Goal: Information Seeking & Learning: Understand process/instructions

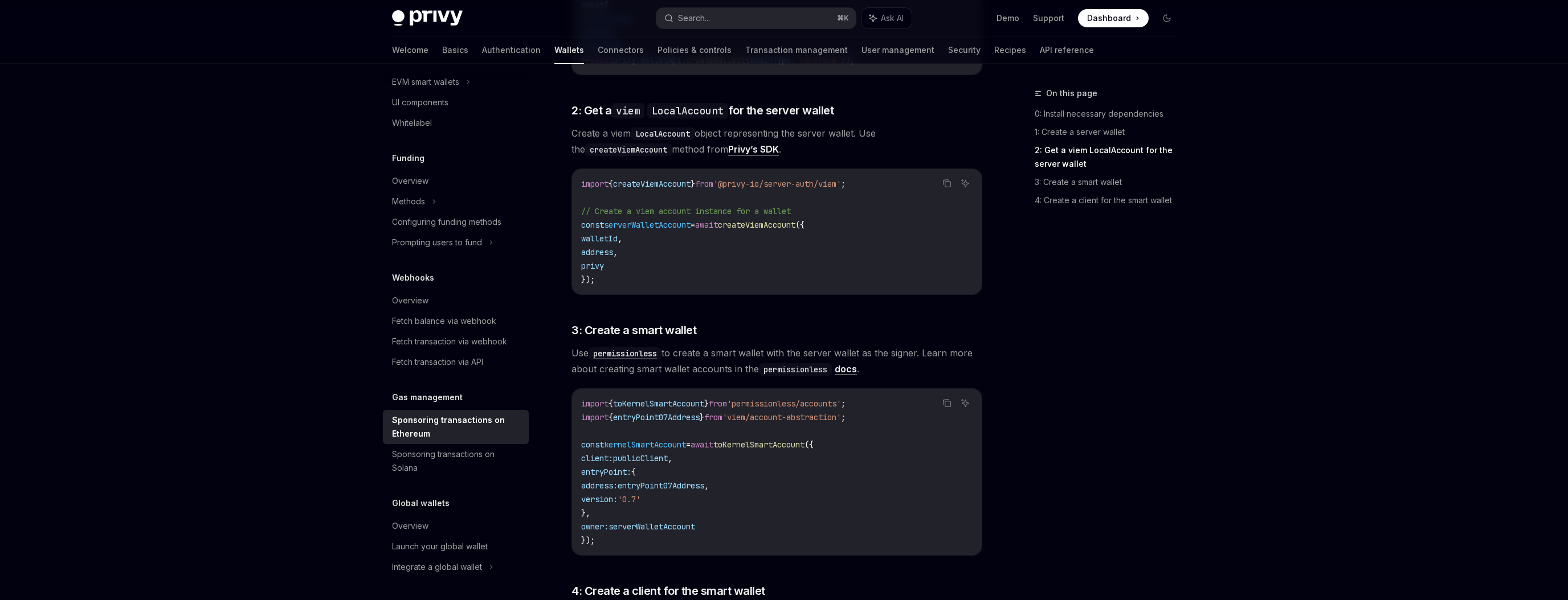
scroll to position [768, 0]
click at [854, 362] on link "docs" at bounding box center [845, 368] width 22 height 12
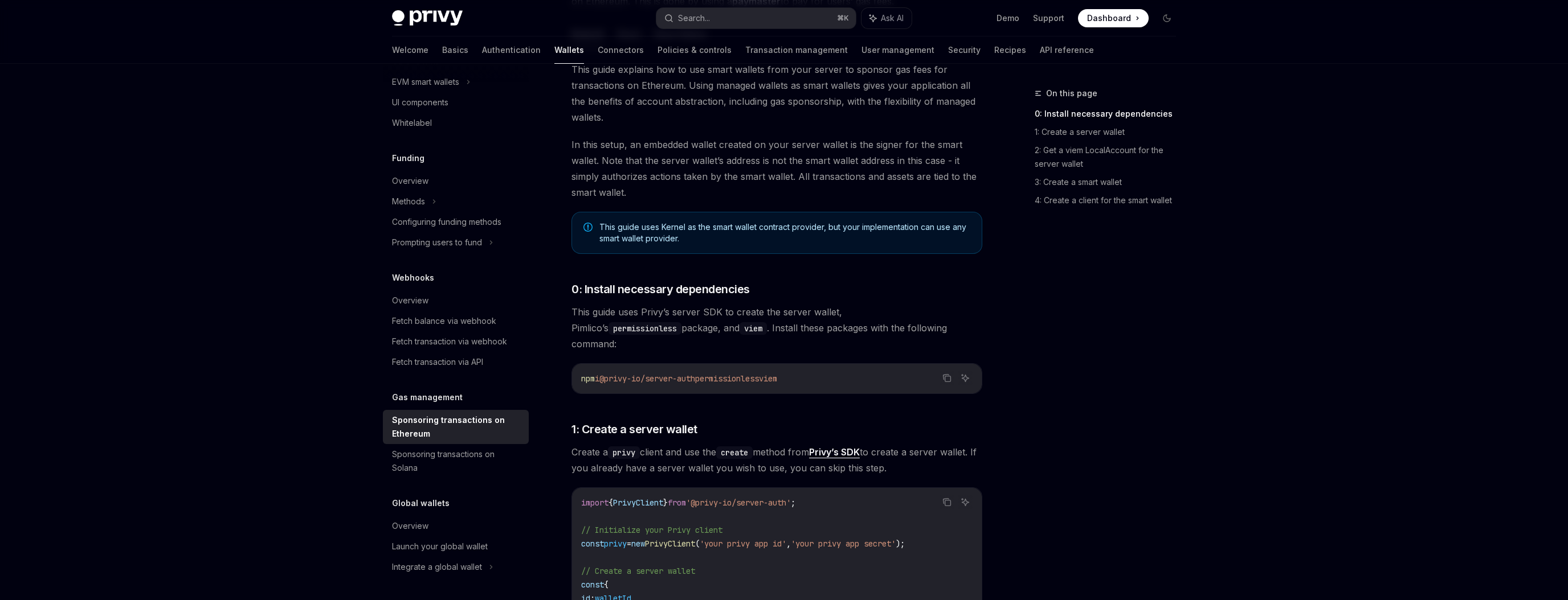
scroll to position [0, 0]
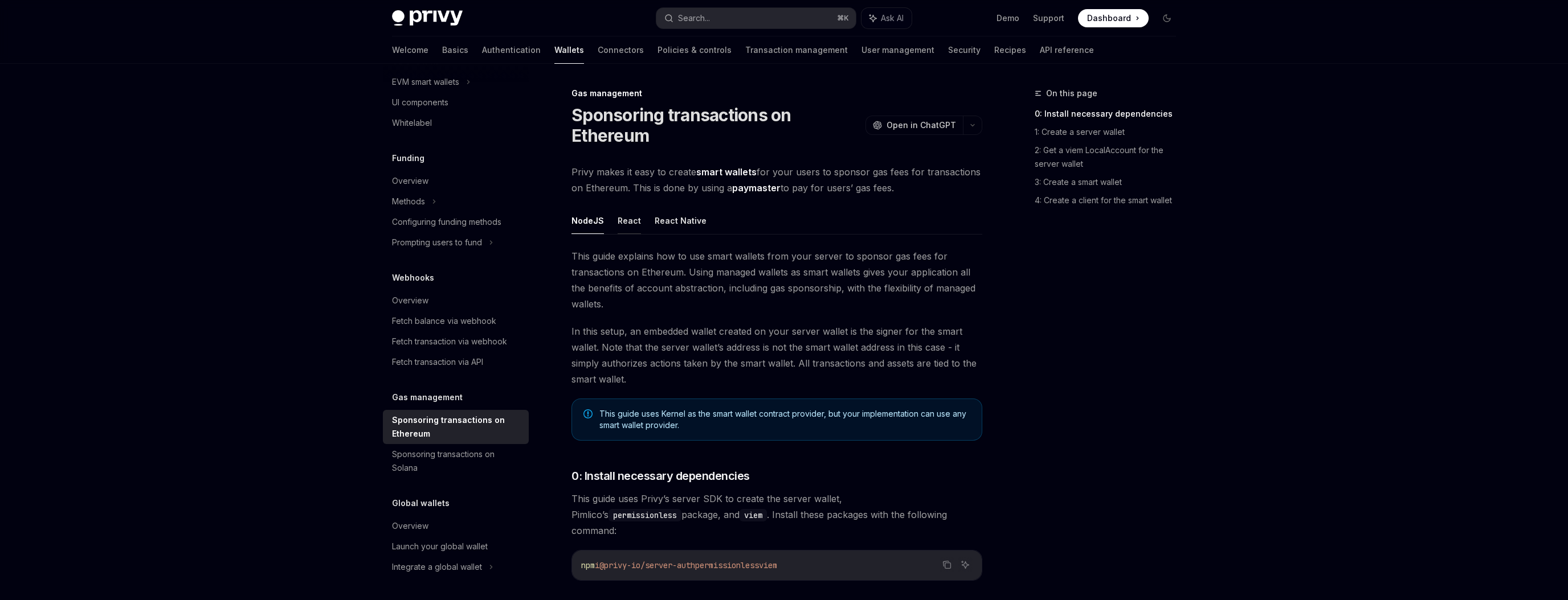
click at [628, 221] on button "React" at bounding box center [629, 221] width 23 height 27
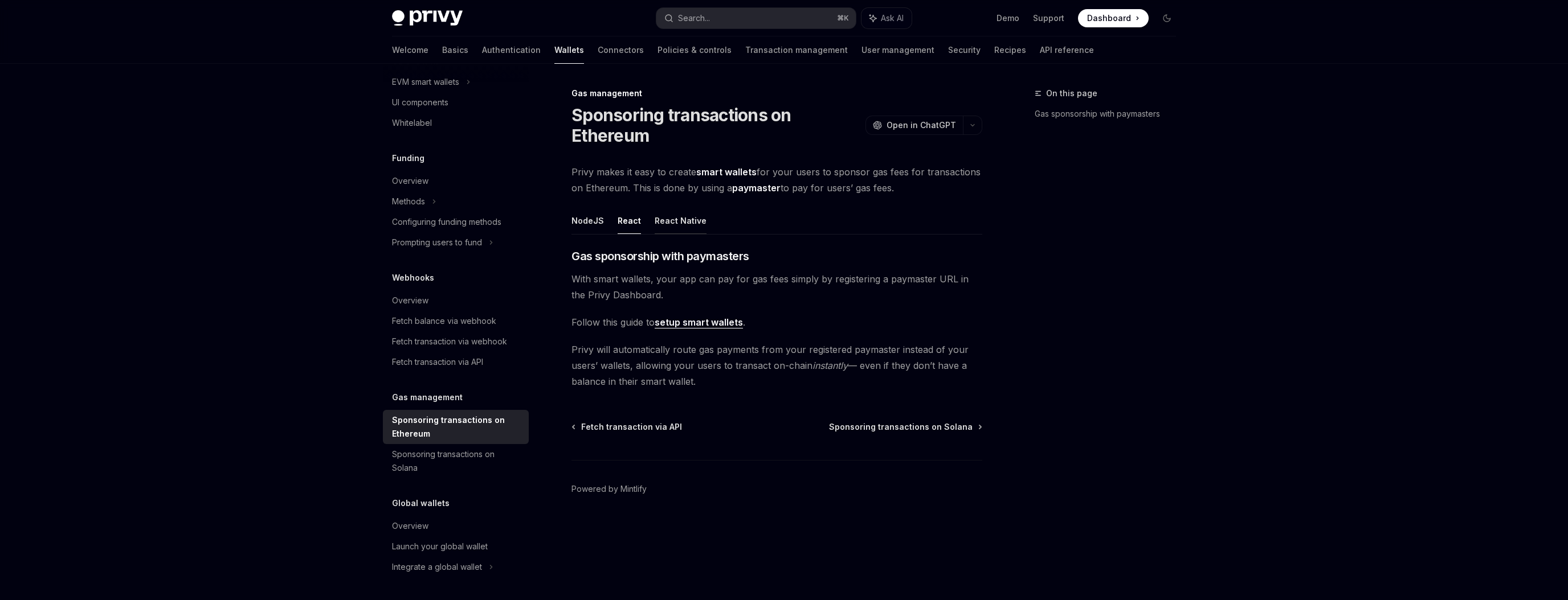
click at [683, 217] on button "React Native" at bounding box center [680, 221] width 52 height 27
click at [582, 232] on button "NodeJS" at bounding box center [588, 221] width 33 height 27
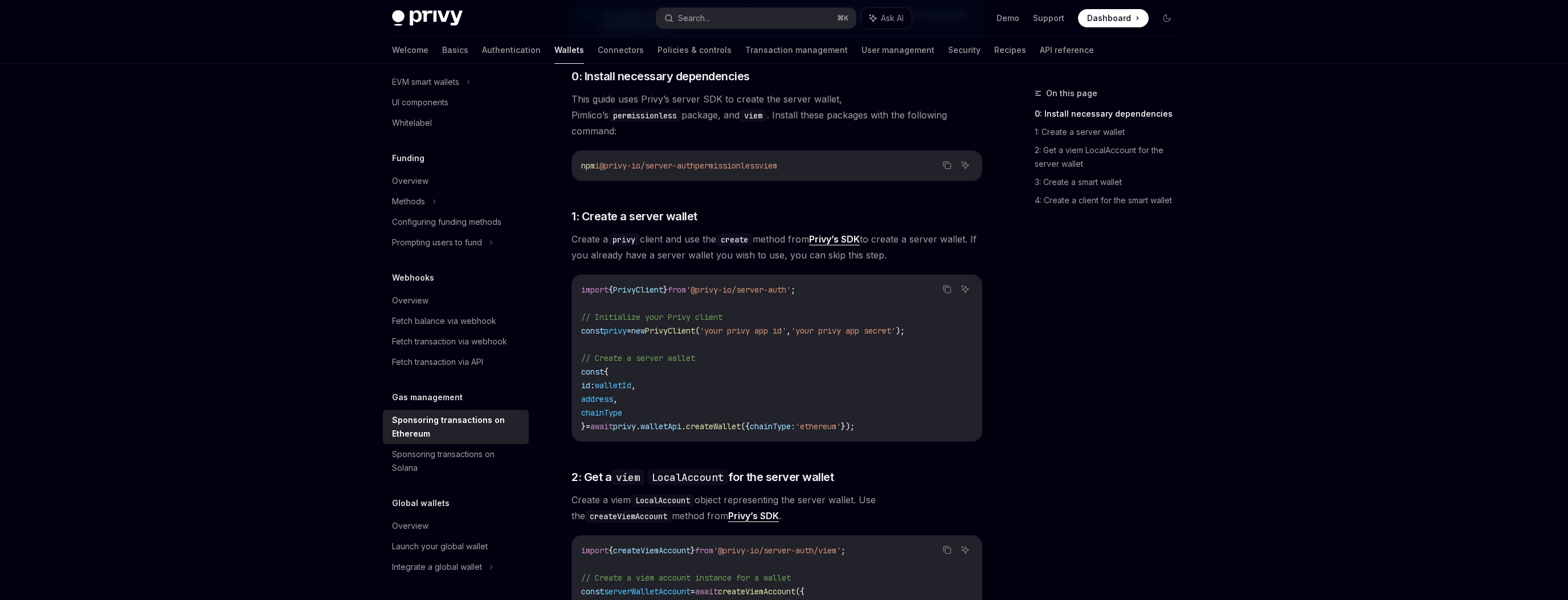
scroll to position [403, 0]
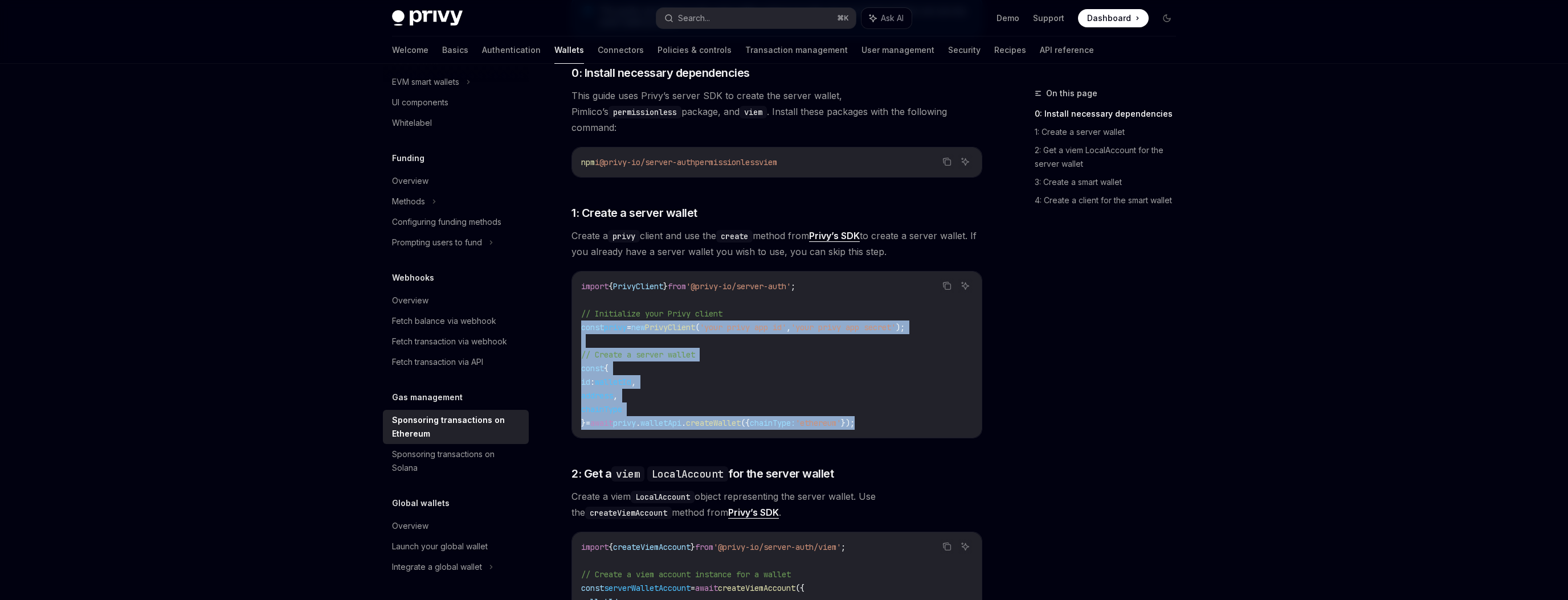
drag, startPoint x: 899, startPoint y: 407, endPoint x: 573, endPoint y: 308, distance: 340.7
click at [573, 308] on div "import { PrivyClient } from '@privy-io/server-auth' ; // Initialize your Privy …" at bounding box center [777, 355] width 410 height 167
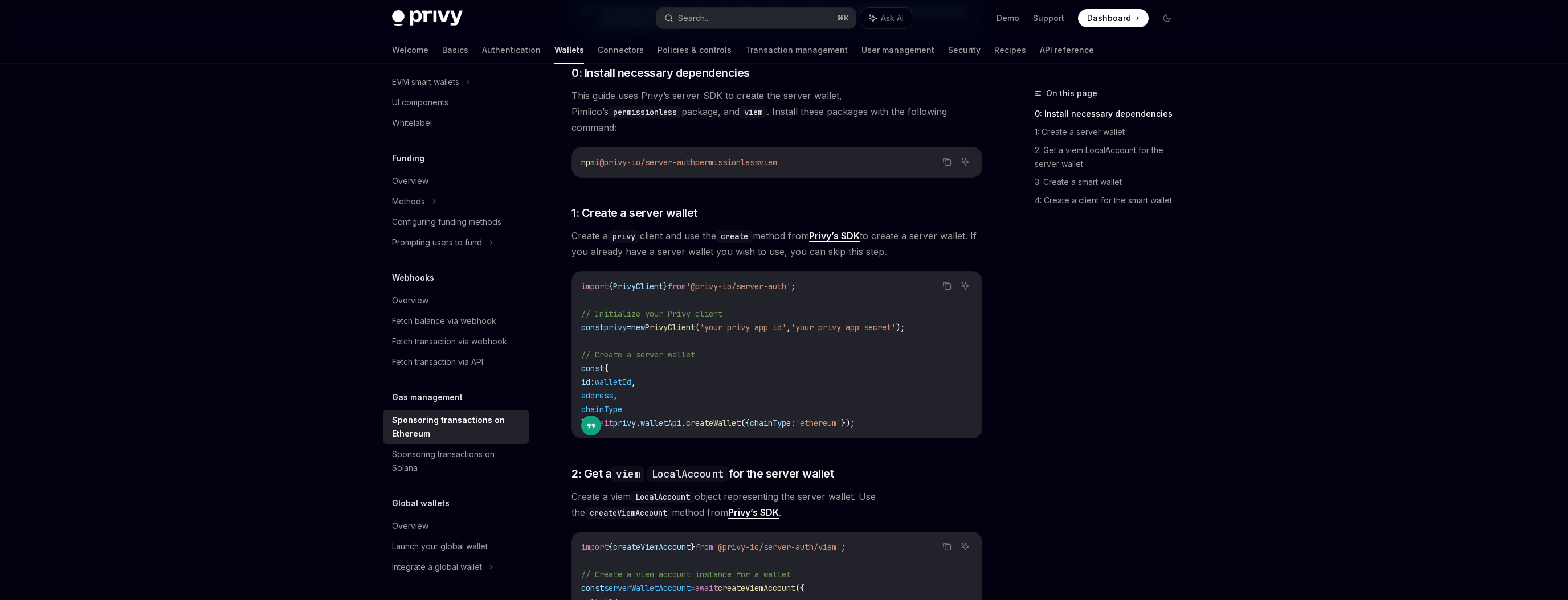
click at [720, 362] on code "import { PrivyClient } from '@privy-io/server-auth' ; // Initialize your Privy …" at bounding box center [776, 355] width 391 height 151
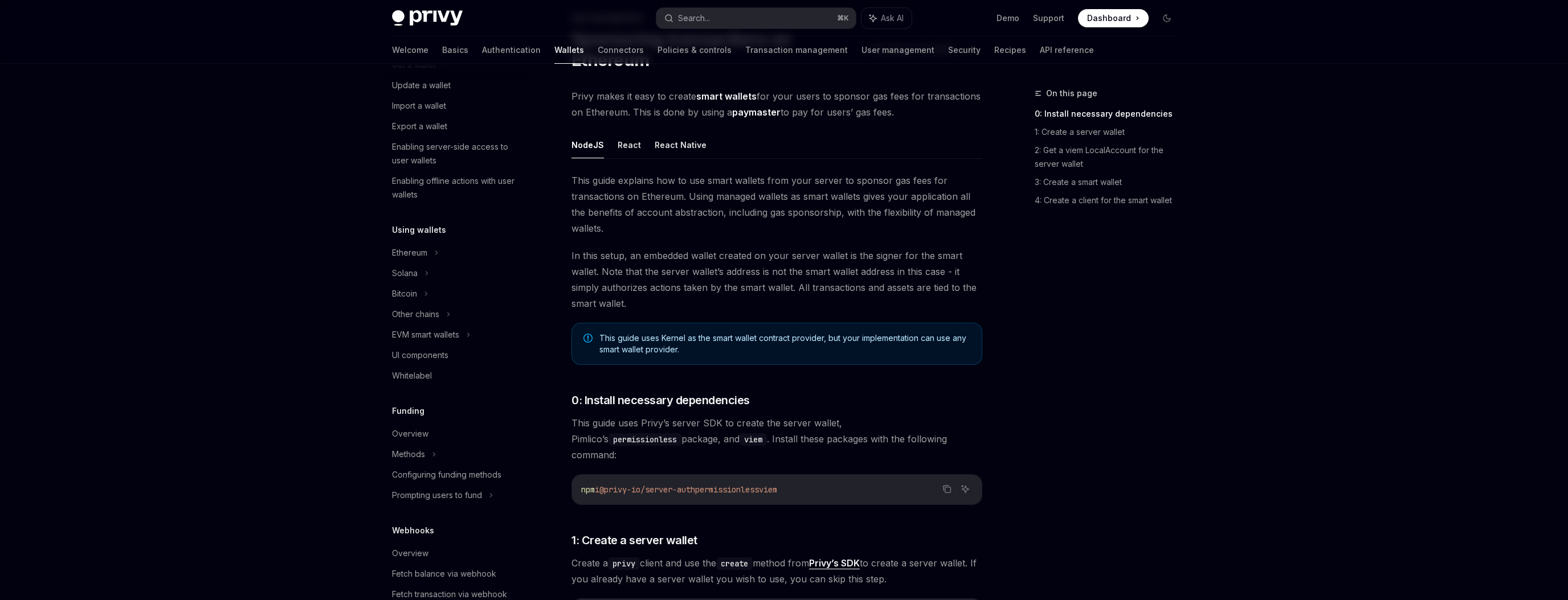
scroll to position [0, 0]
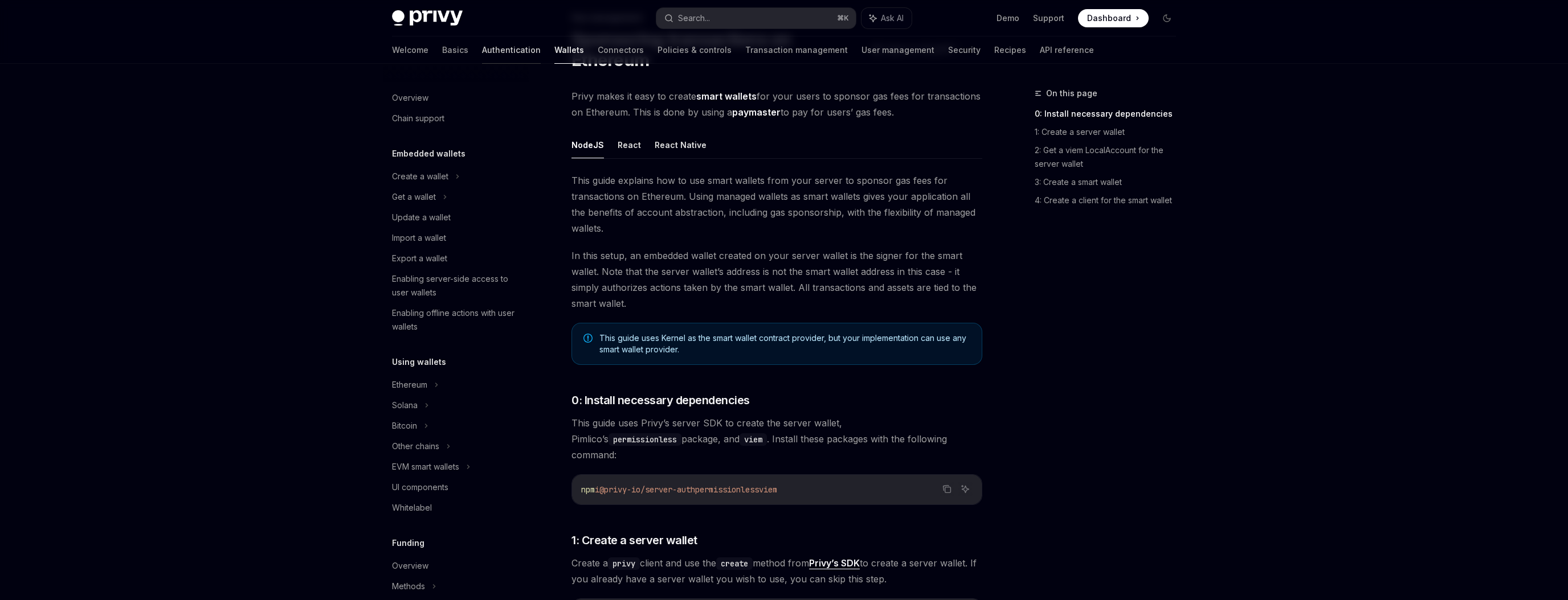
click at [482, 54] on link "Authentication" at bounding box center [511, 49] width 59 height 27
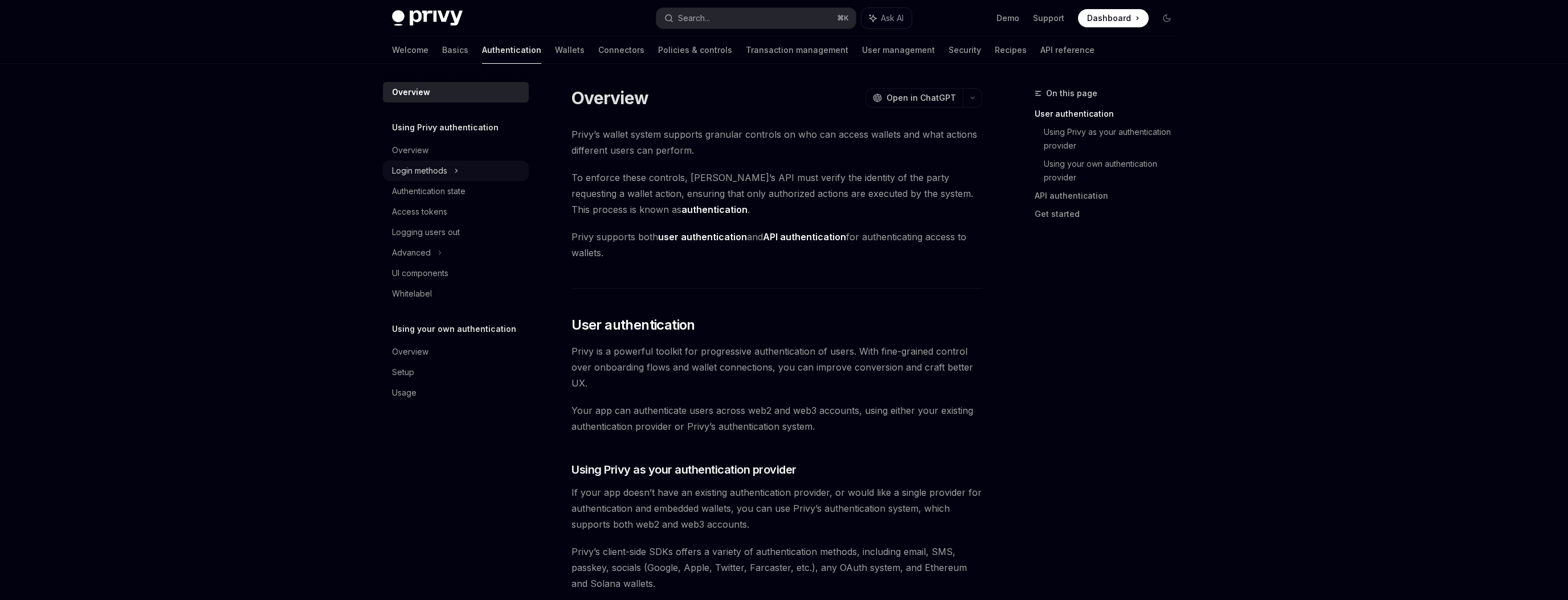
click at [458, 171] on icon at bounding box center [456, 171] width 5 height 13
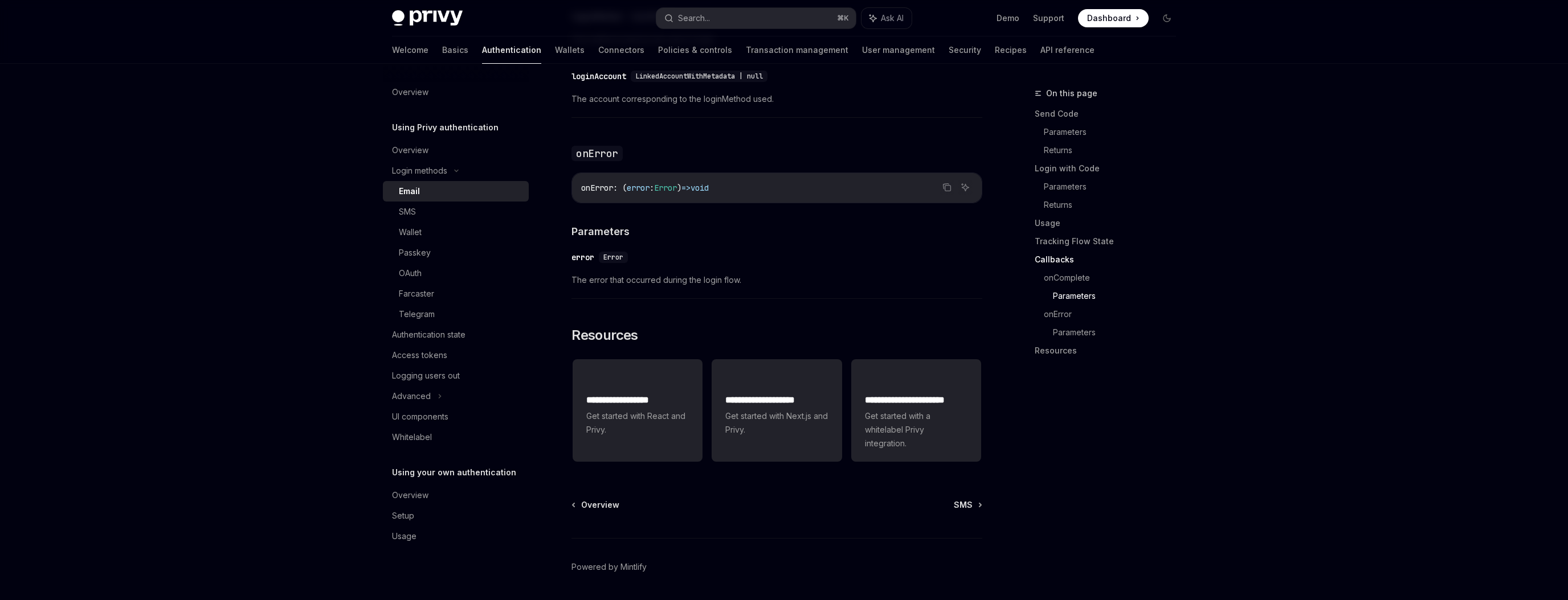
scroll to position [2182, 0]
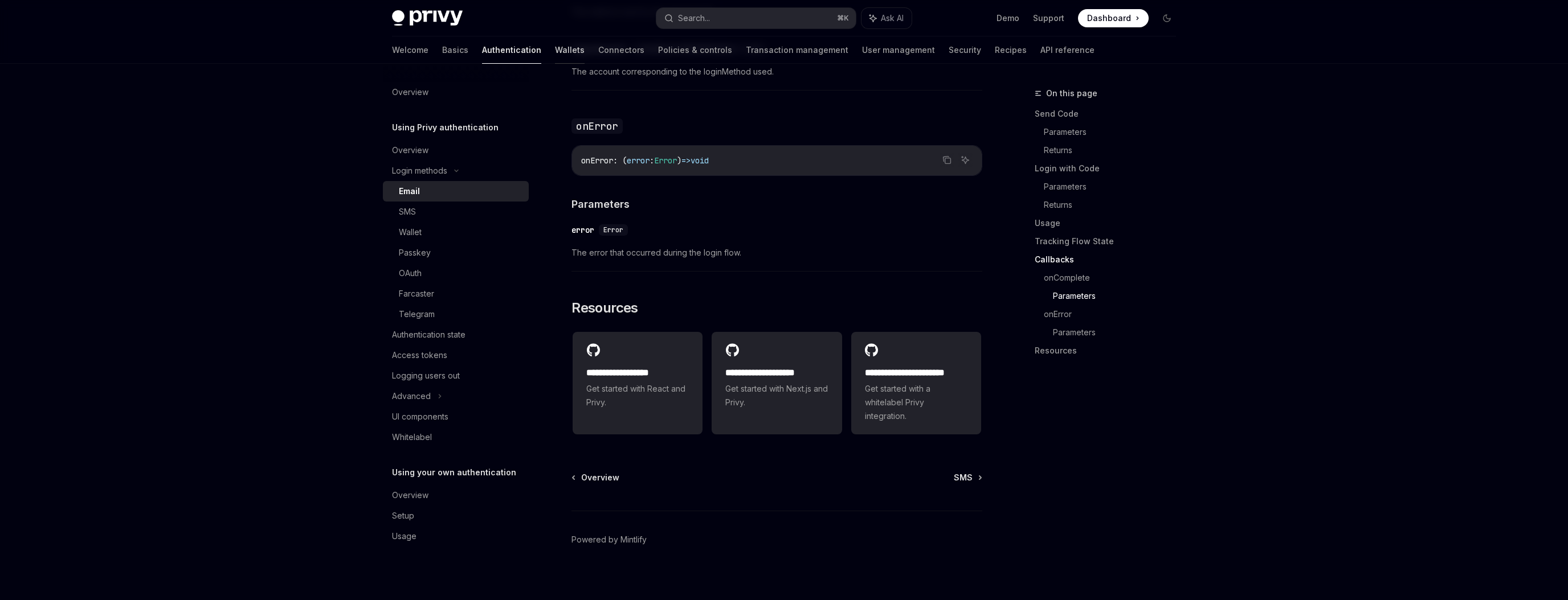
click at [555, 45] on link "Wallets" at bounding box center [570, 49] width 29 height 27
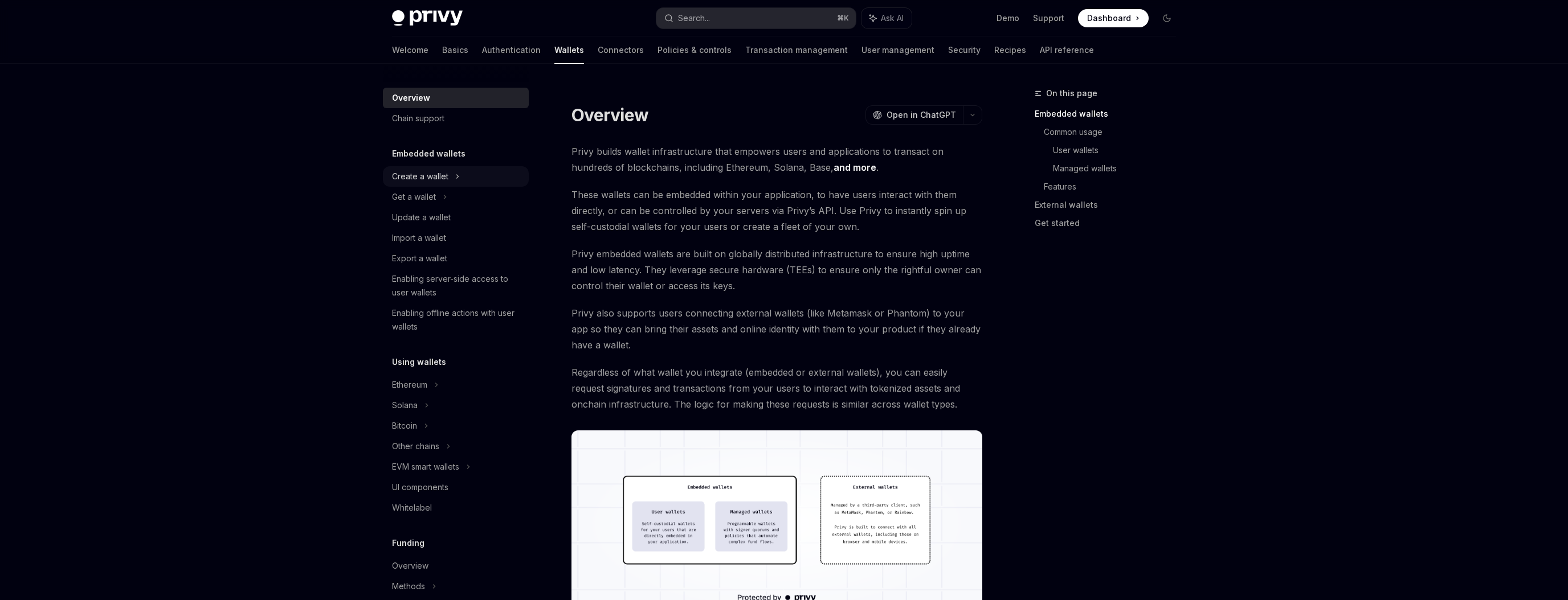
click at [462, 178] on div "Create a wallet" at bounding box center [456, 177] width 146 height 21
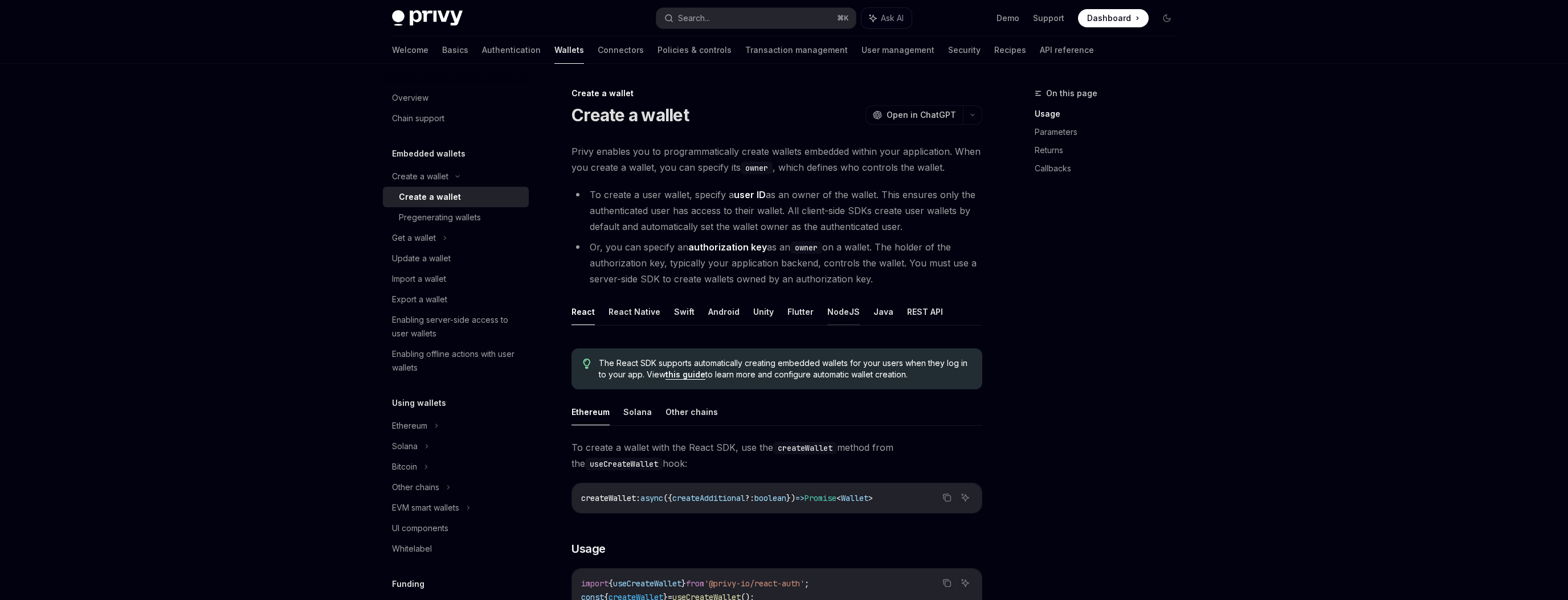
click at [839, 314] on button "NodeJS" at bounding box center [843, 312] width 33 height 27
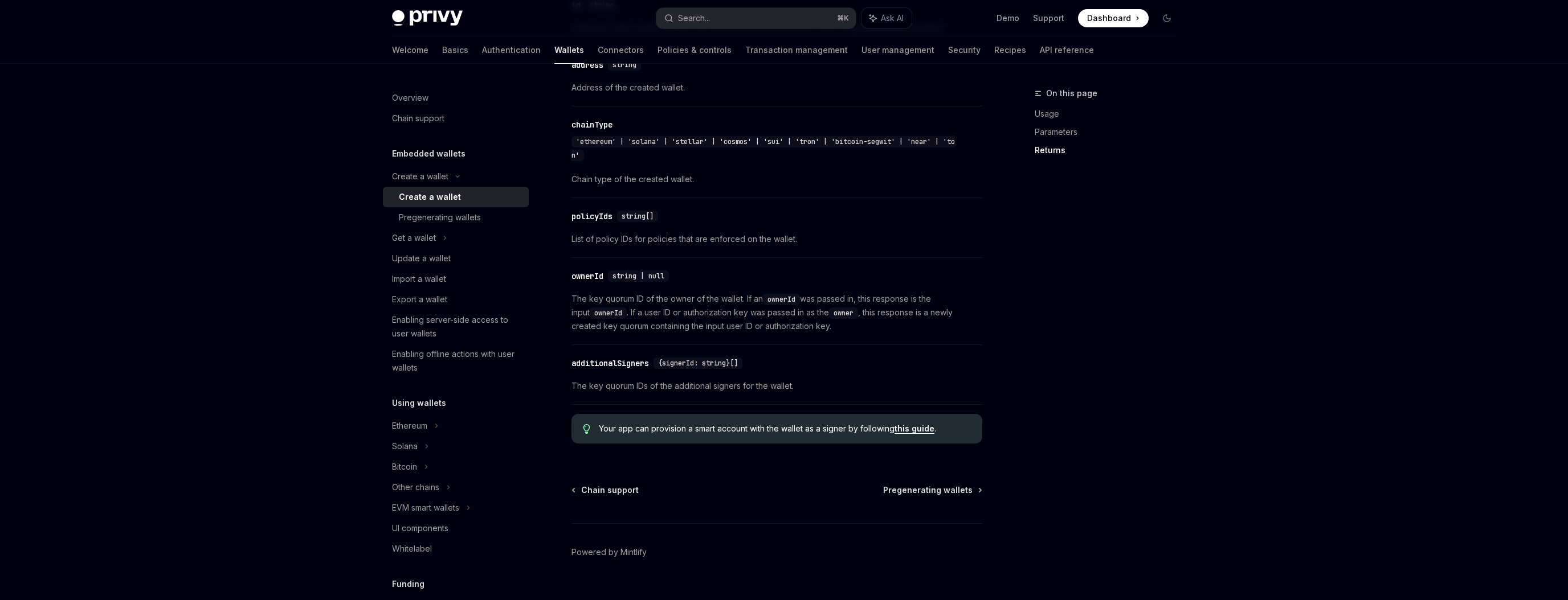
scroll to position [1209, 0]
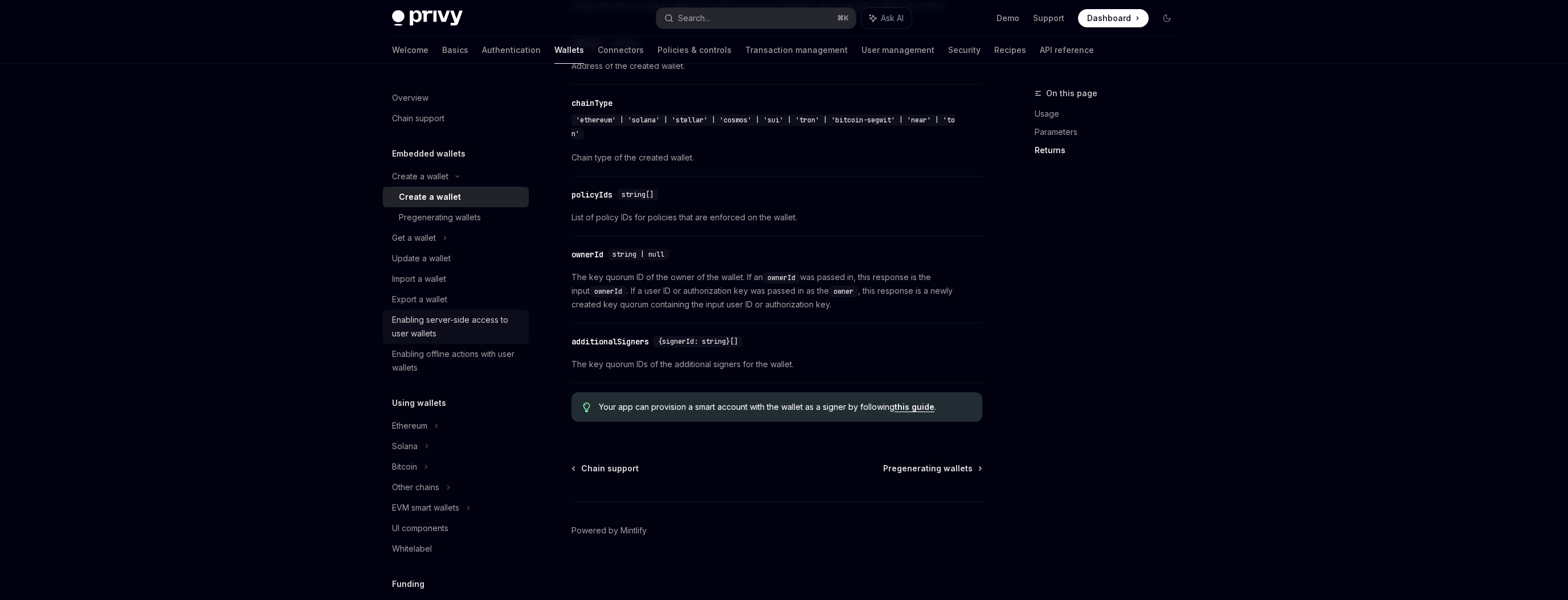
click at [450, 328] on div "Enabling server-side access to user wallets" at bounding box center [457, 326] width 130 height 27
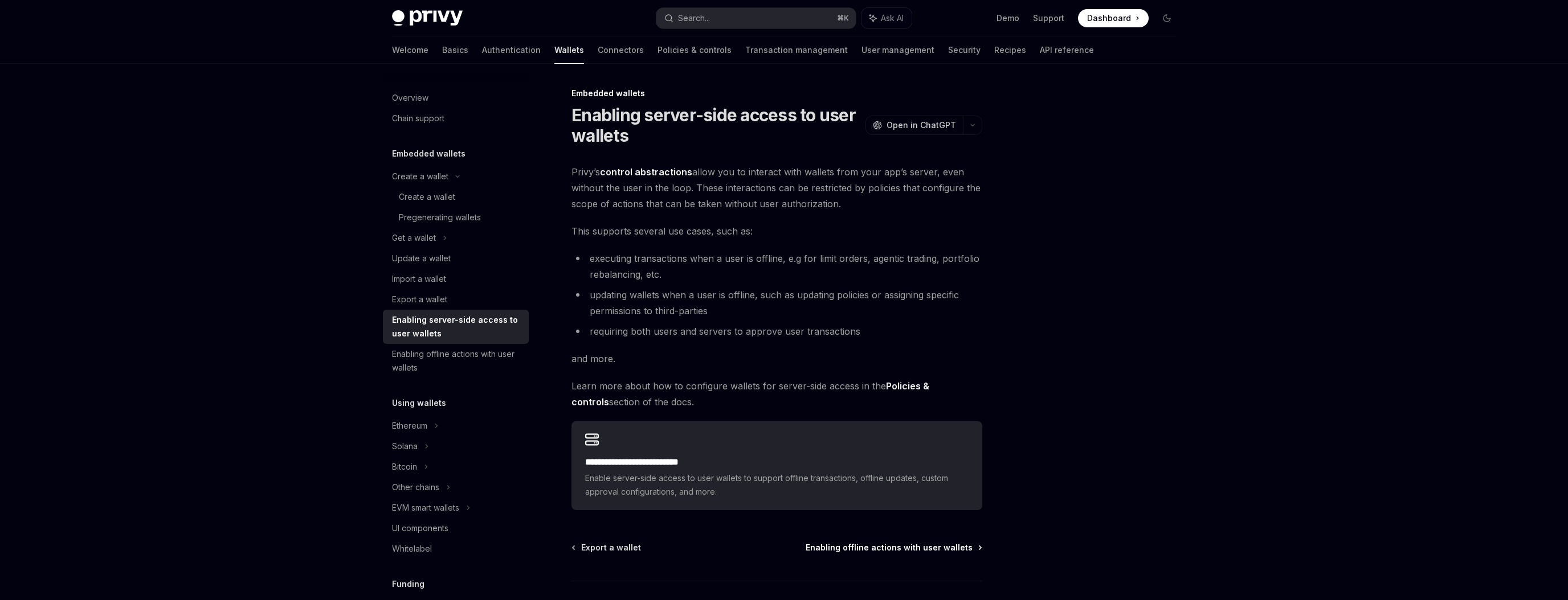
click at [895, 551] on span "Enabling offline actions with user wallets" at bounding box center [889, 547] width 167 height 11
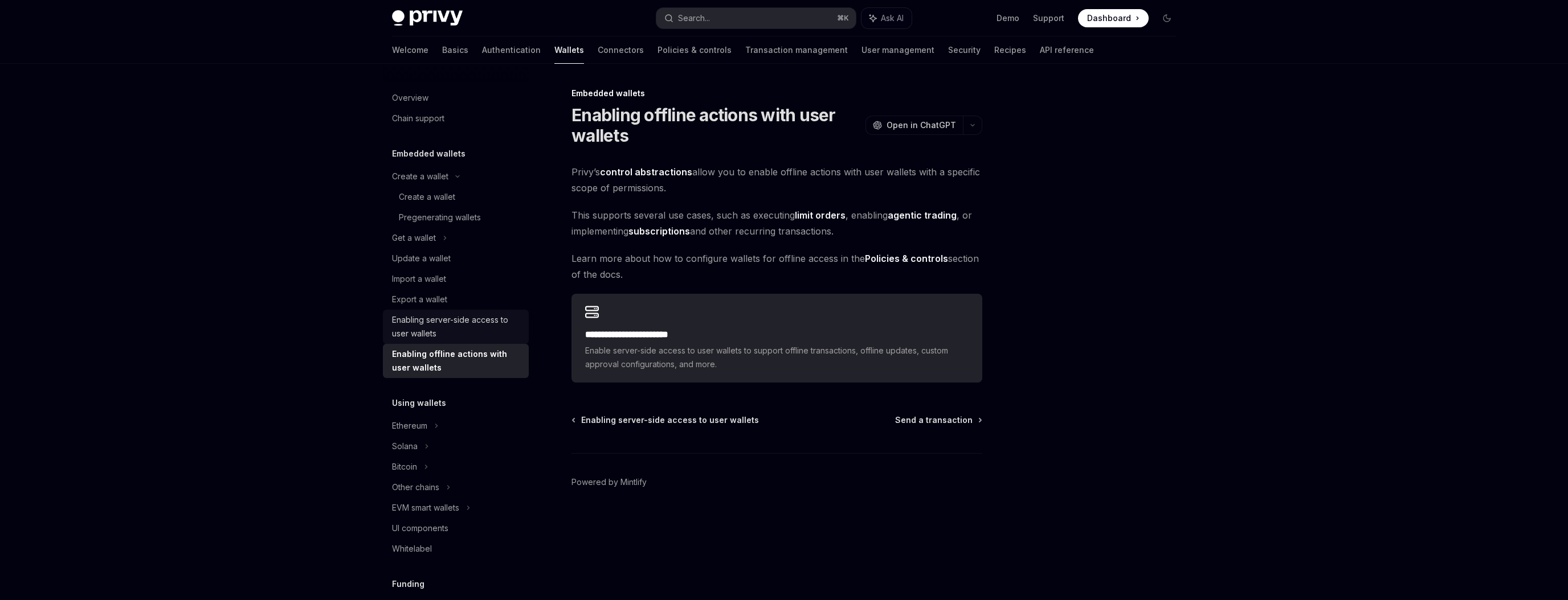
click at [438, 326] on div "Enabling server-side access to user wallets" at bounding box center [457, 326] width 130 height 27
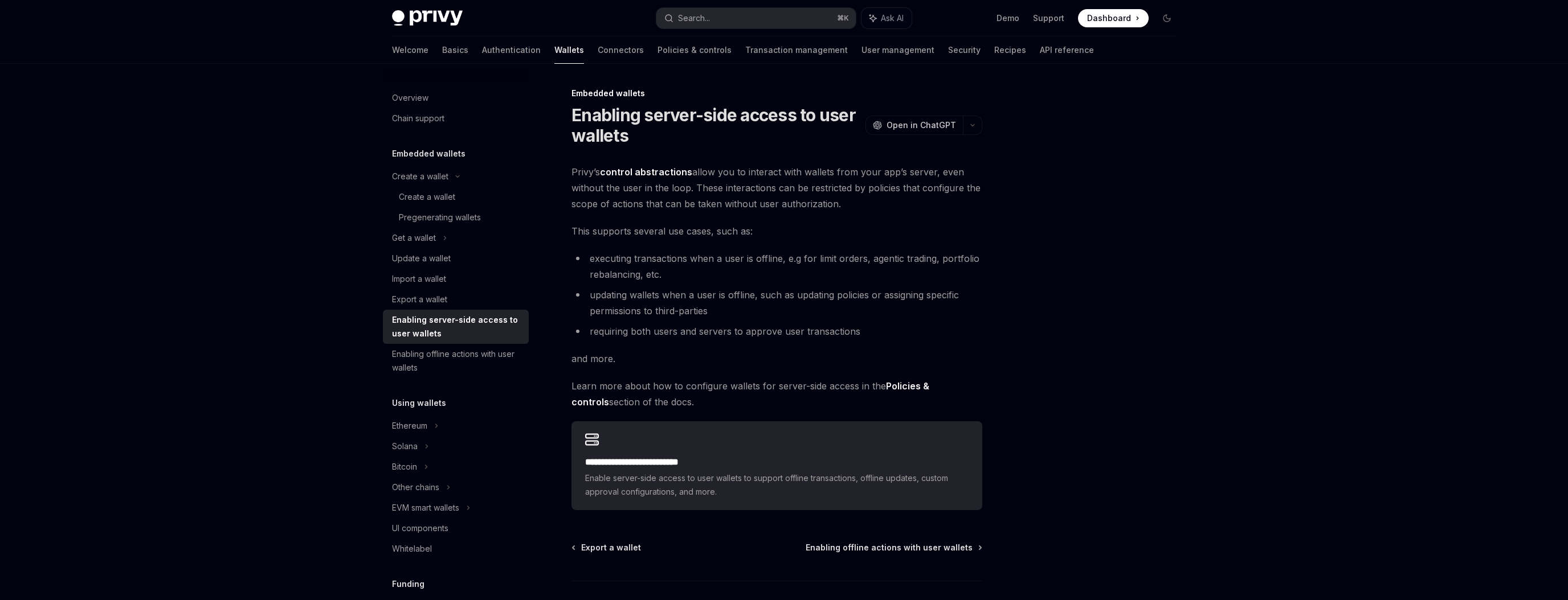
click at [929, 391] on strong "Policies & controls" at bounding box center [750, 394] width 358 height 27
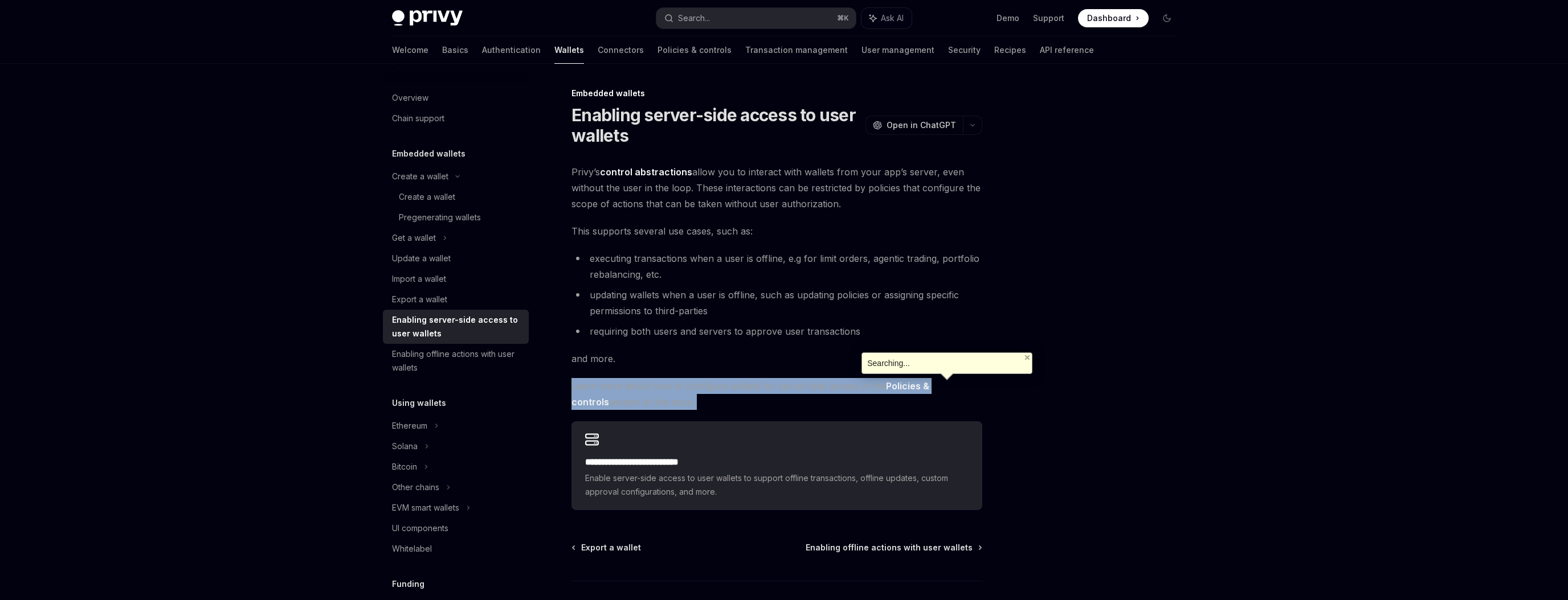
click at [929, 391] on strong "Policies & controls" at bounding box center [750, 394] width 358 height 27
click at [895, 404] on span "Learn more about how to configure wallets for server-side access in the Policie…" at bounding box center [777, 394] width 411 height 32
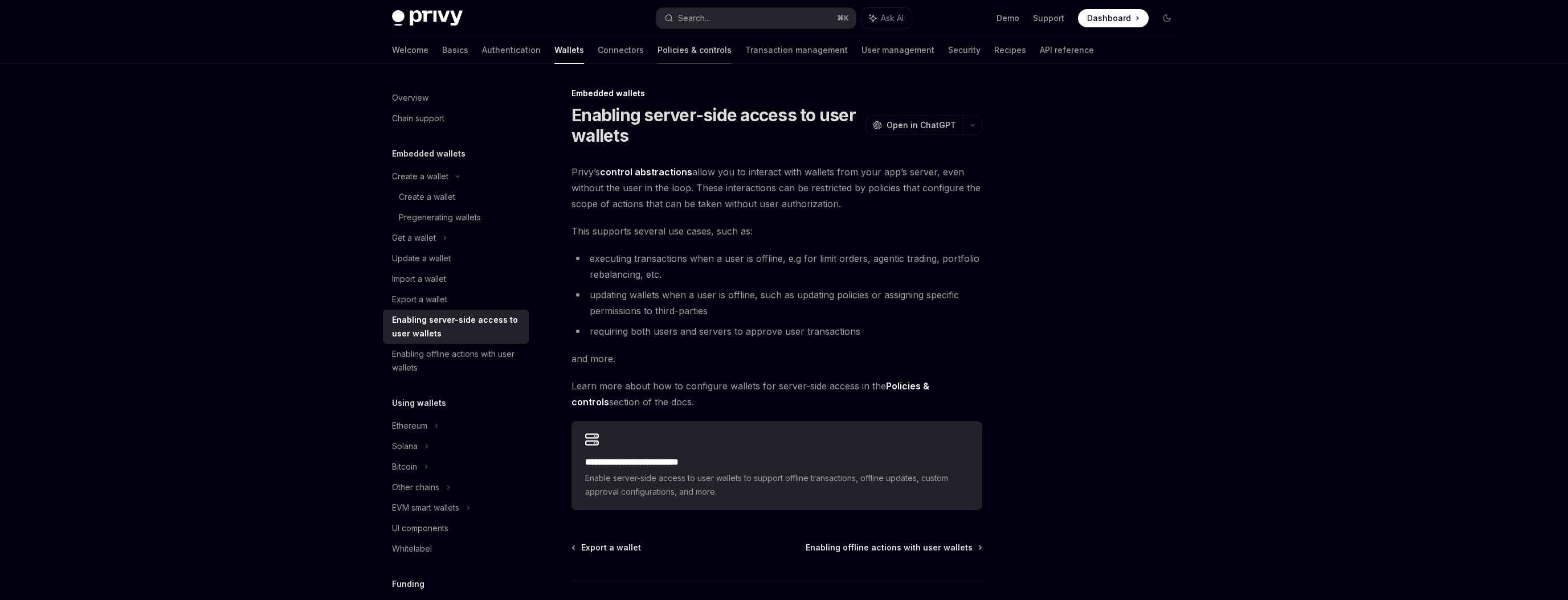
click at [657, 57] on link "Policies & controls" at bounding box center [694, 49] width 74 height 27
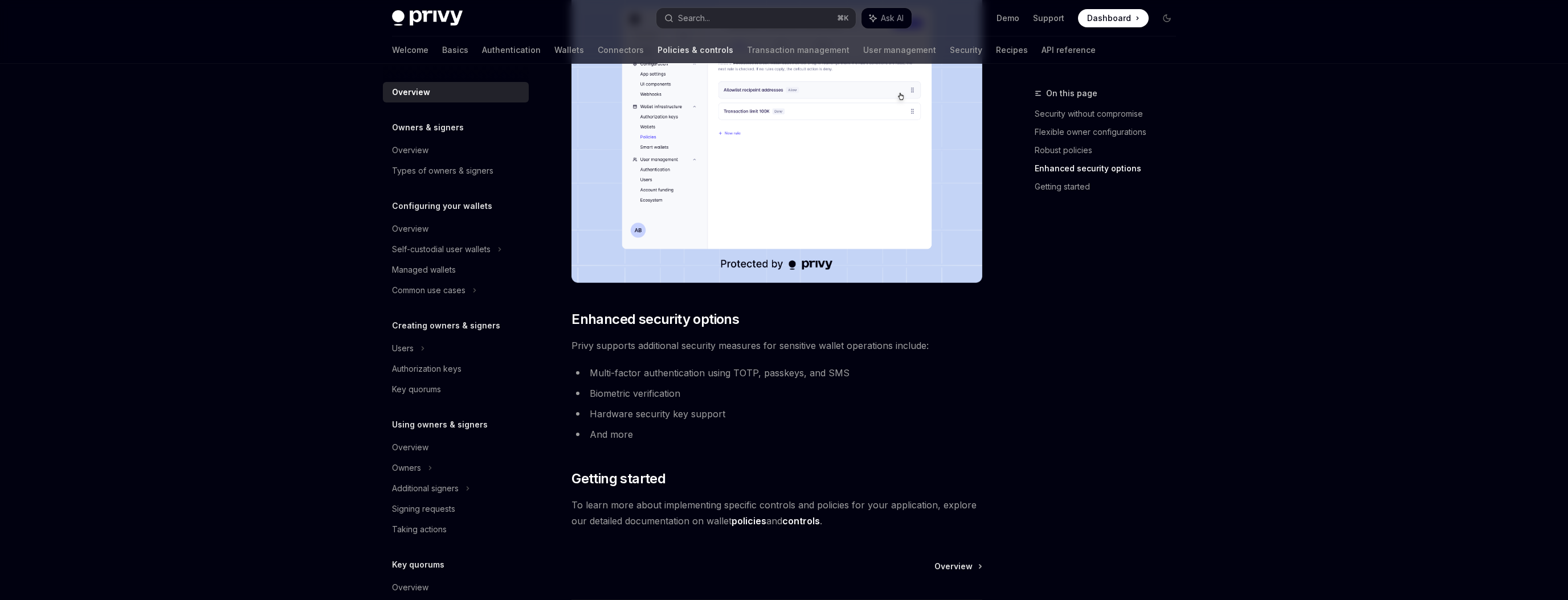
scroll to position [844, 0]
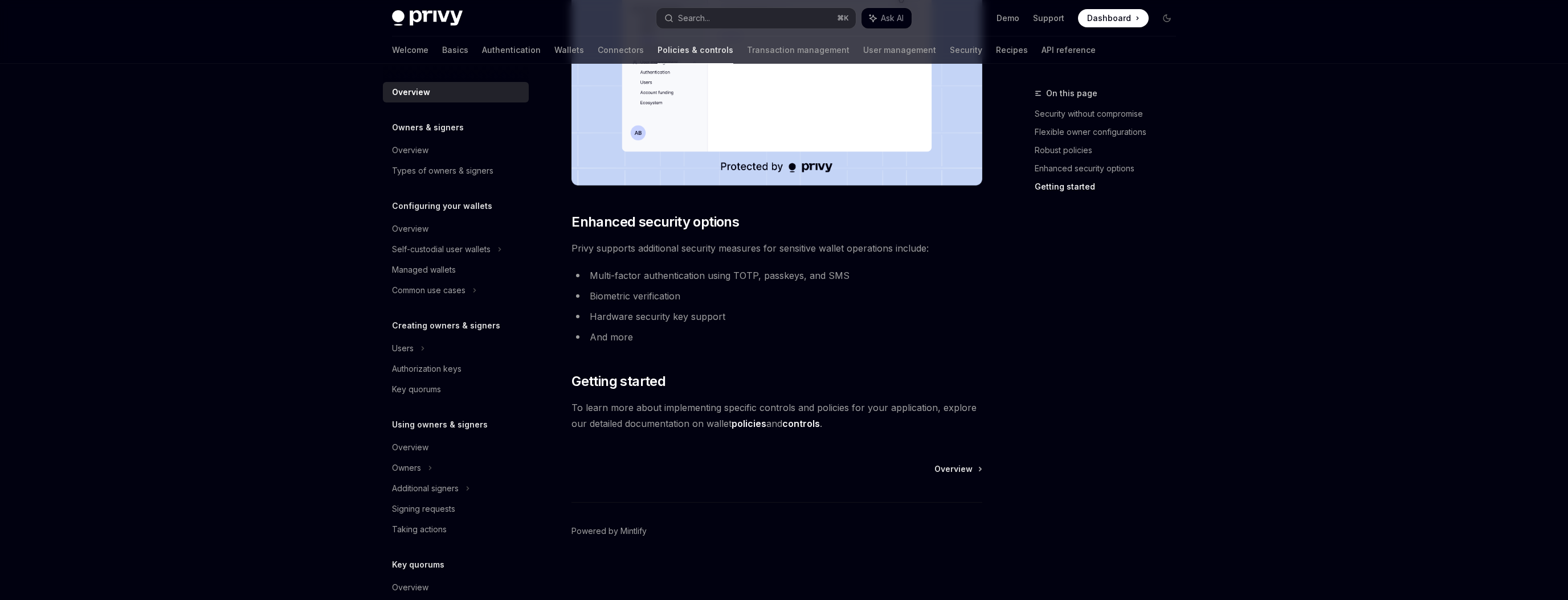
click at [814, 422] on link "controls" at bounding box center [801, 424] width 37 height 12
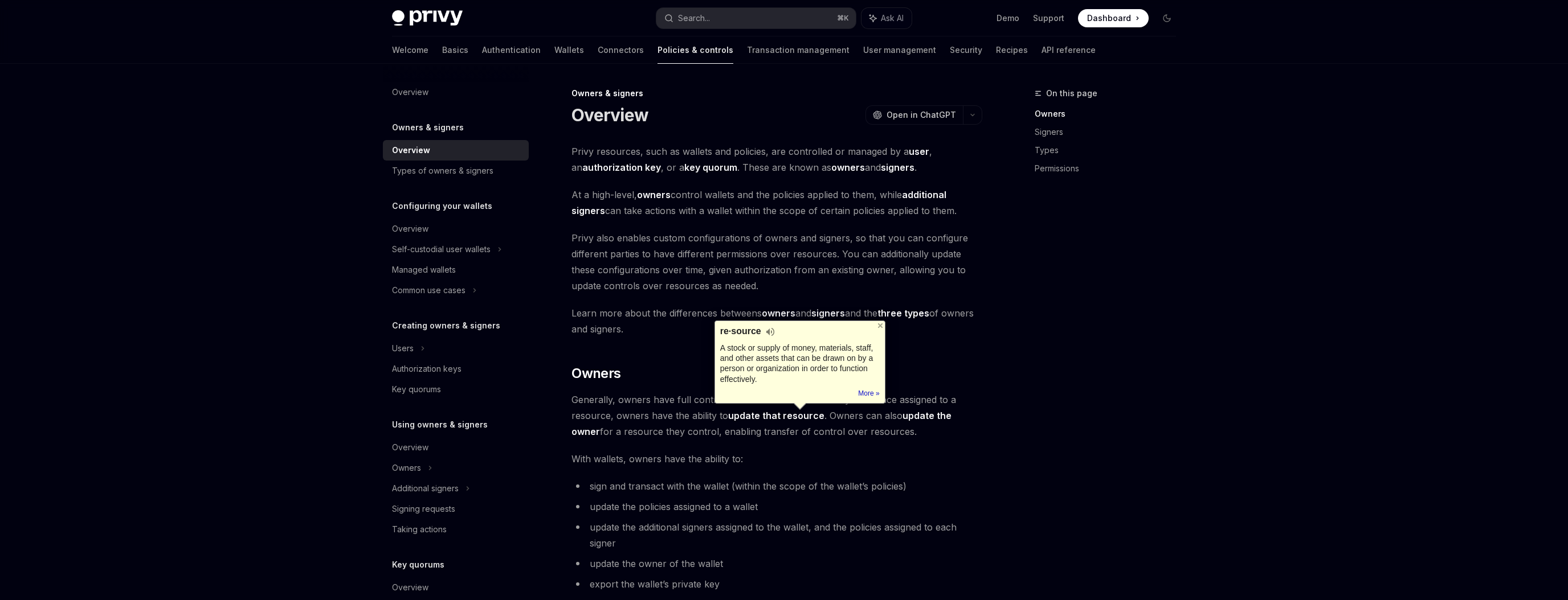
click at [872, 359] on div "A stock or supply of money, materials, staff, and other assets that can be draw…" at bounding box center [800, 363] width 159 height 41
click at [683, 365] on h2 "​ Owners" at bounding box center [777, 373] width 411 height 18
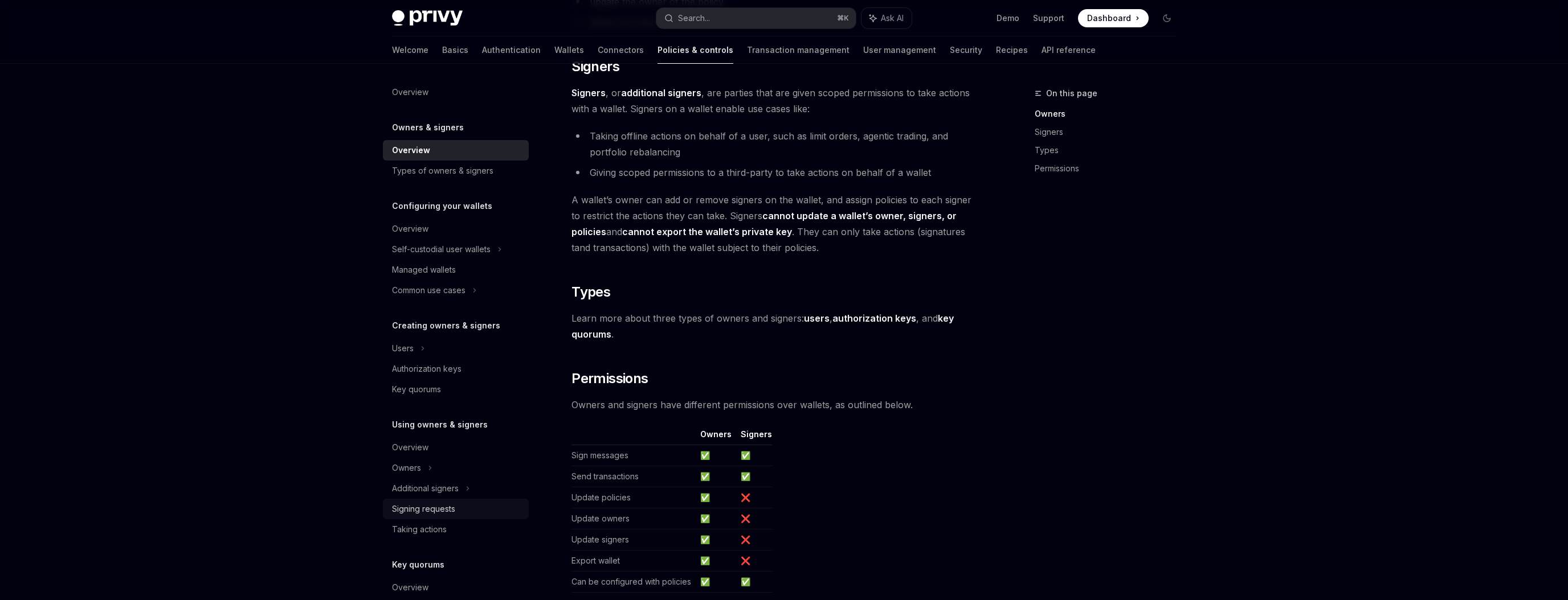
scroll to position [379, 0]
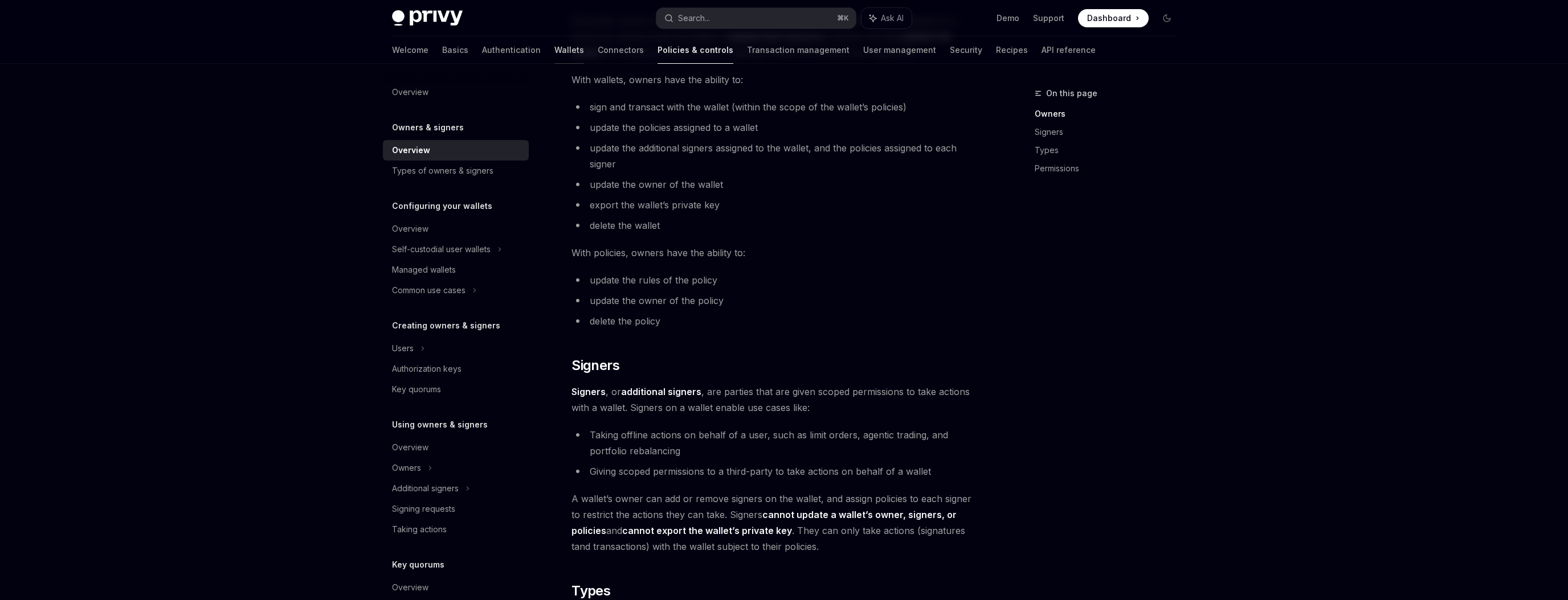
click at [554, 52] on link "Wallets" at bounding box center [569, 49] width 29 height 27
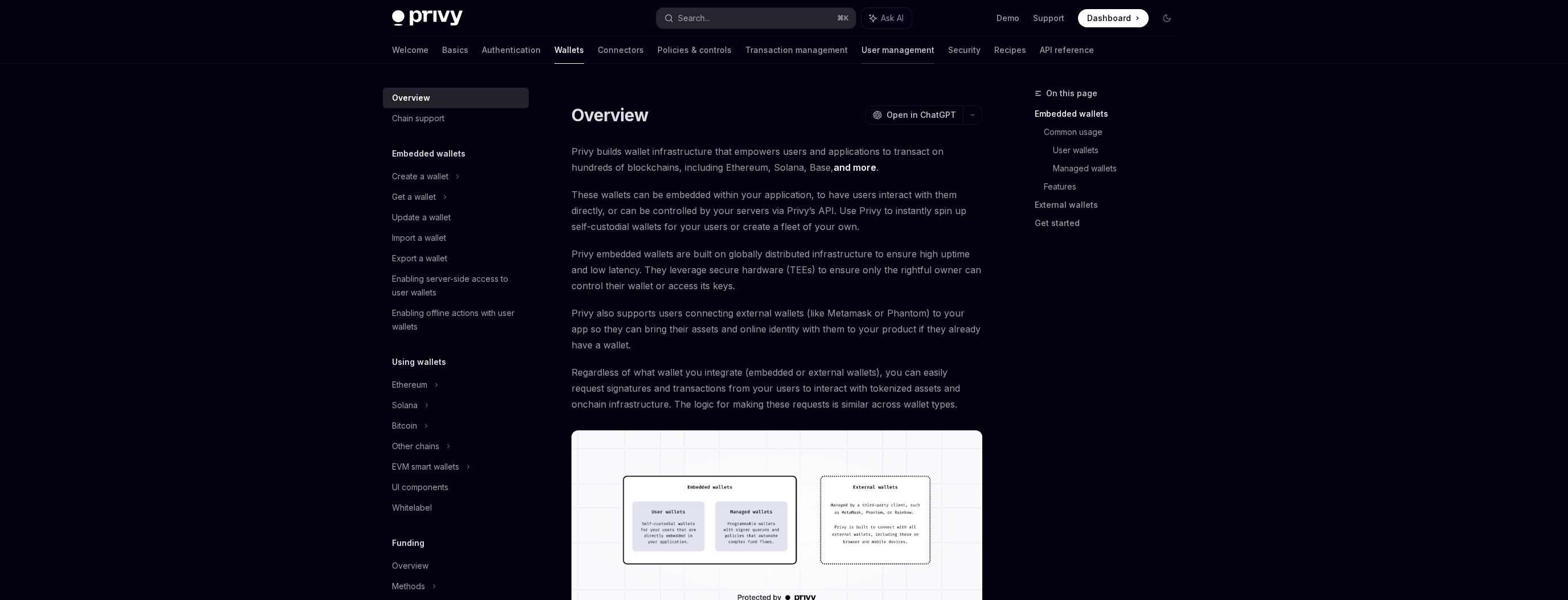
click at [861, 55] on link "User management" at bounding box center [897, 49] width 73 height 27
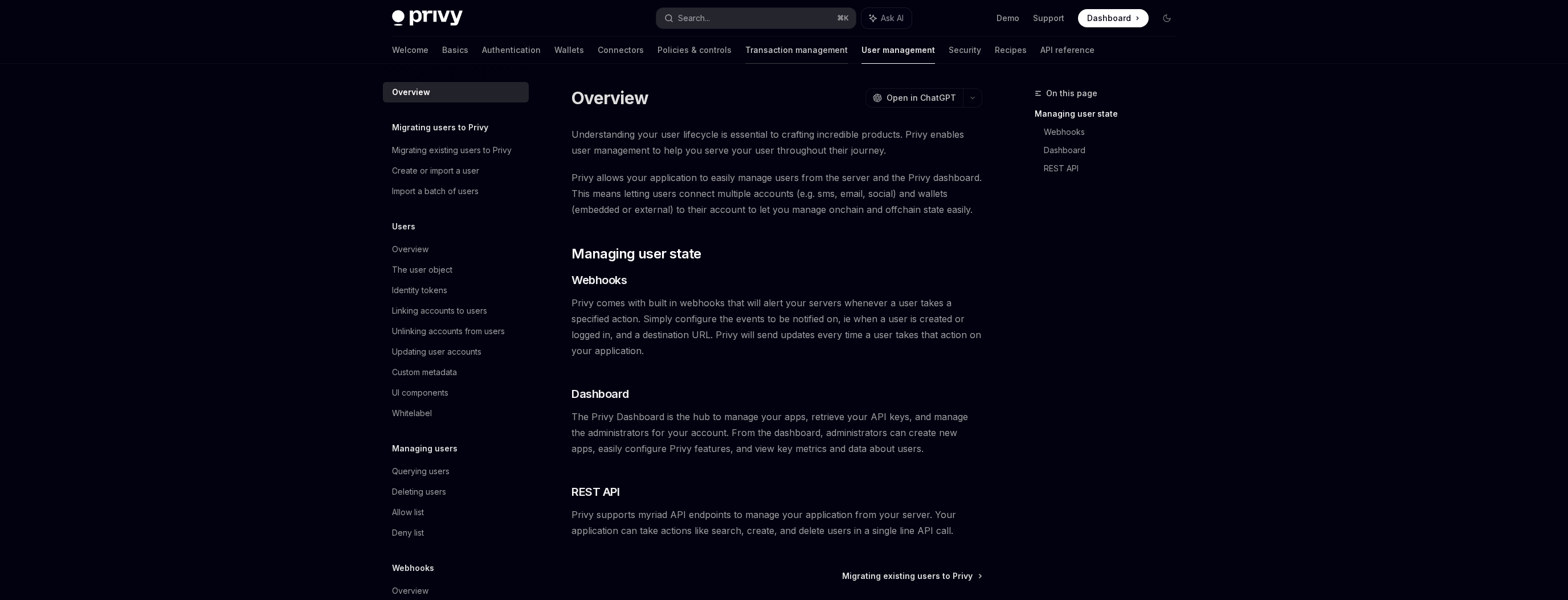
click at [746, 49] on link "Transaction management" at bounding box center [796, 49] width 102 height 27
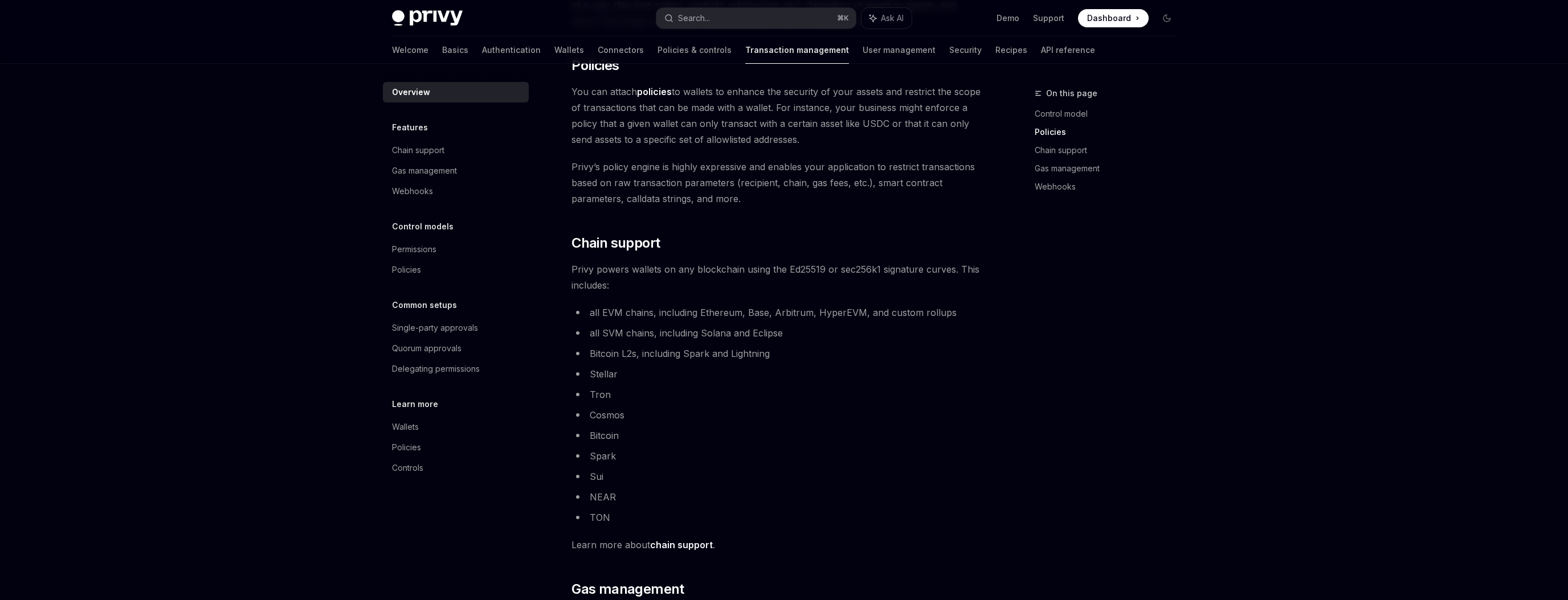
scroll to position [430, 0]
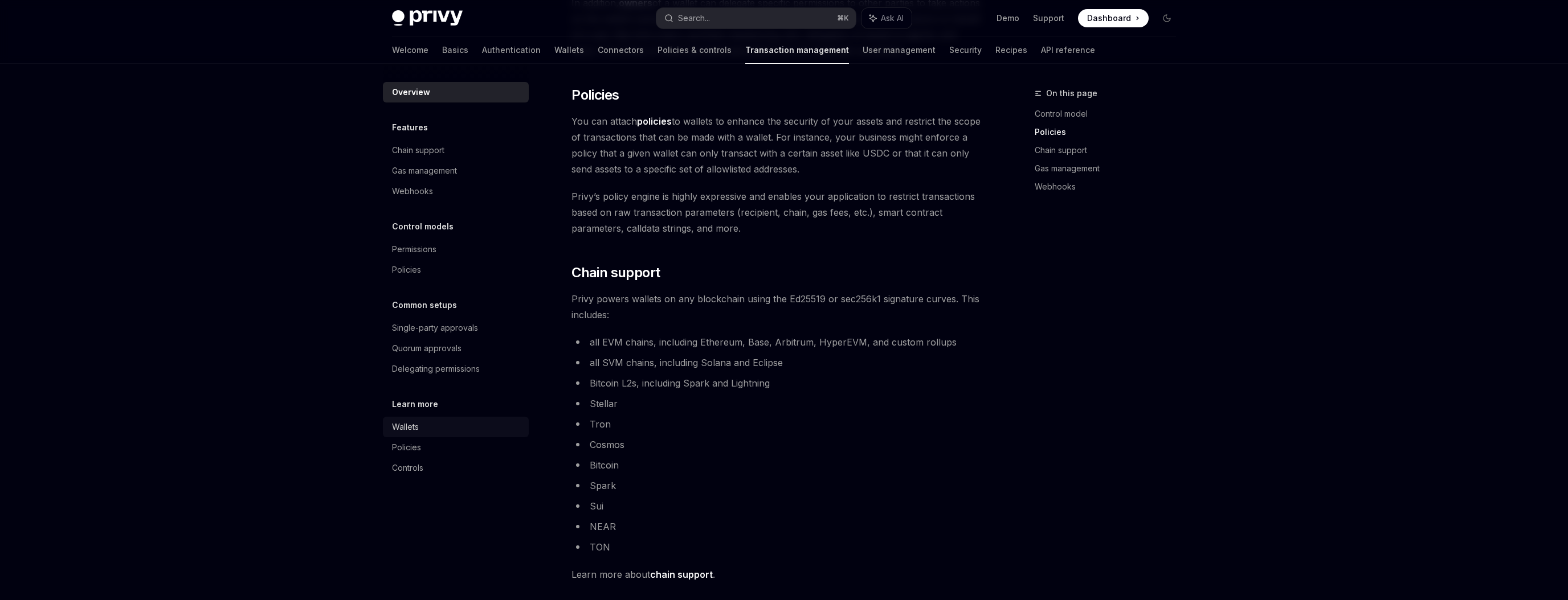
click at [409, 428] on div "Wallets" at bounding box center [406, 427] width 27 height 13
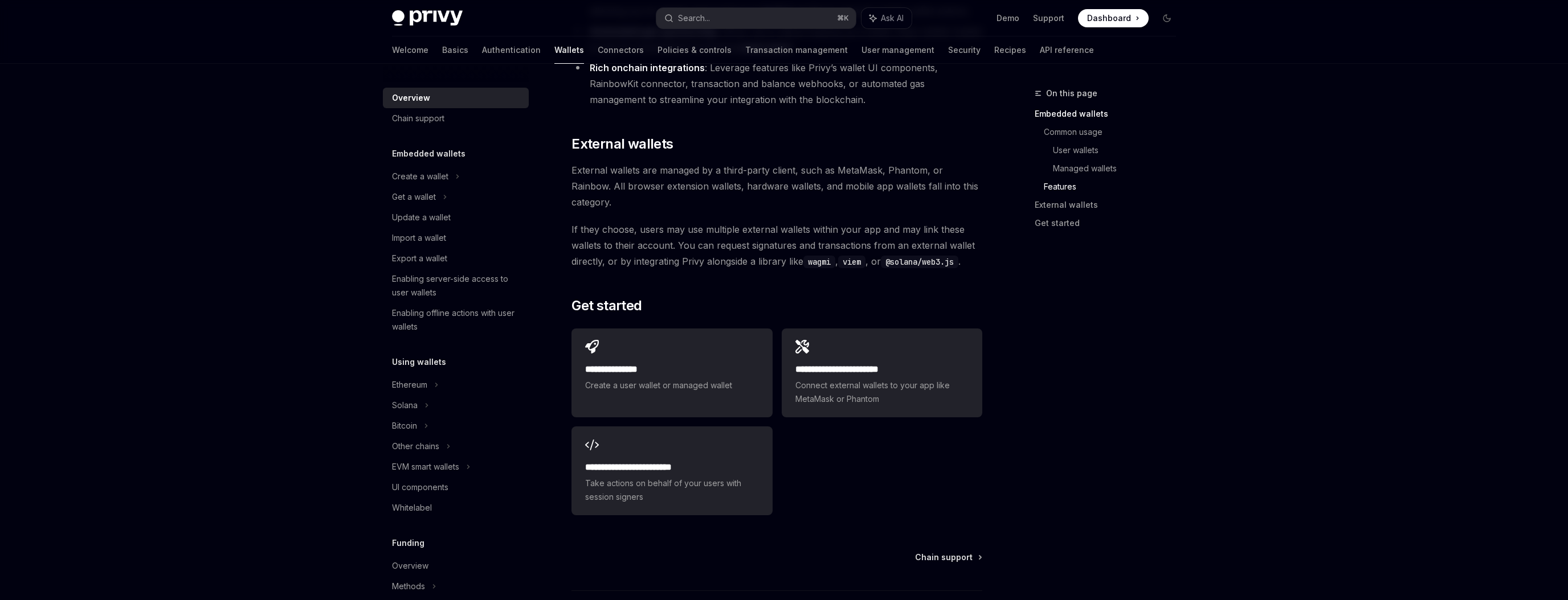
scroll to position [1666, 0]
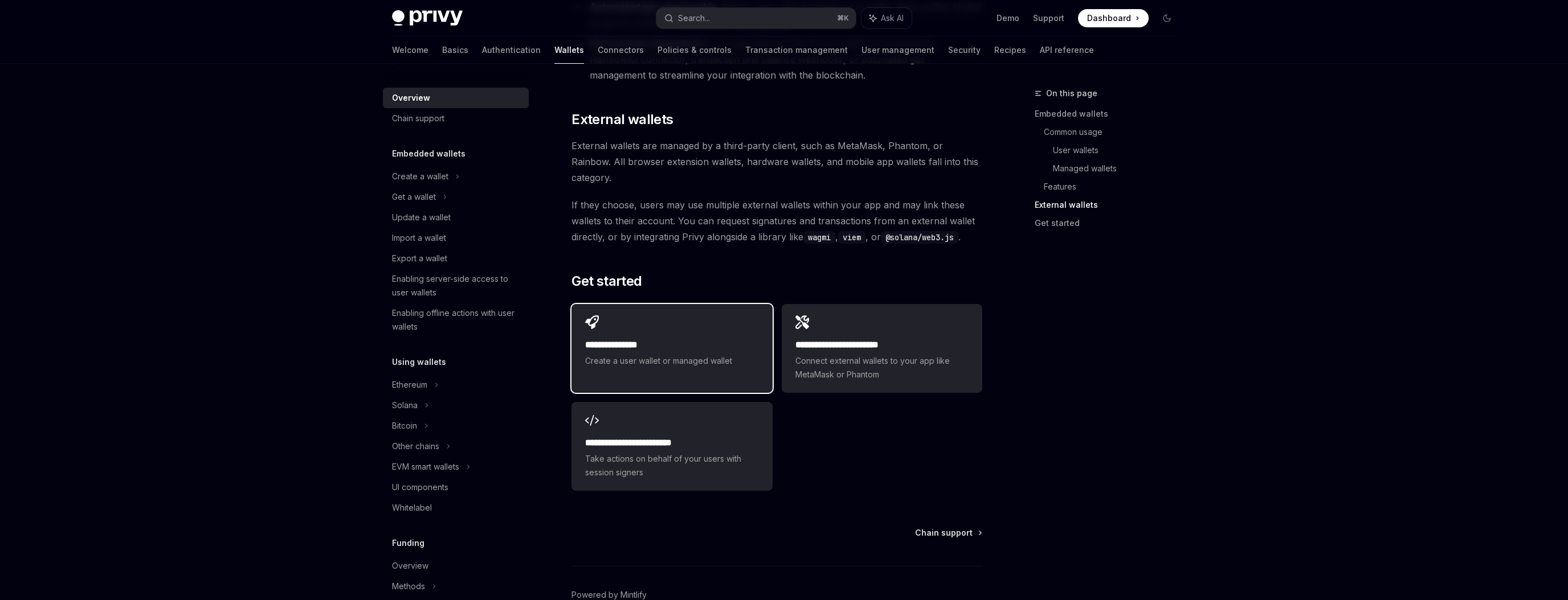
click at [718, 355] on span "Create a user wallet or managed wallet" at bounding box center [671, 361] width 173 height 13
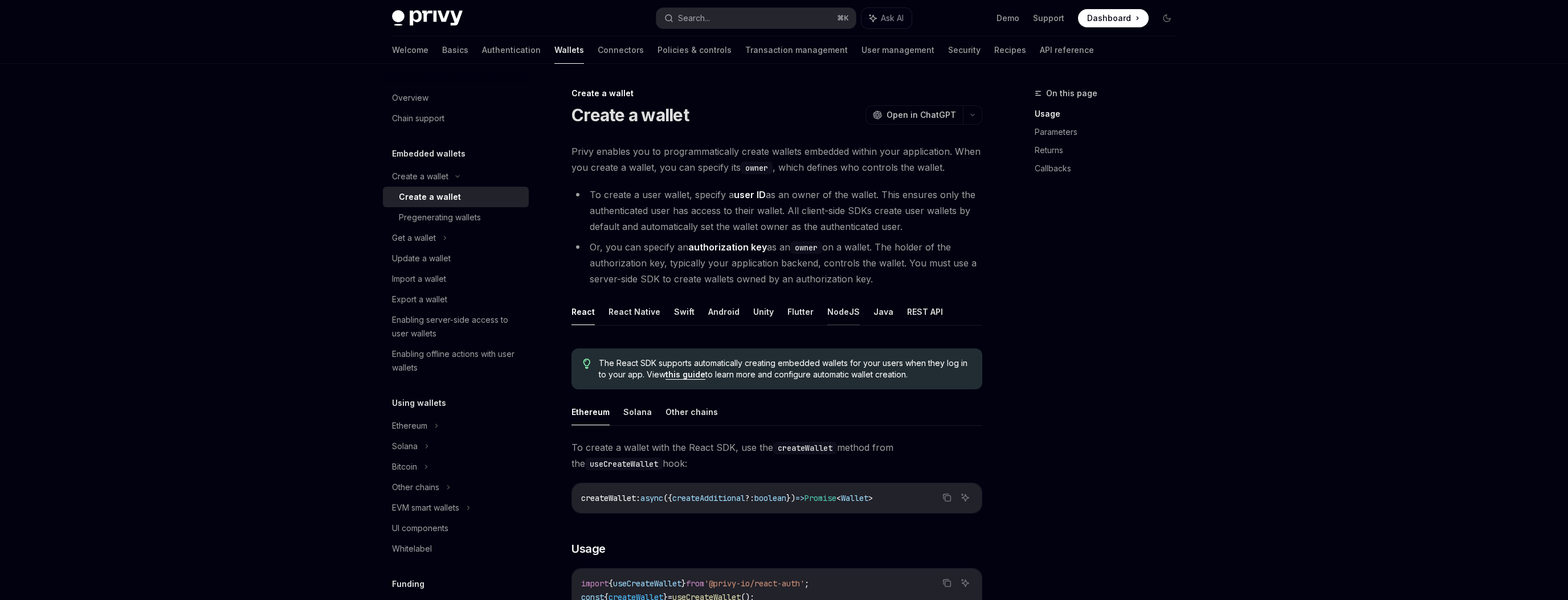
click at [832, 312] on button "NodeJS" at bounding box center [843, 312] width 33 height 27
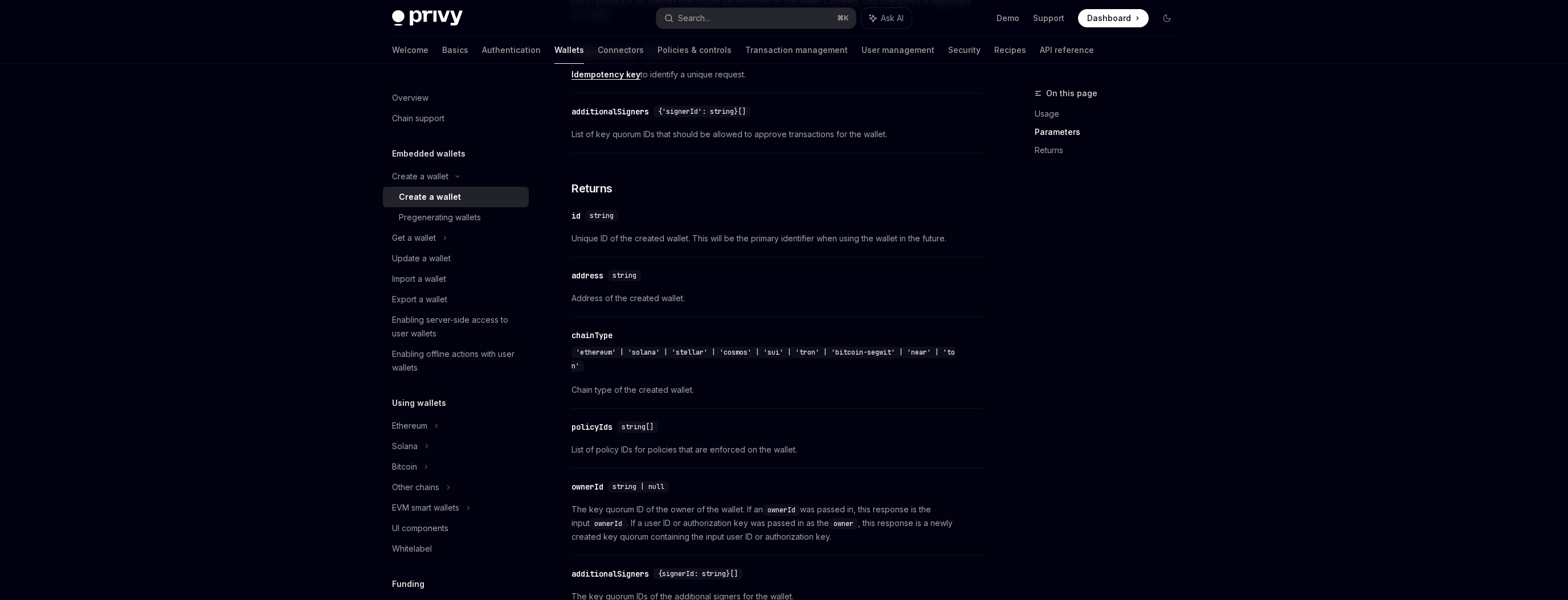
scroll to position [1209, 0]
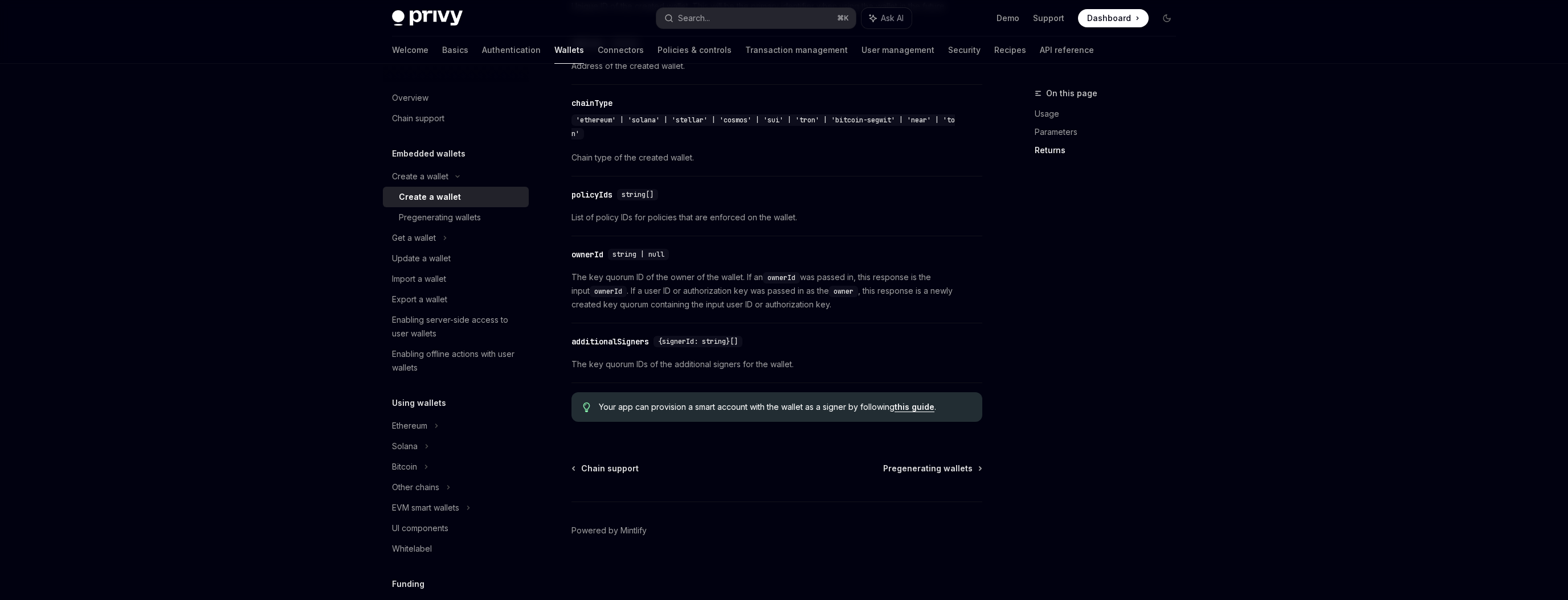
click at [922, 409] on link "this guide" at bounding box center [915, 407] width 40 height 10
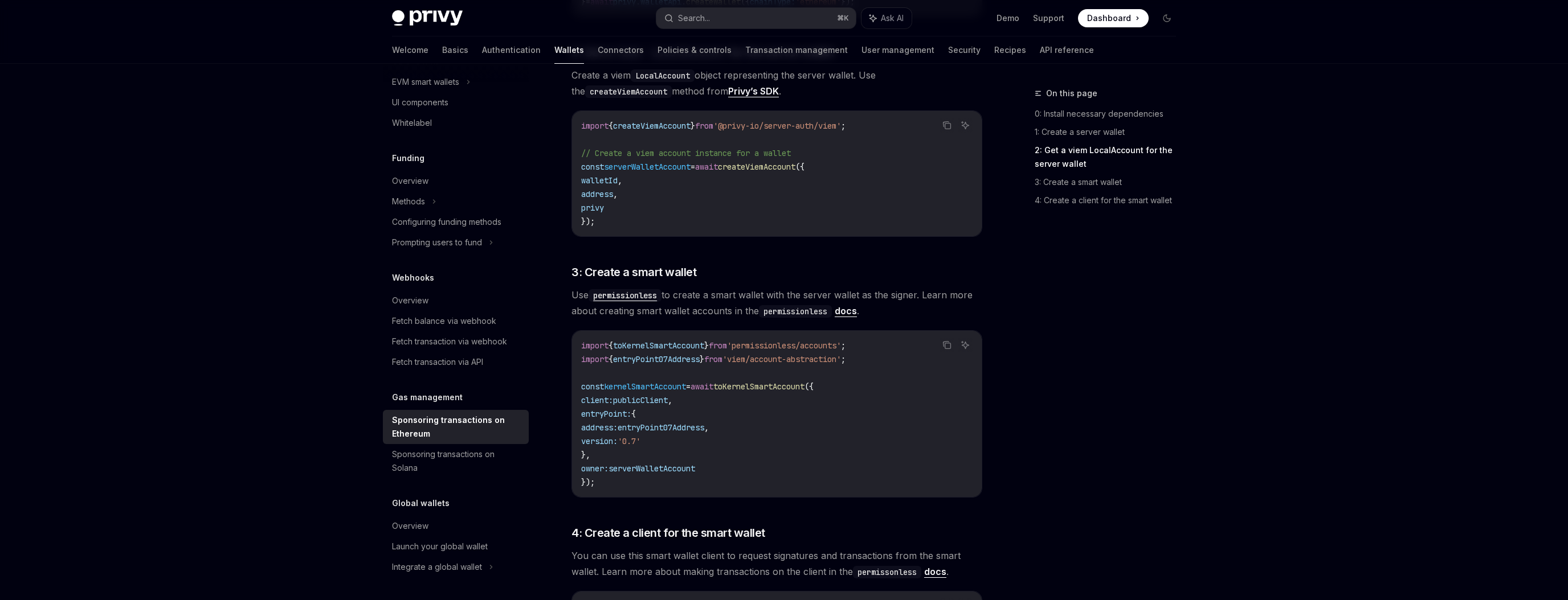
scroll to position [768, 0]
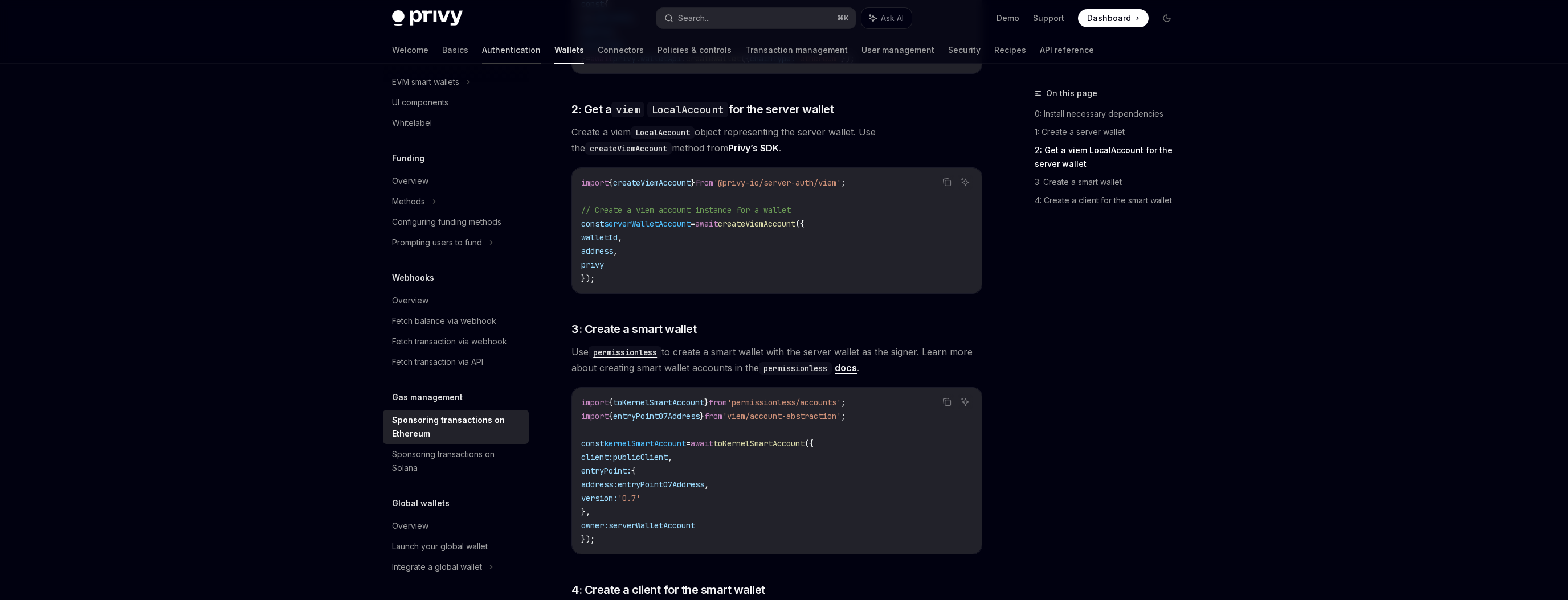
click at [482, 50] on link "Authentication" at bounding box center [511, 49] width 59 height 27
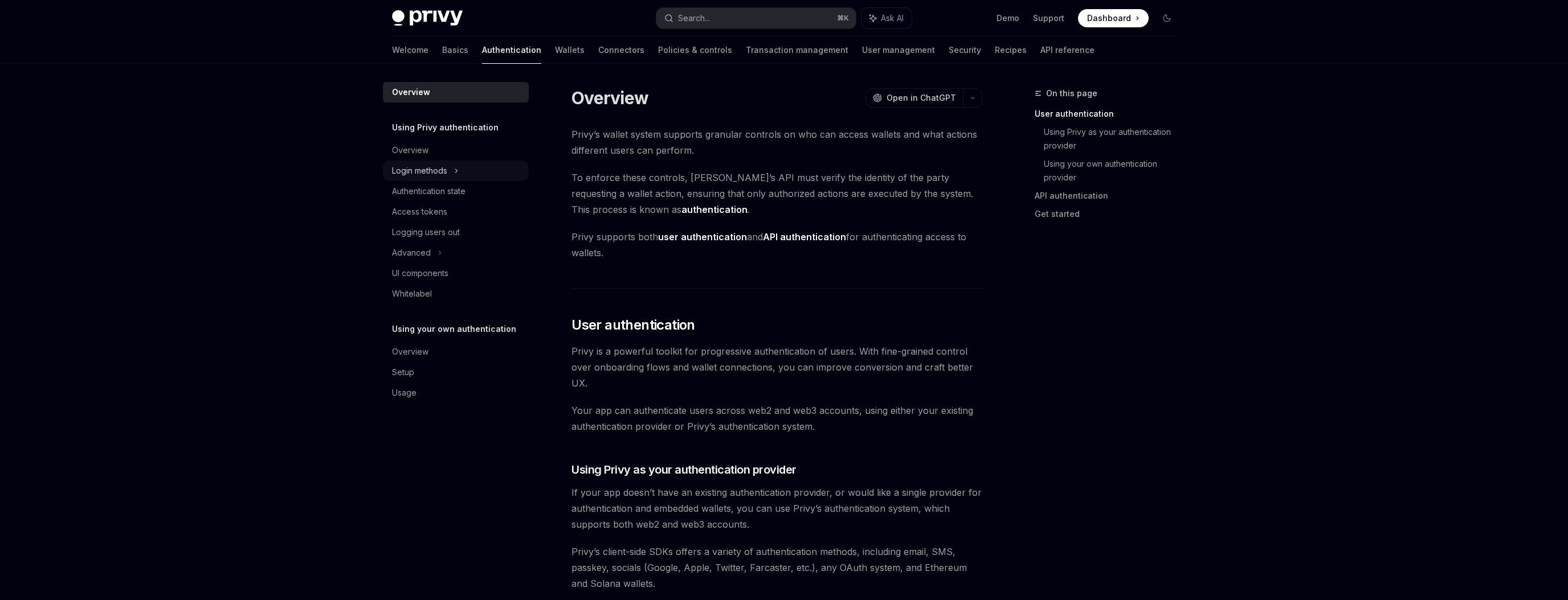
click at [460, 172] on div "Login methods" at bounding box center [456, 171] width 146 height 21
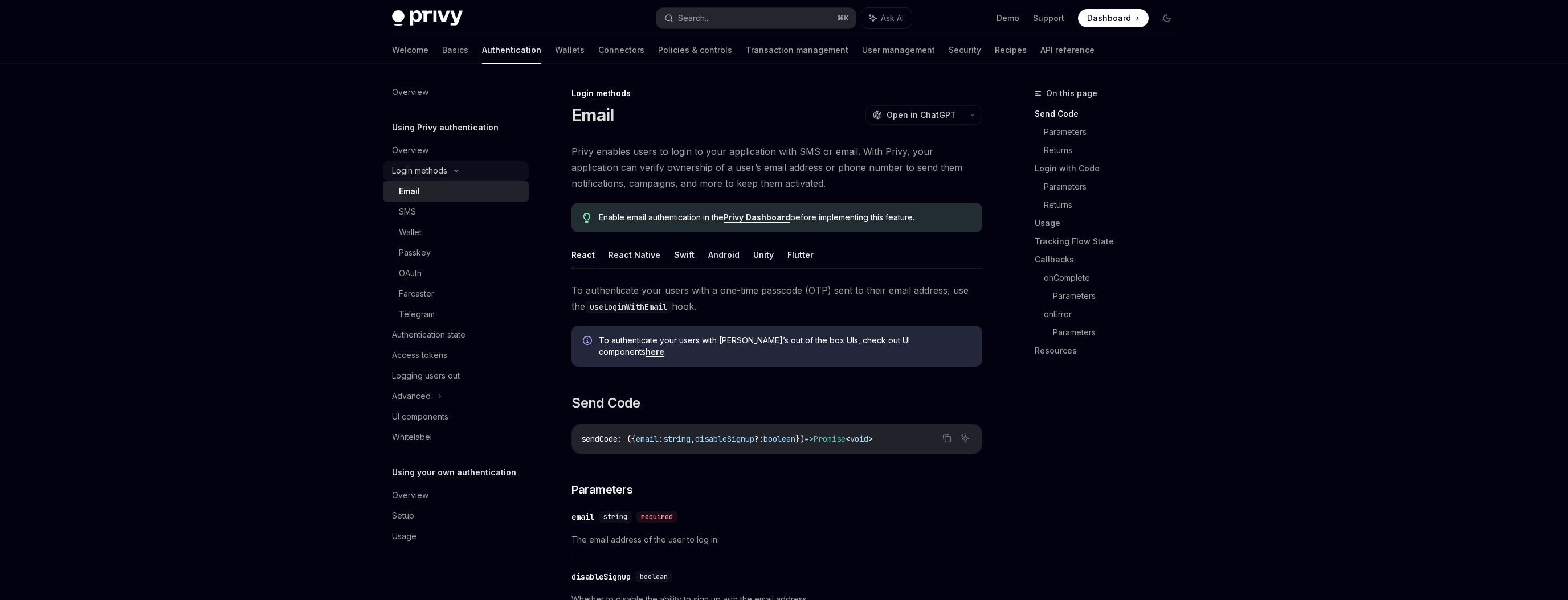
click at [460, 172] on icon at bounding box center [456, 171] width 13 height 5
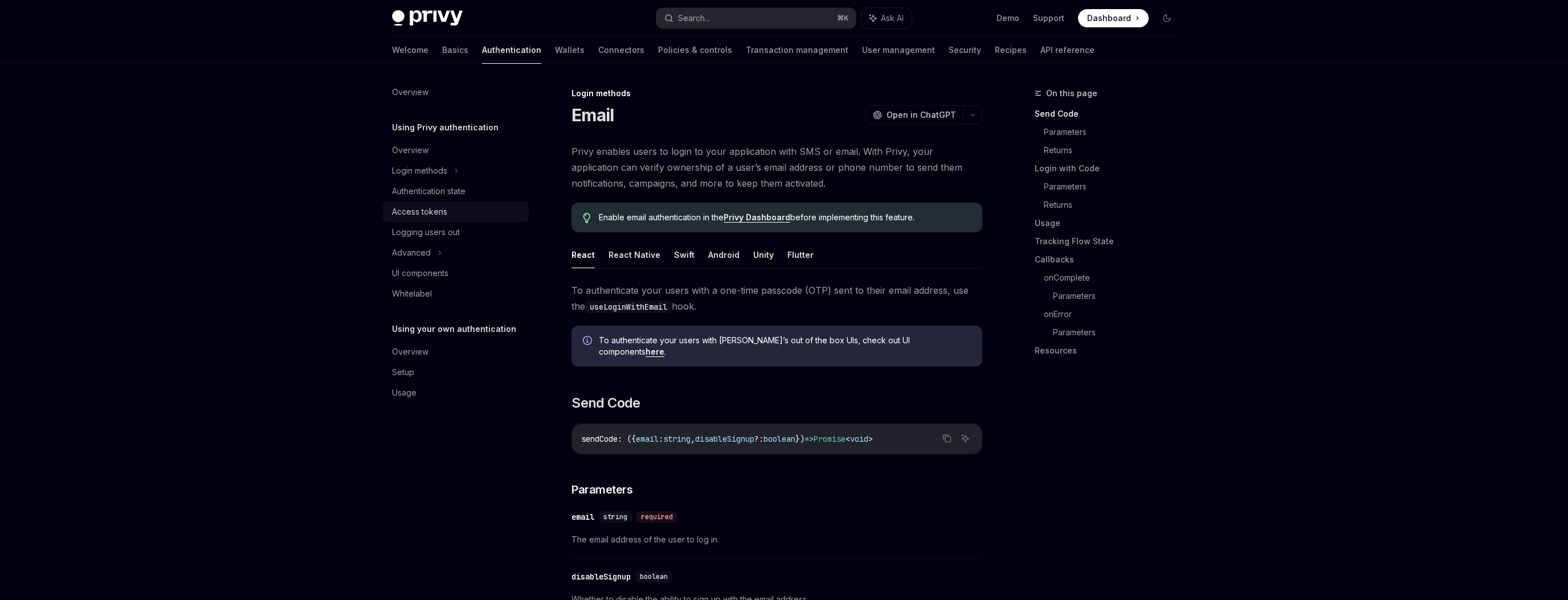
click at [429, 213] on div "Access tokens" at bounding box center [420, 211] width 56 height 13
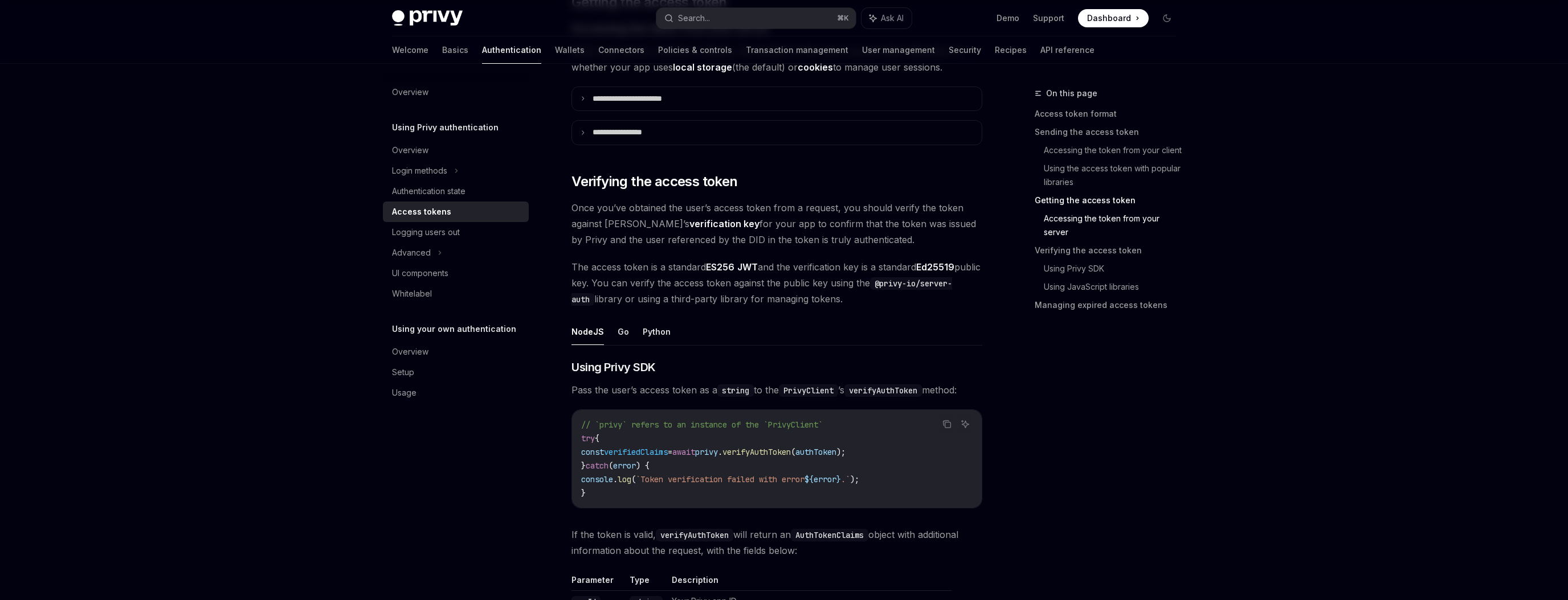
scroll to position [1579, 0]
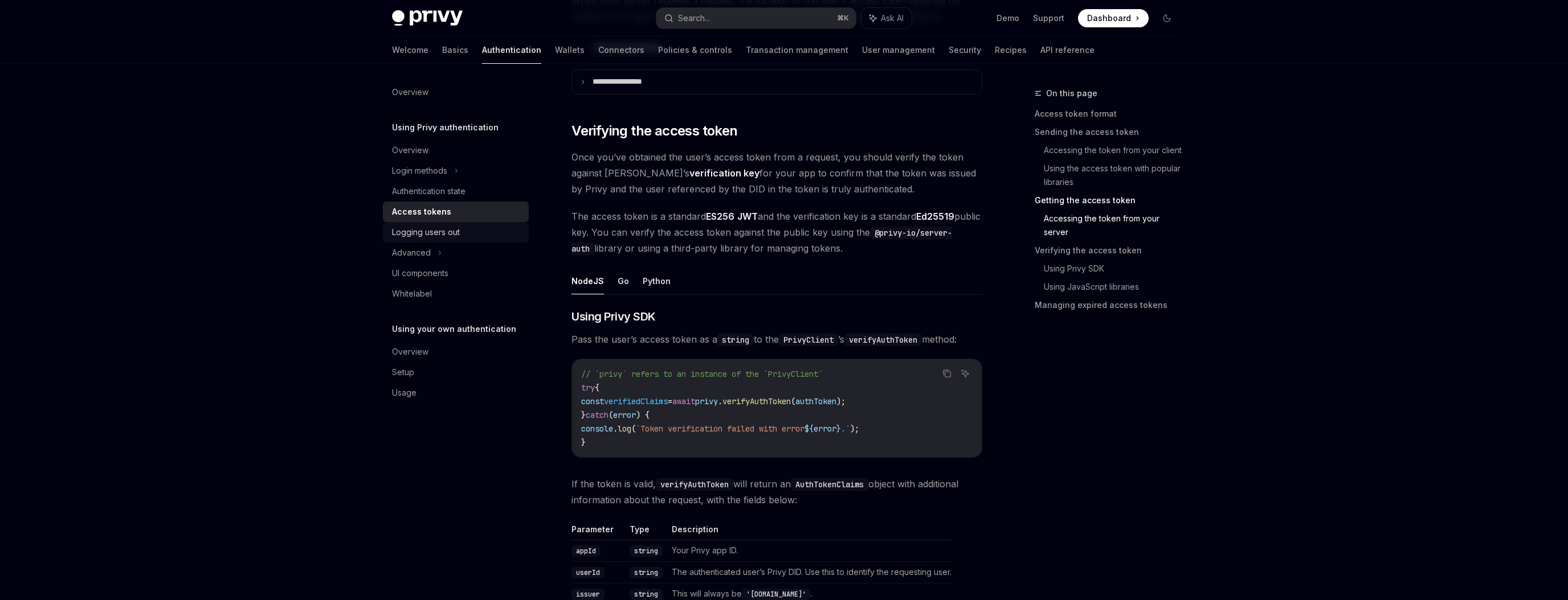
click at [439, 237] on div "Logging users out" at bounding box center [426, 232] width 68 height 13
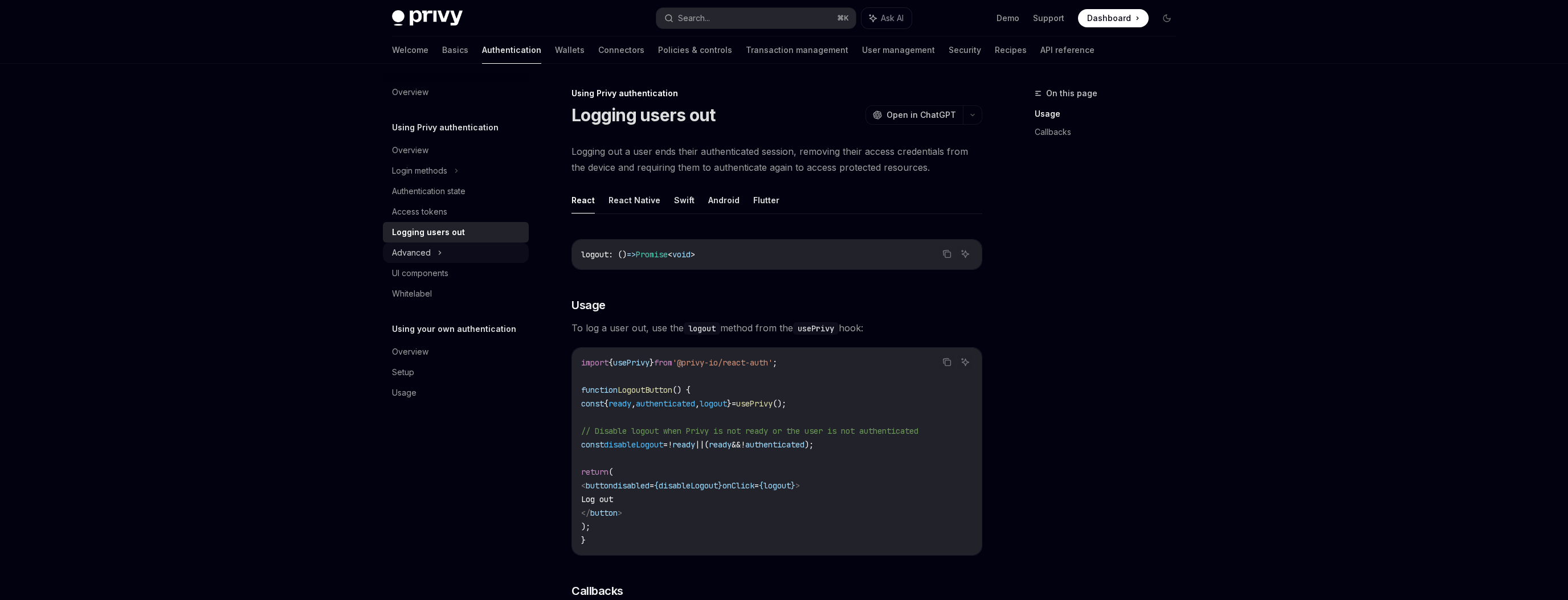
click at [438, 251] on icon at bounding box center [440, 253] width 5 height 13
click at [427, 272] on div "MFA" at bounding box center [456, 273] width 146 height 21
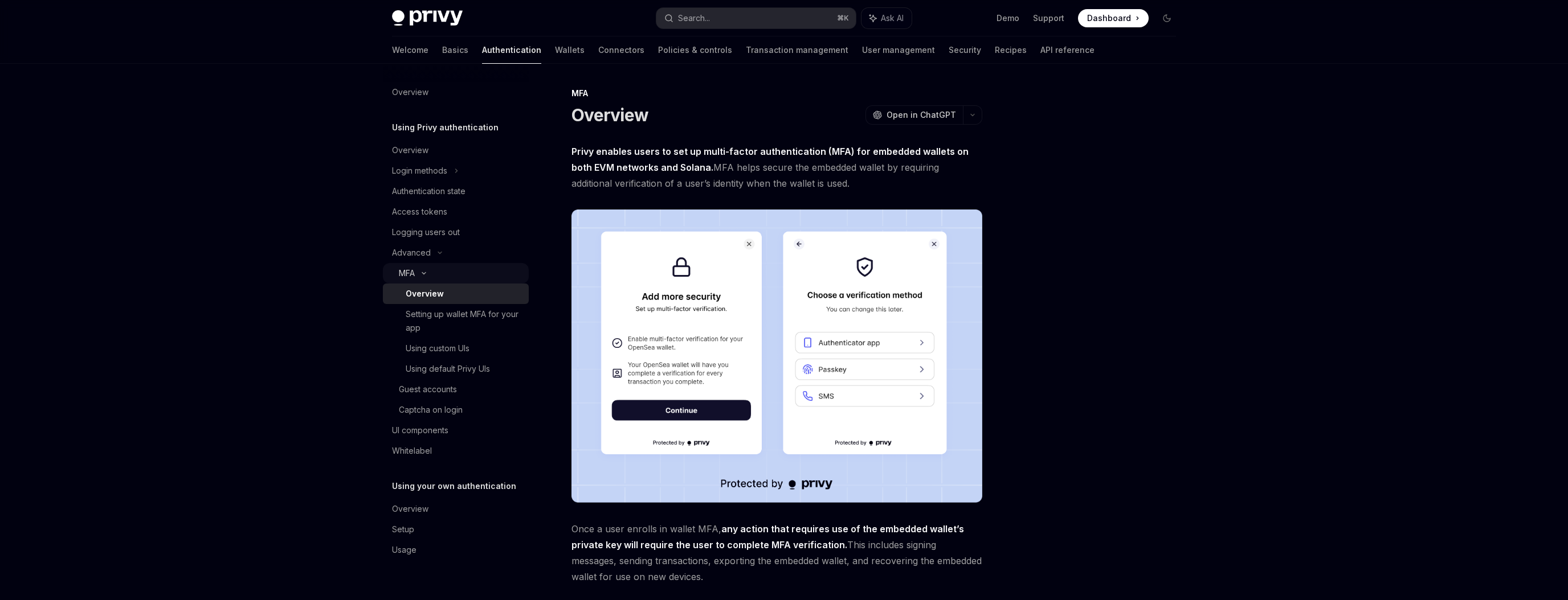
click at [427, 272] on icon at bounding box center [424, 273] width 13 height 5
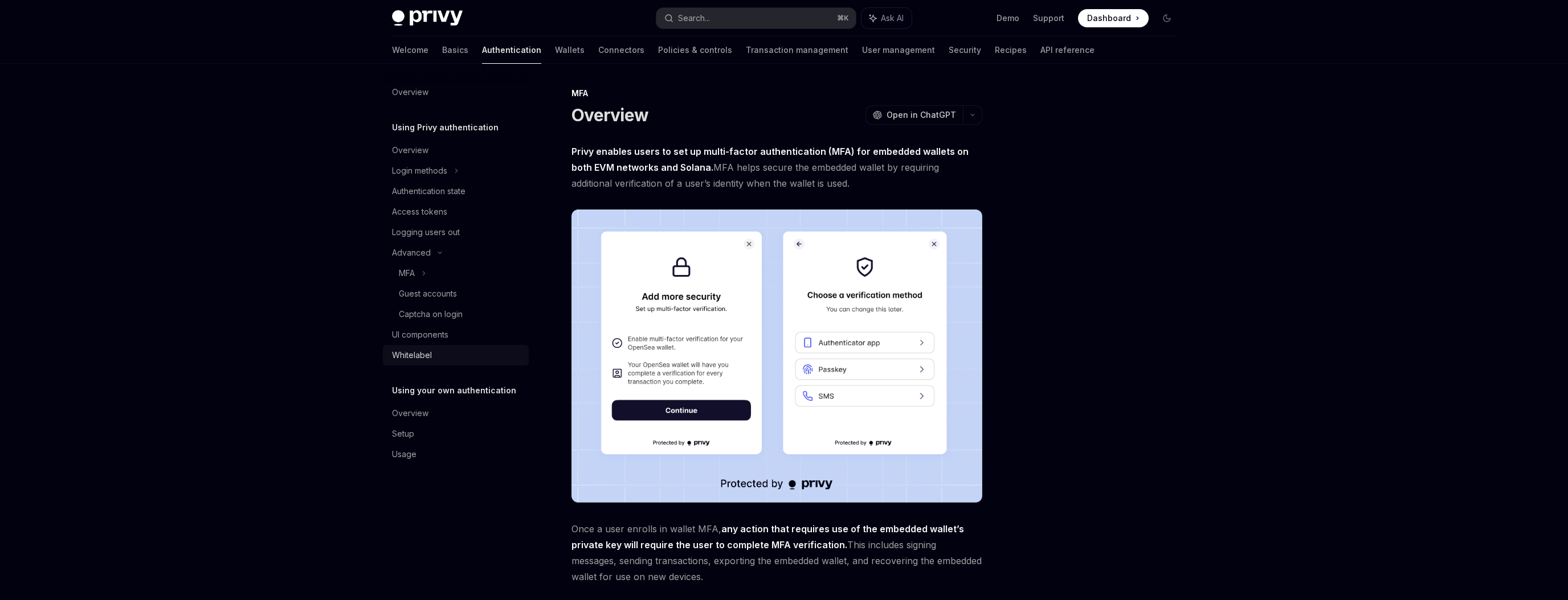
click at [426, 355] on div "Whitelabel" at bounding box center [412, 355] width 40 height 13
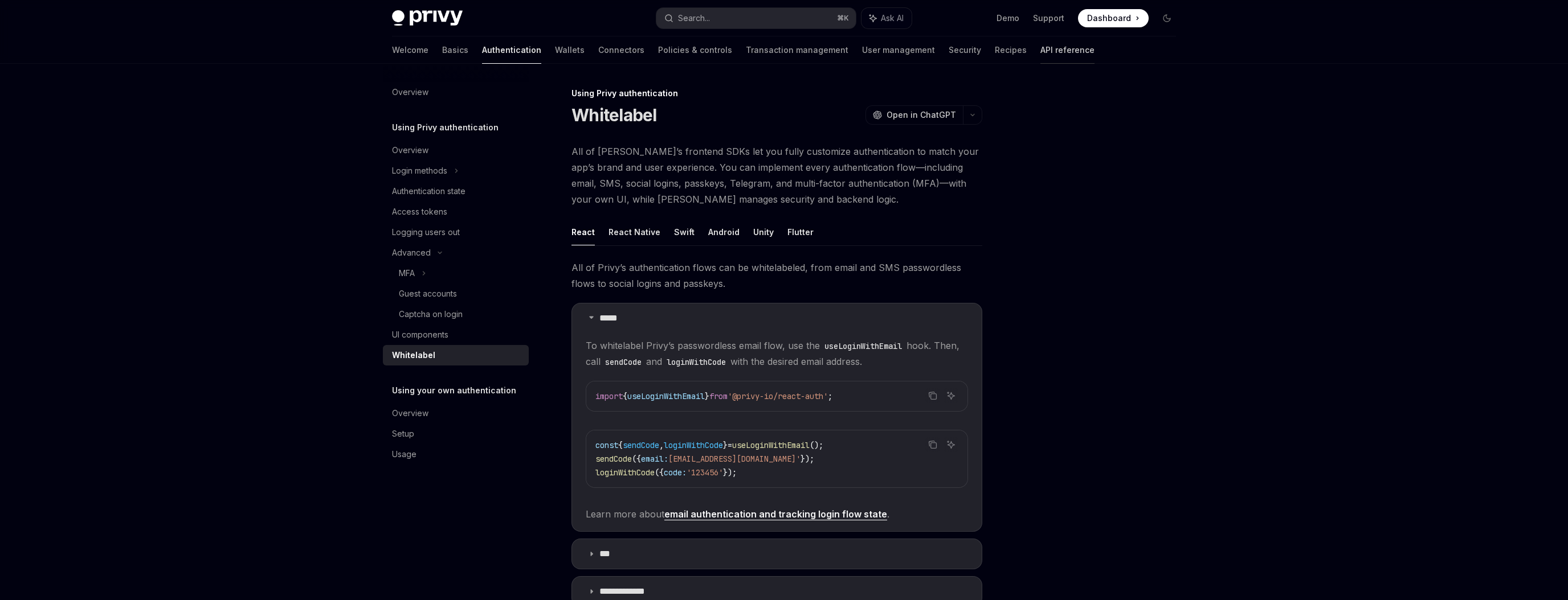
click at [1040, 56] on link "API reference" at bounding box center [1067, 49] width 54 height 27
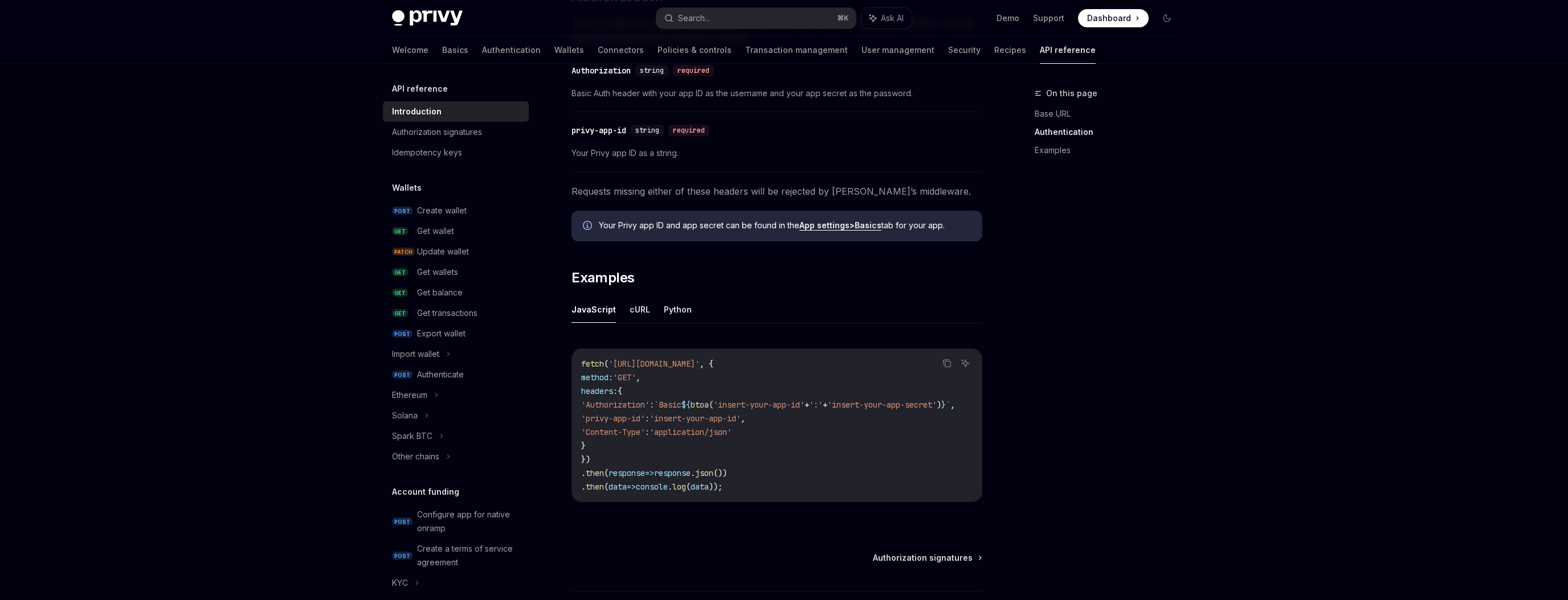
scroll to position [510, 0]
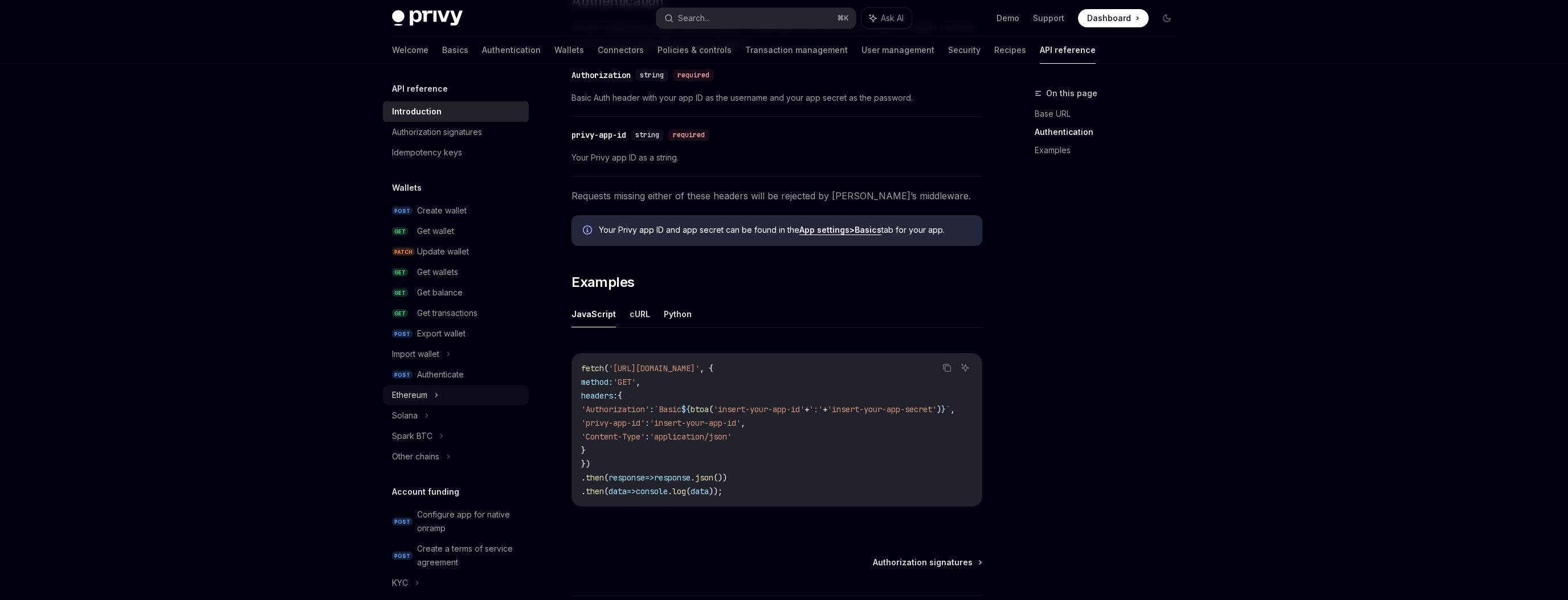
click at [436, 396] on icon at bounding box center [436, 395] width 5 height 13
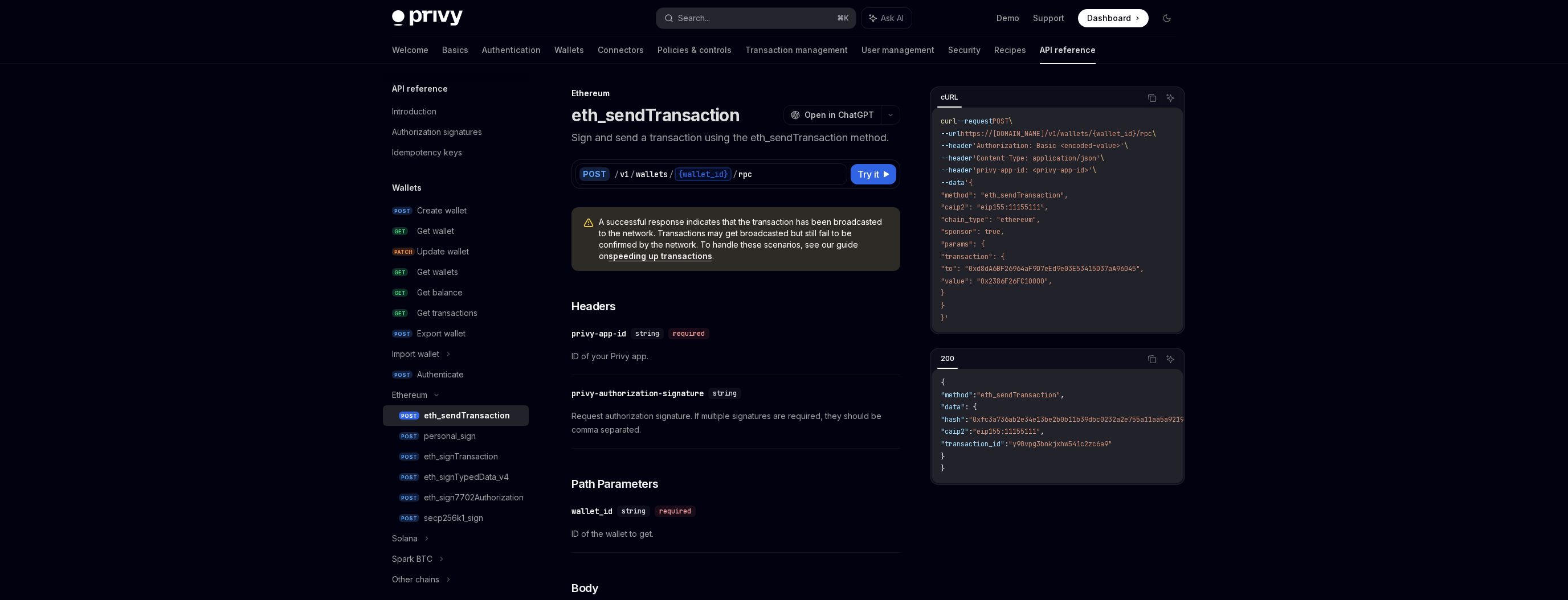
click at [480, 415] on div "eth_sendTransaction" at bounding box center [466, 415] width 86 height 13
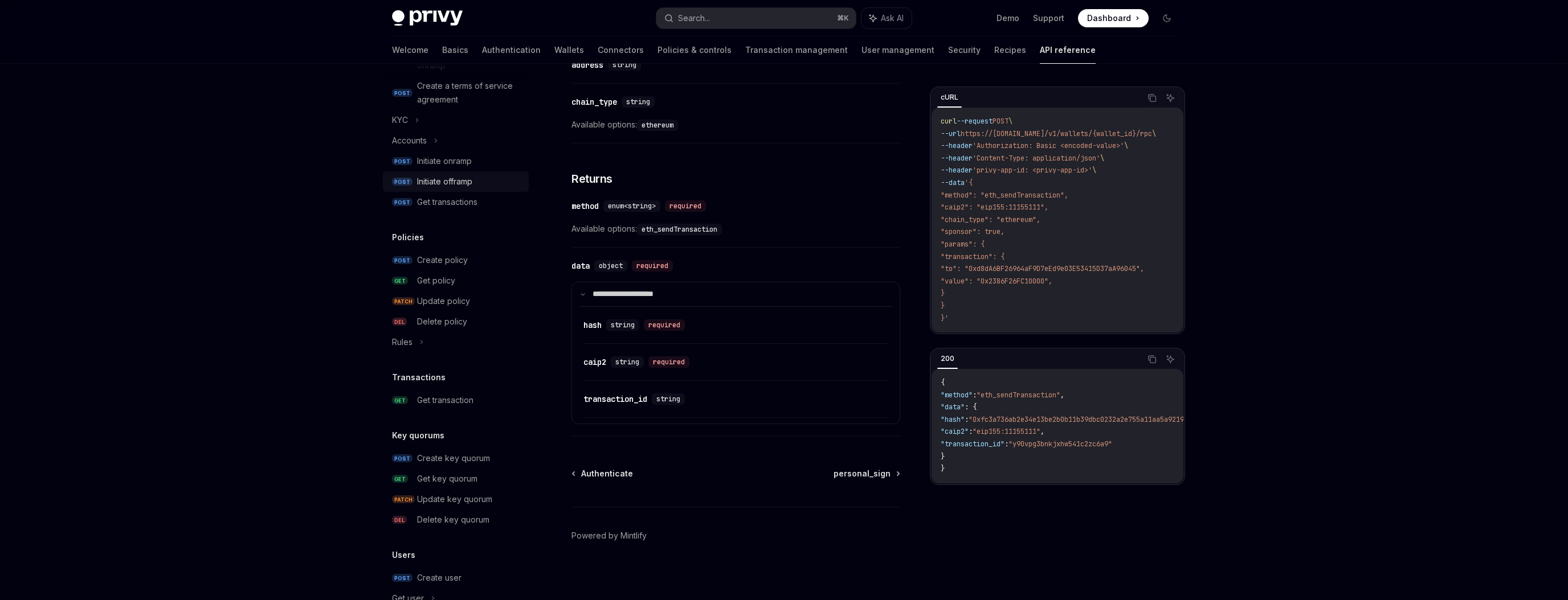
scroll to position [587, 0]
click at [489, 461] on div "Create key quorum" at bounding box center [453, 457] width 73 height 13
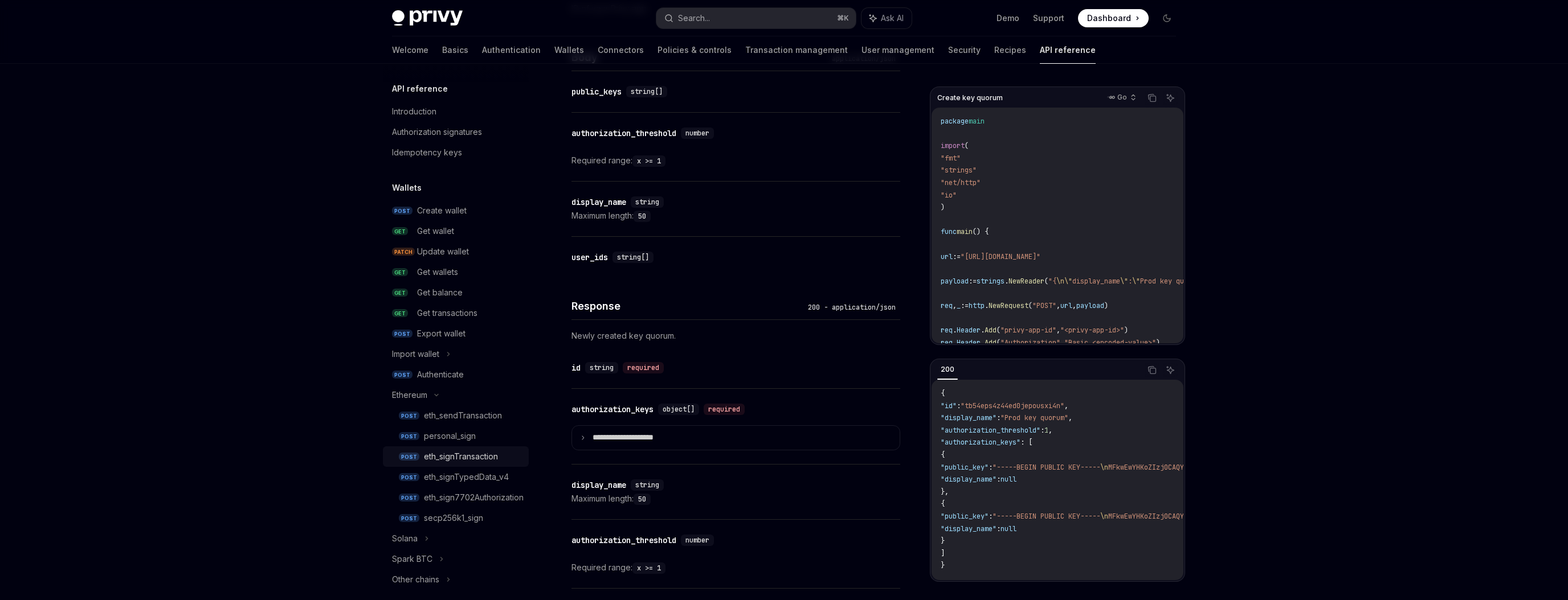
click at [464, 454] on div "eth_signTransaction" at bounding box center [460, 457] width 74 height 13
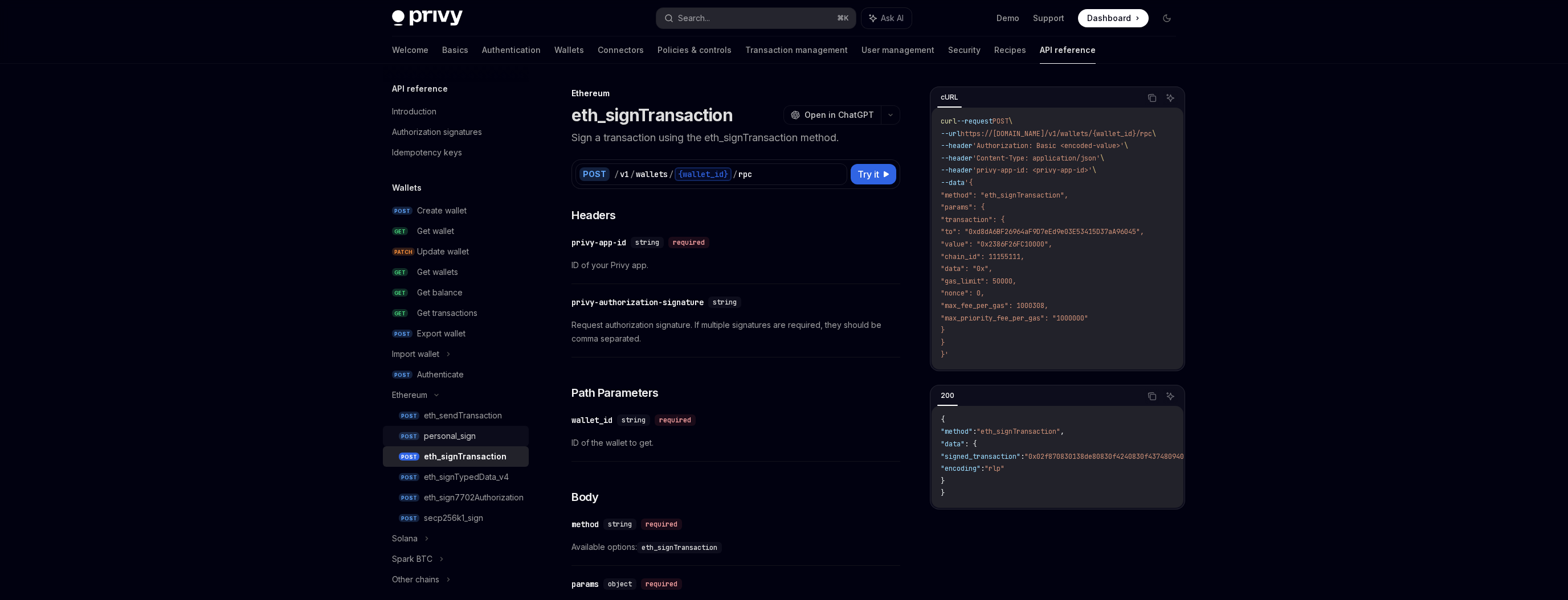
click at [491, 435] on div "personal_sign" at bounding box center [472, 436] width 98 height 13
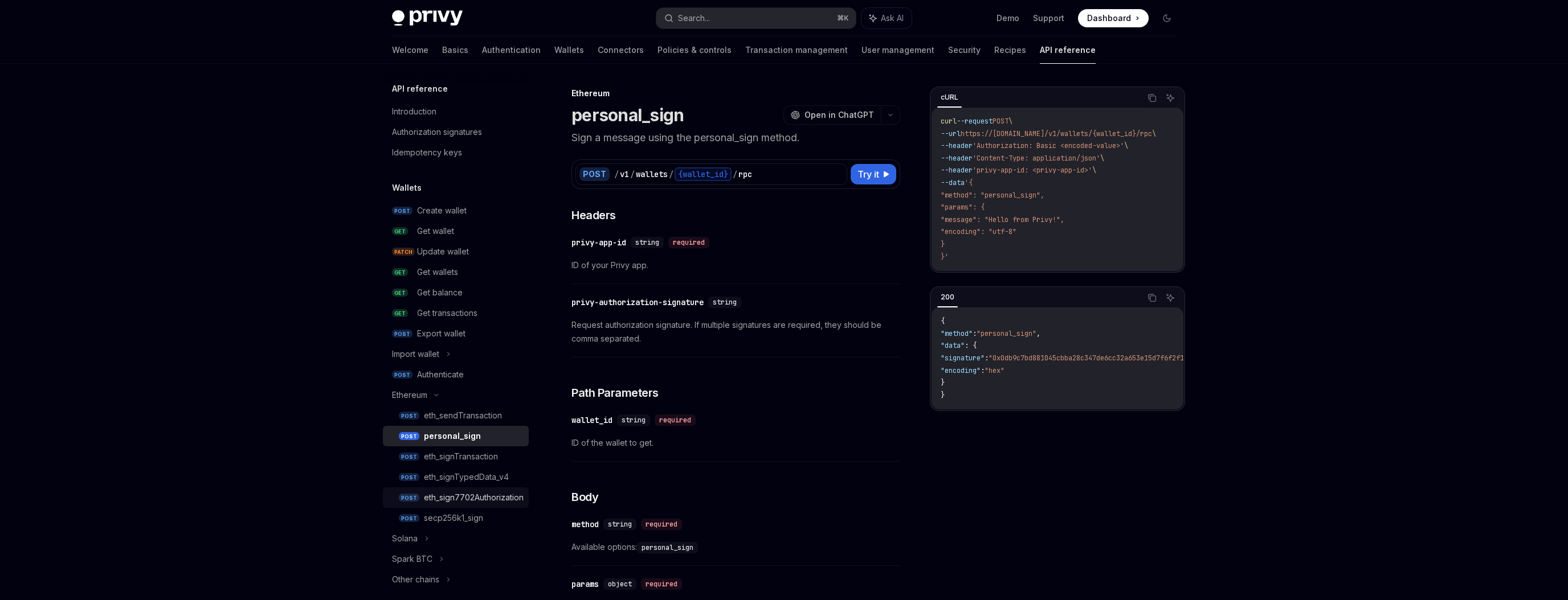
click at [476, 493] on div "eth_sign7702Authorization" at bounding box center [473, 498] width 100 height 13
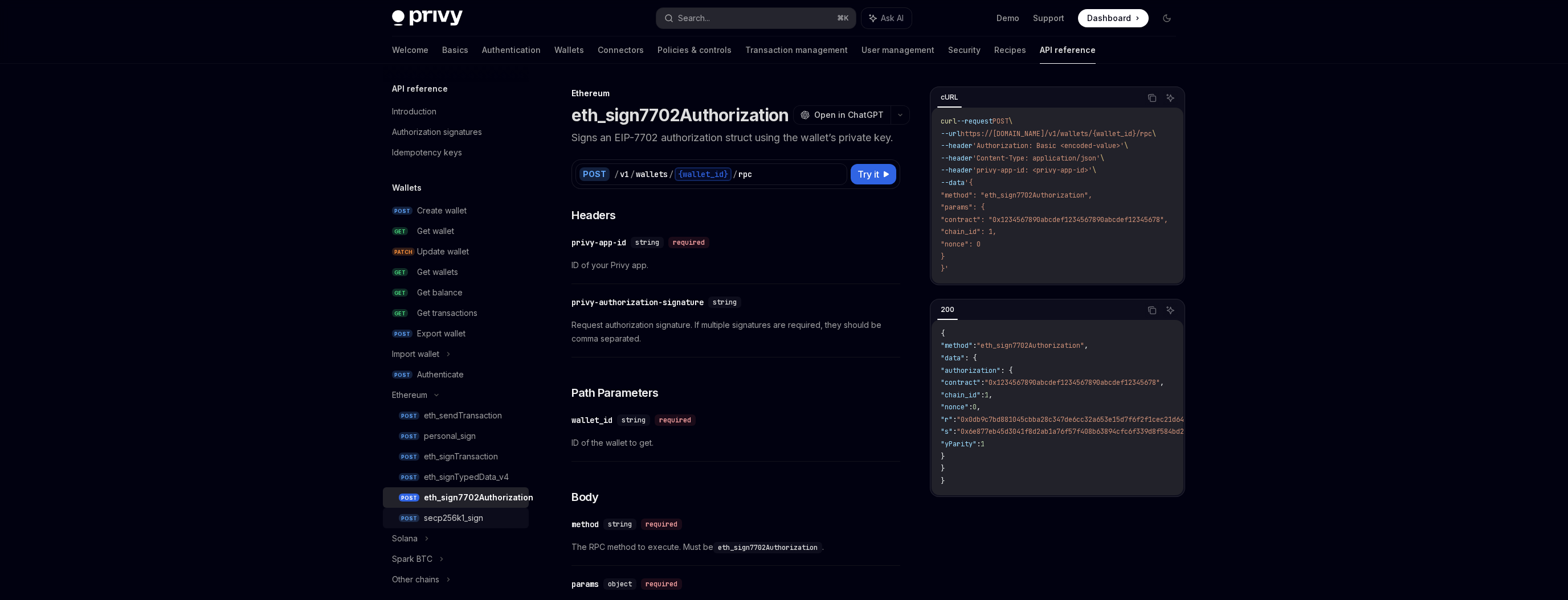
click at [476, 516] on div "secp256k1_sign" at bounding box center [453, 518] width 60 height 13
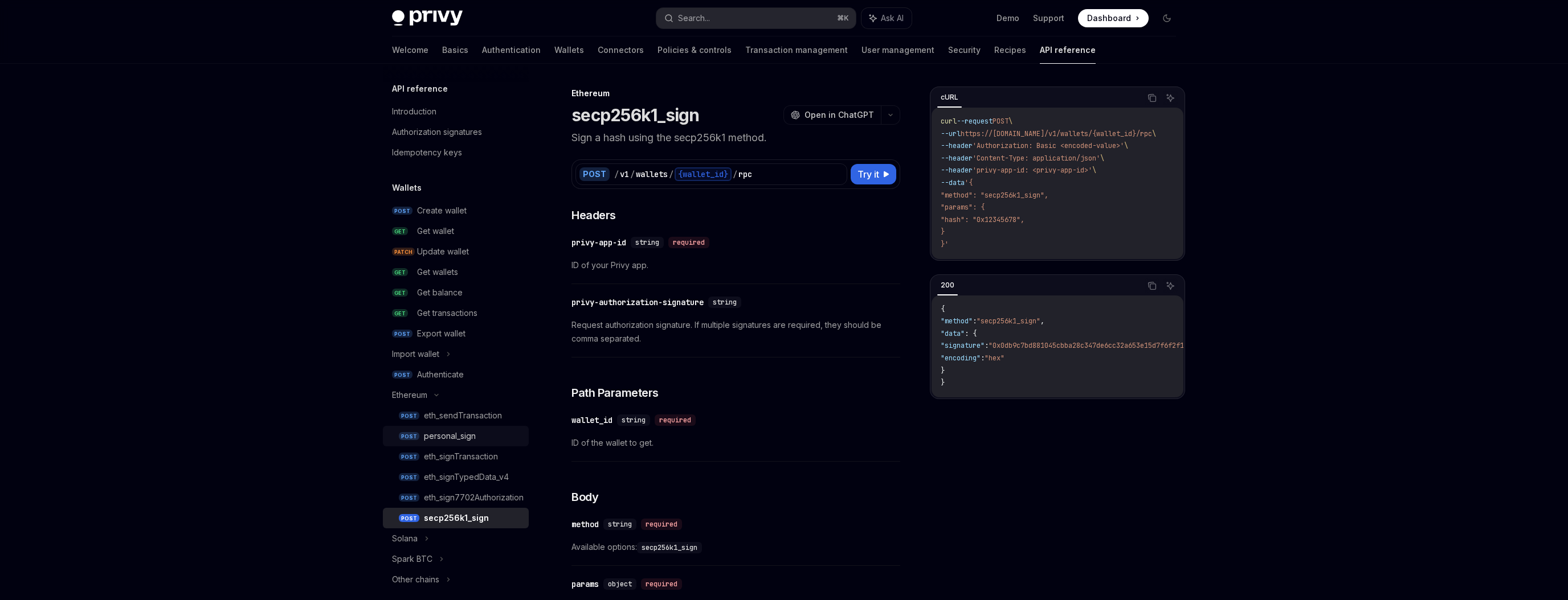
click at [466, 435] on div "personal_sign" at bounding box center [449, 436] width 52 height 13
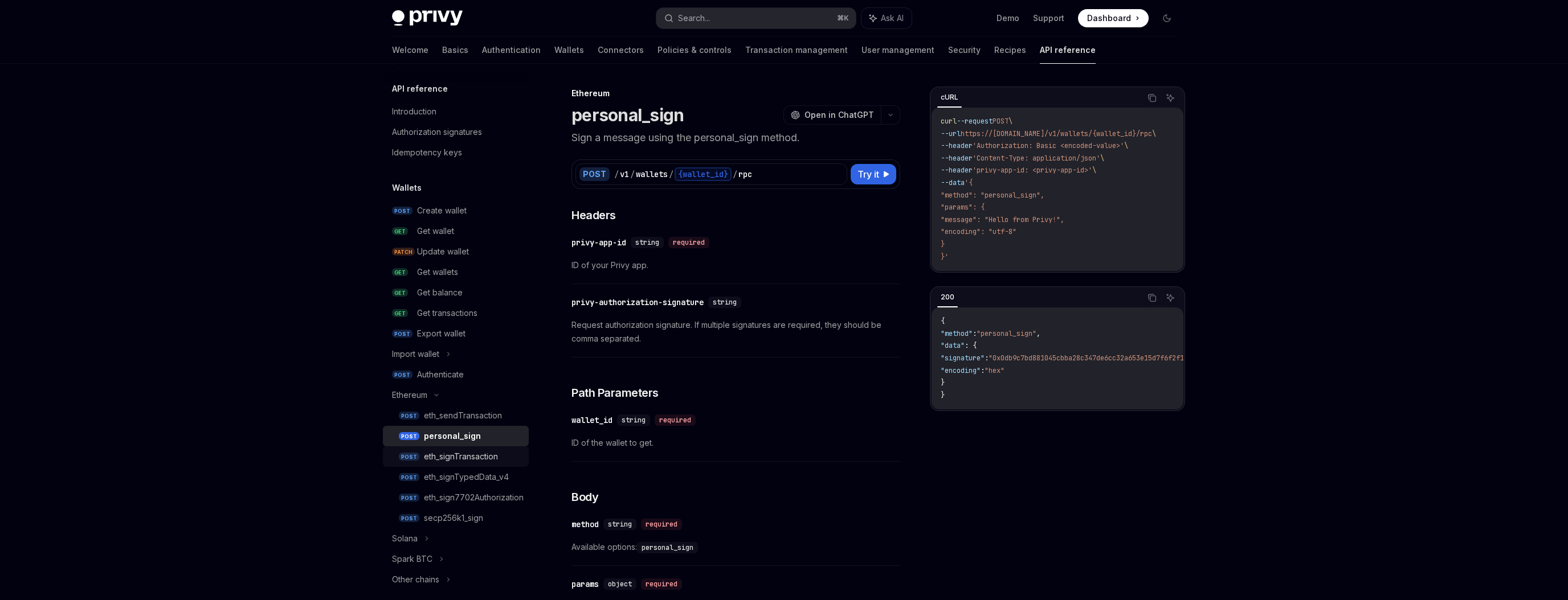
click at [466, 452] on div "eth_signTransaction" at bounding box center [460, 457] width 74 height 13
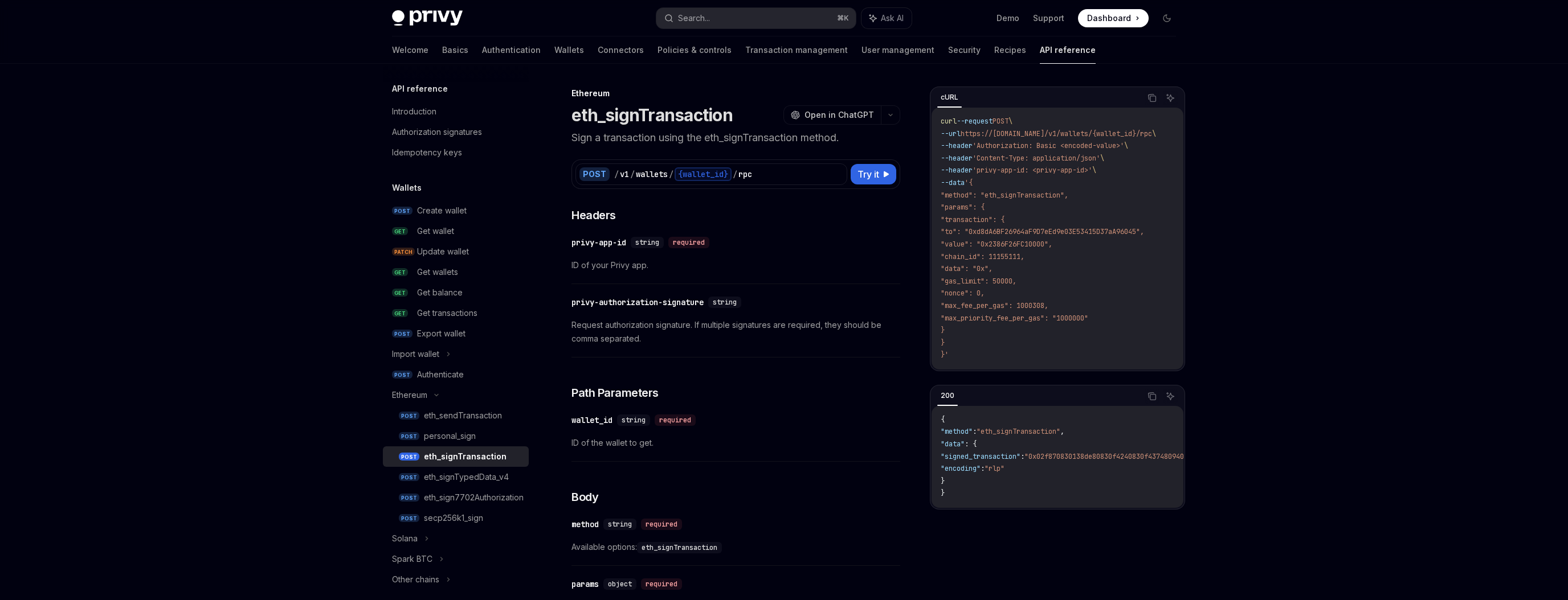
type textarea "*"
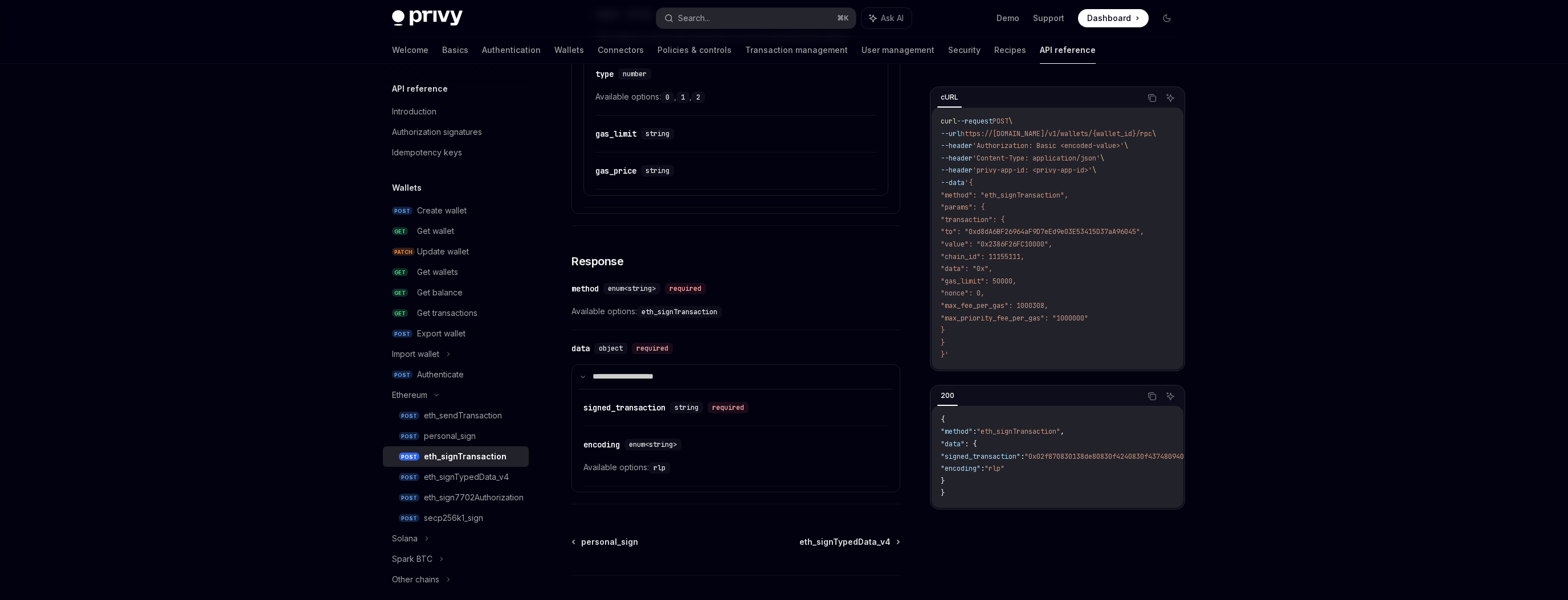
scroll to position [942, 0]
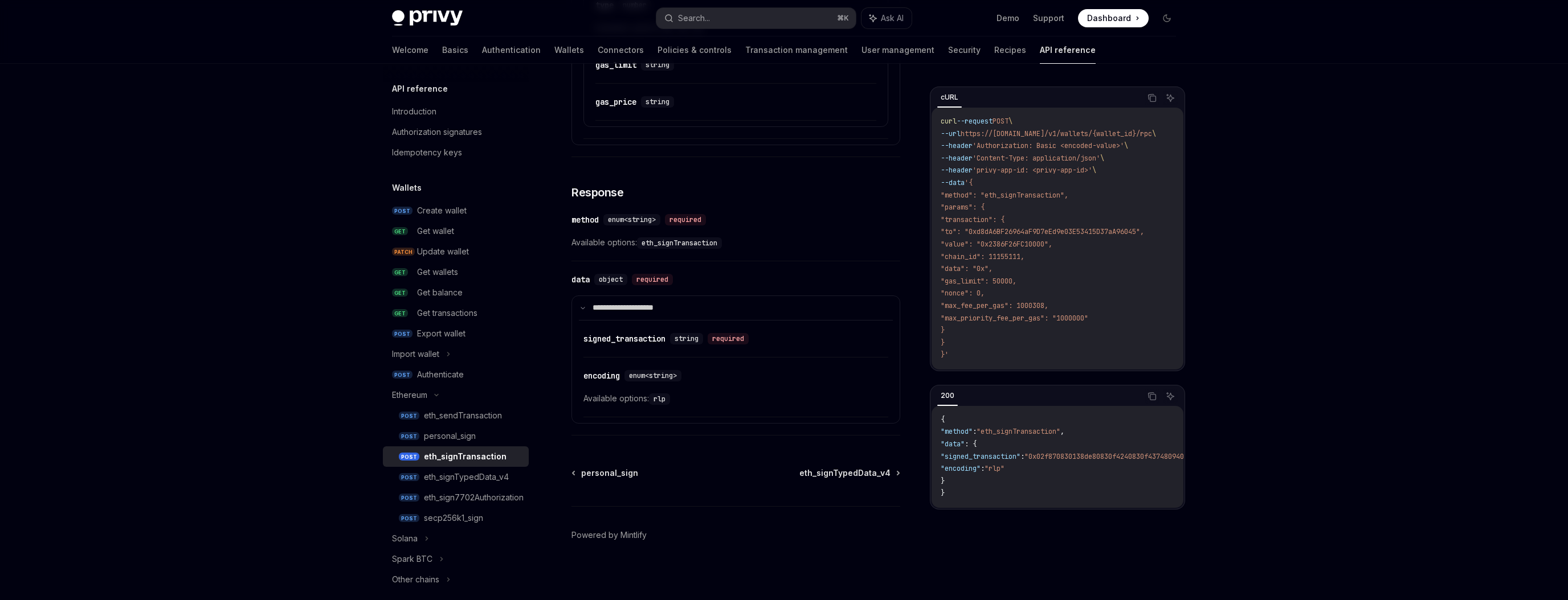
click at [666, 399] on code "rlp" at bounding box center [659, 399] width 21 height 11
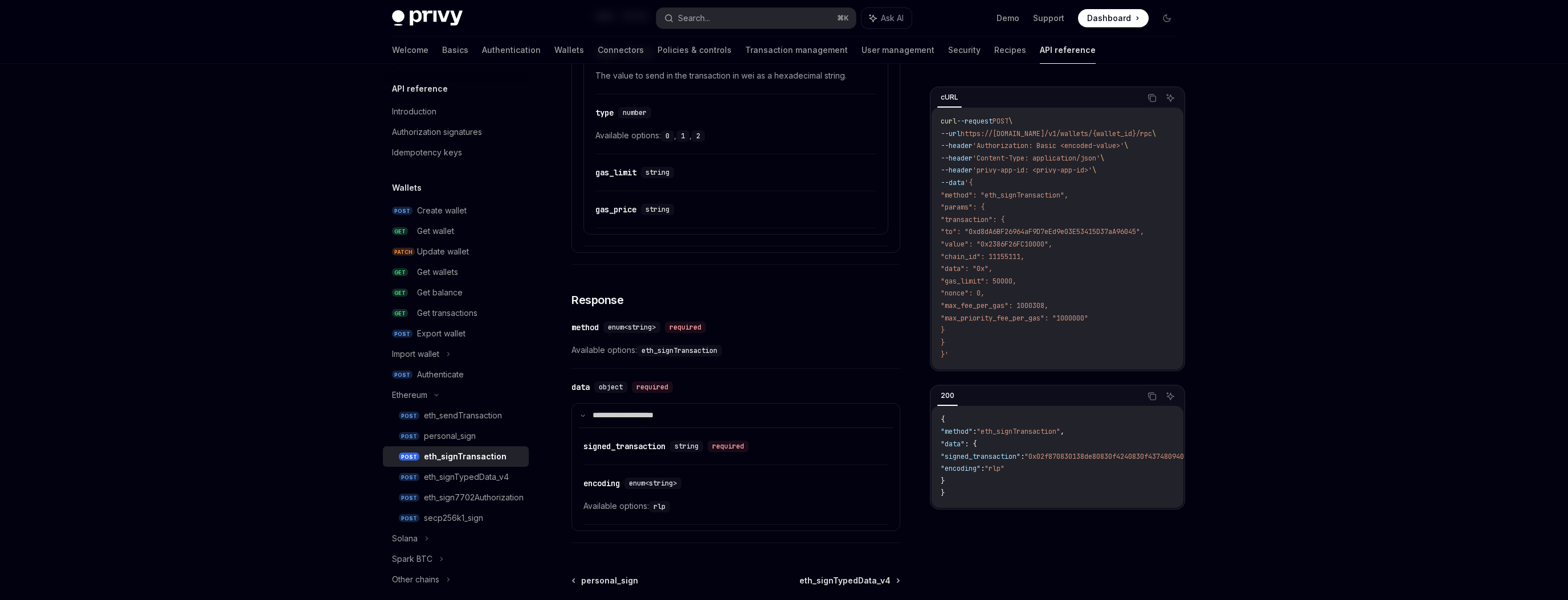
scroll to position [894, 0]
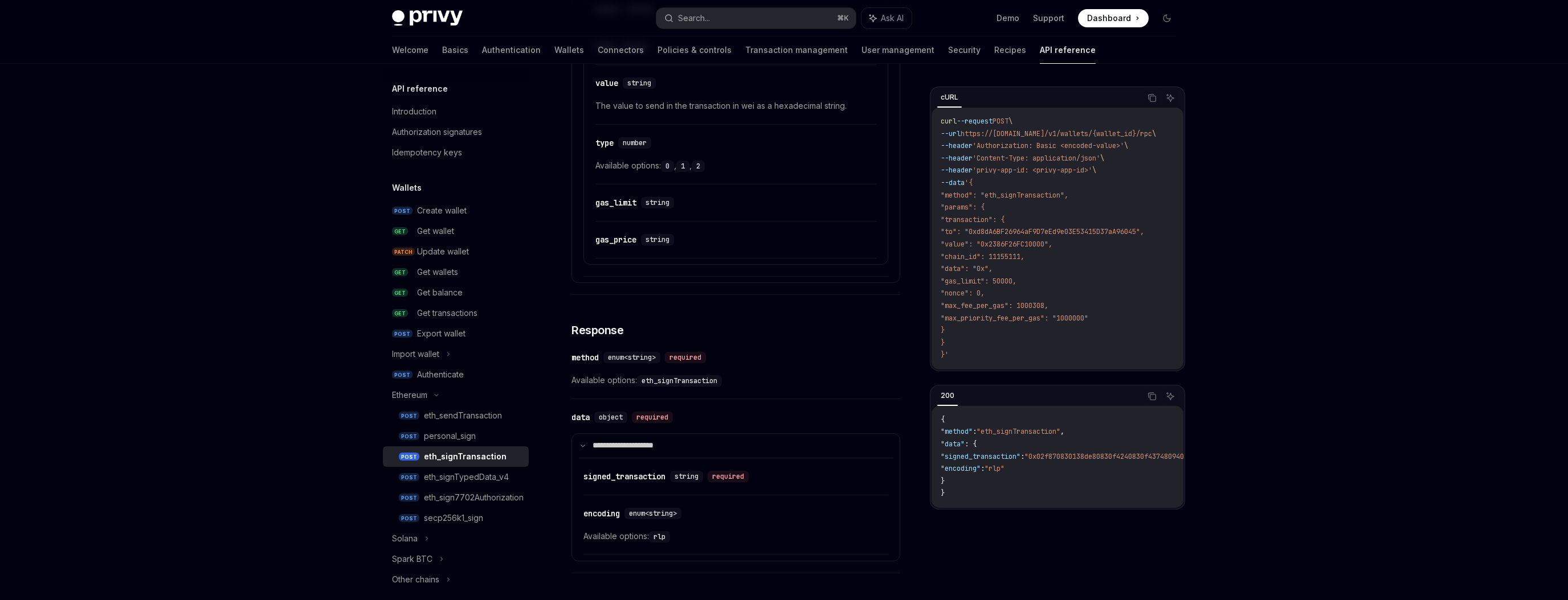
scroll to position [830, 0]
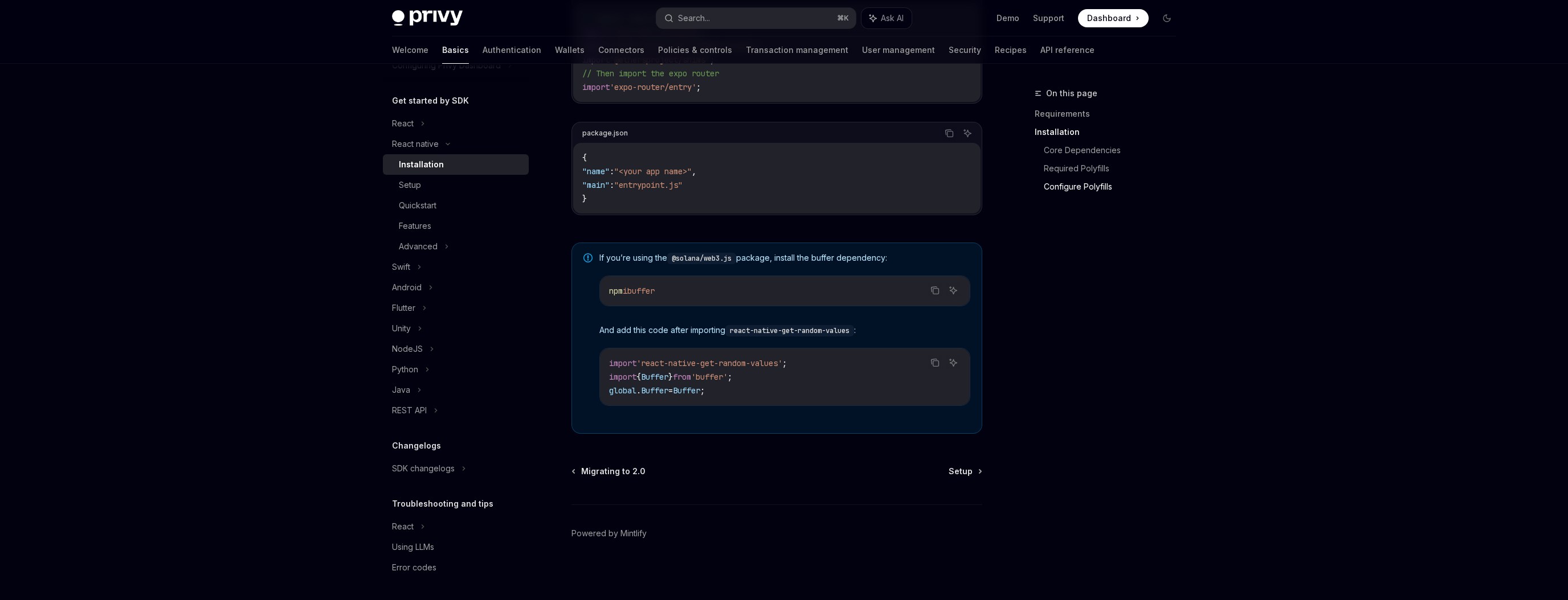
scroll to position [699, 0]
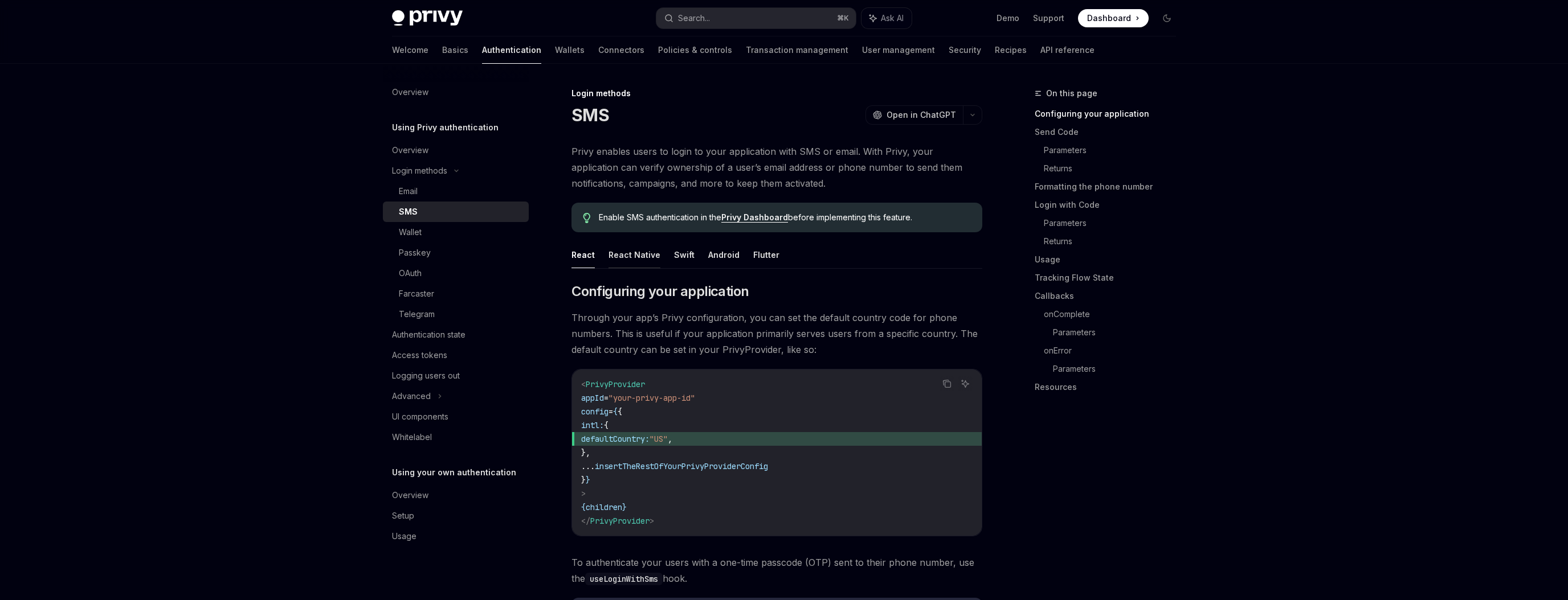
click at [638, 262] on button "React Native" at bounding box center [634, 255] width 52 height 27
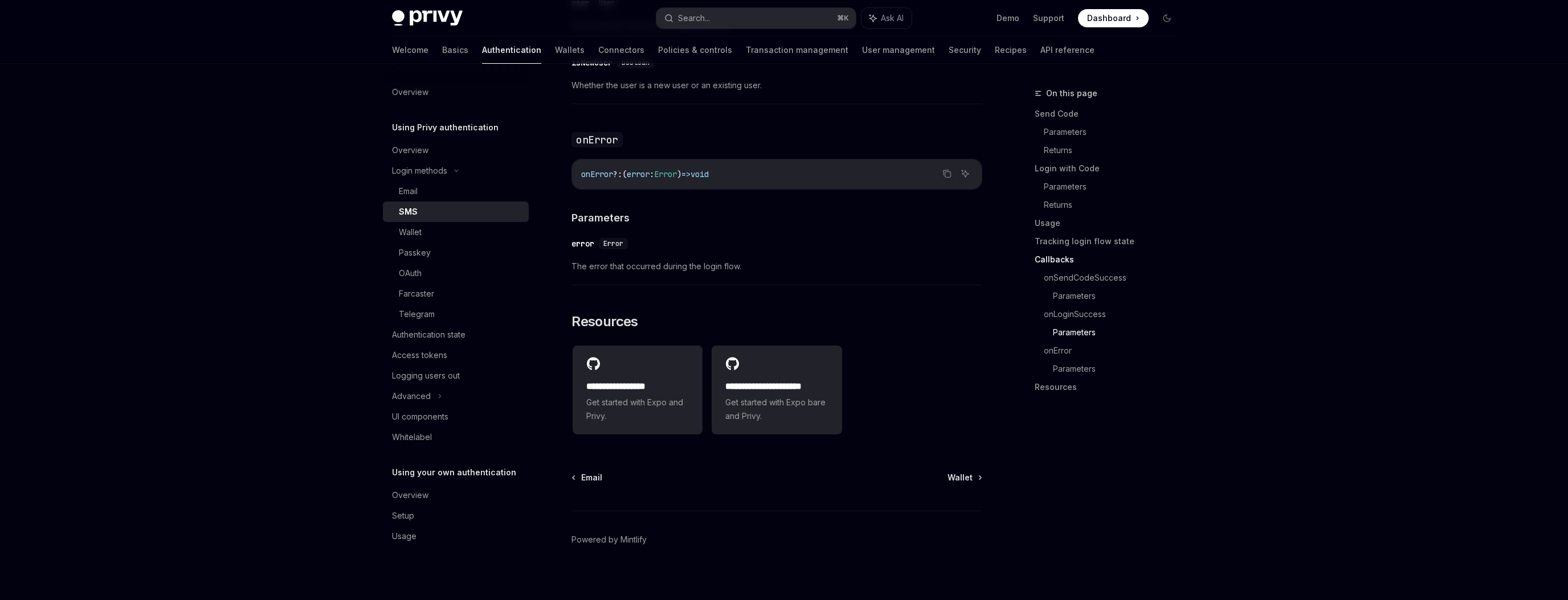
scroll to position [2177, 0]
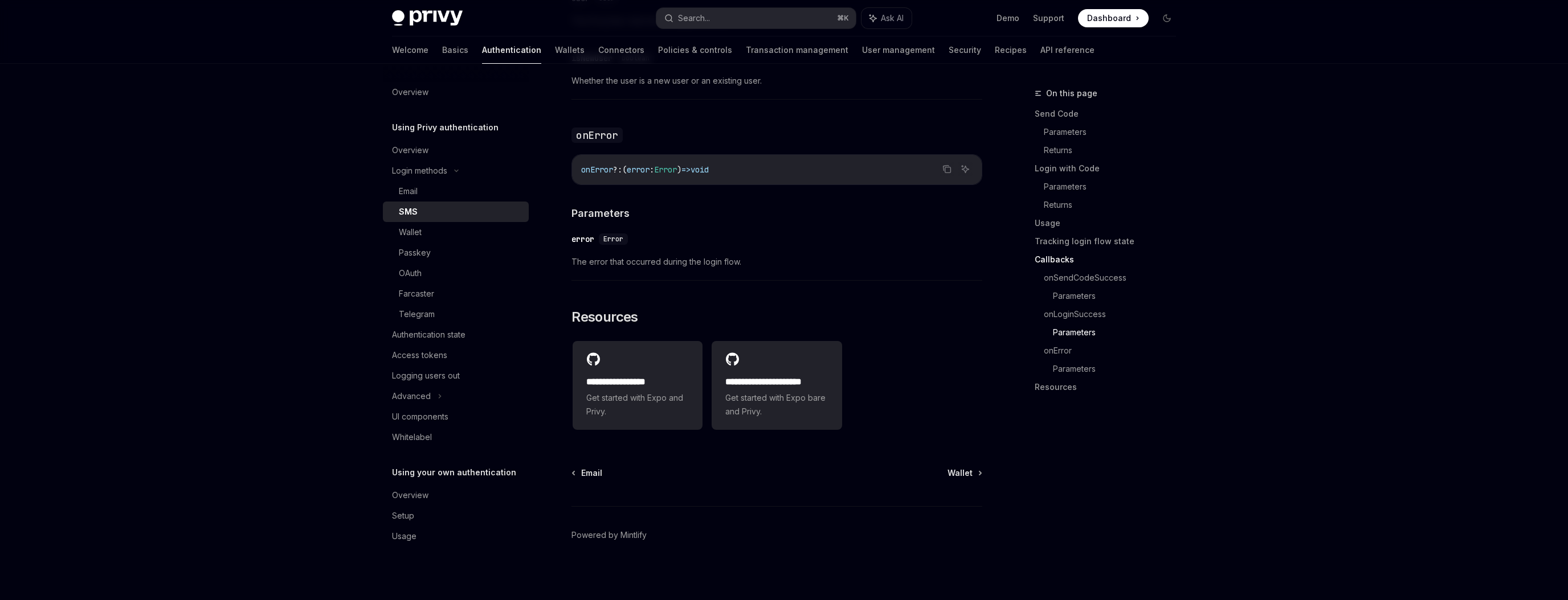
type textarea "*"
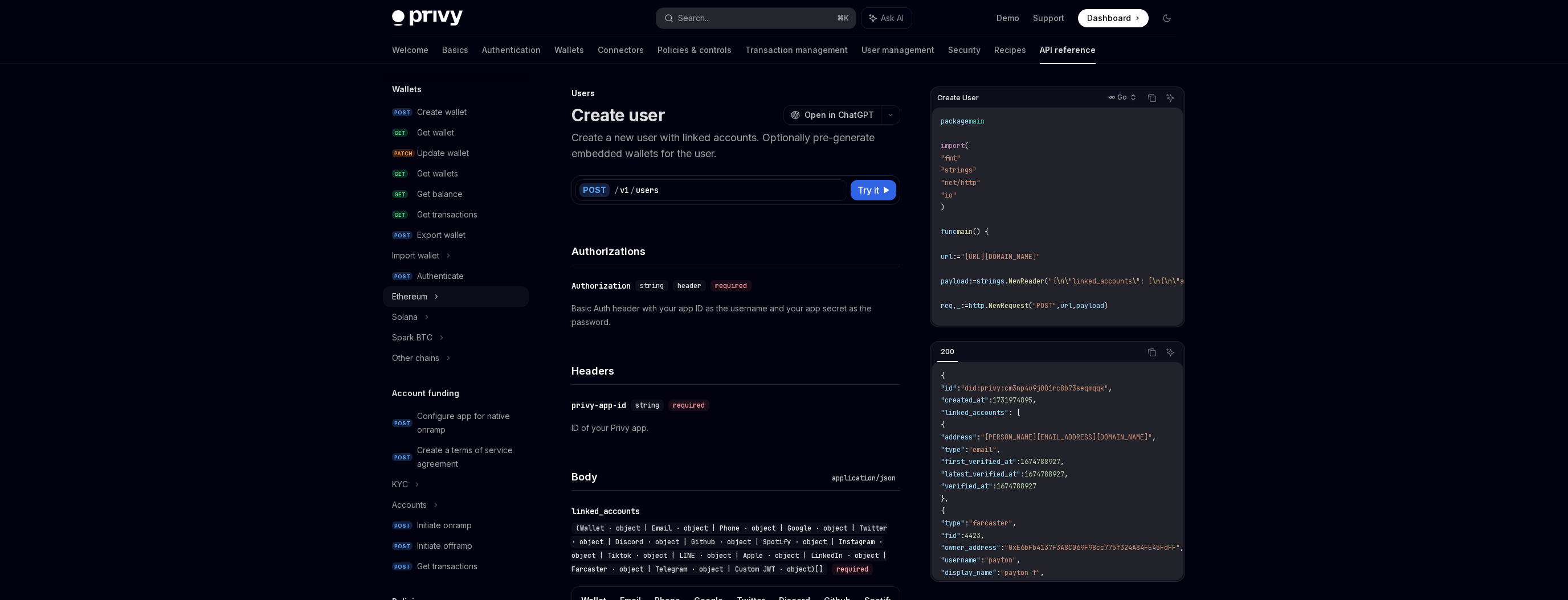
click at [438, 294] on icon at bounding box center [436, 296] width 5 height 13
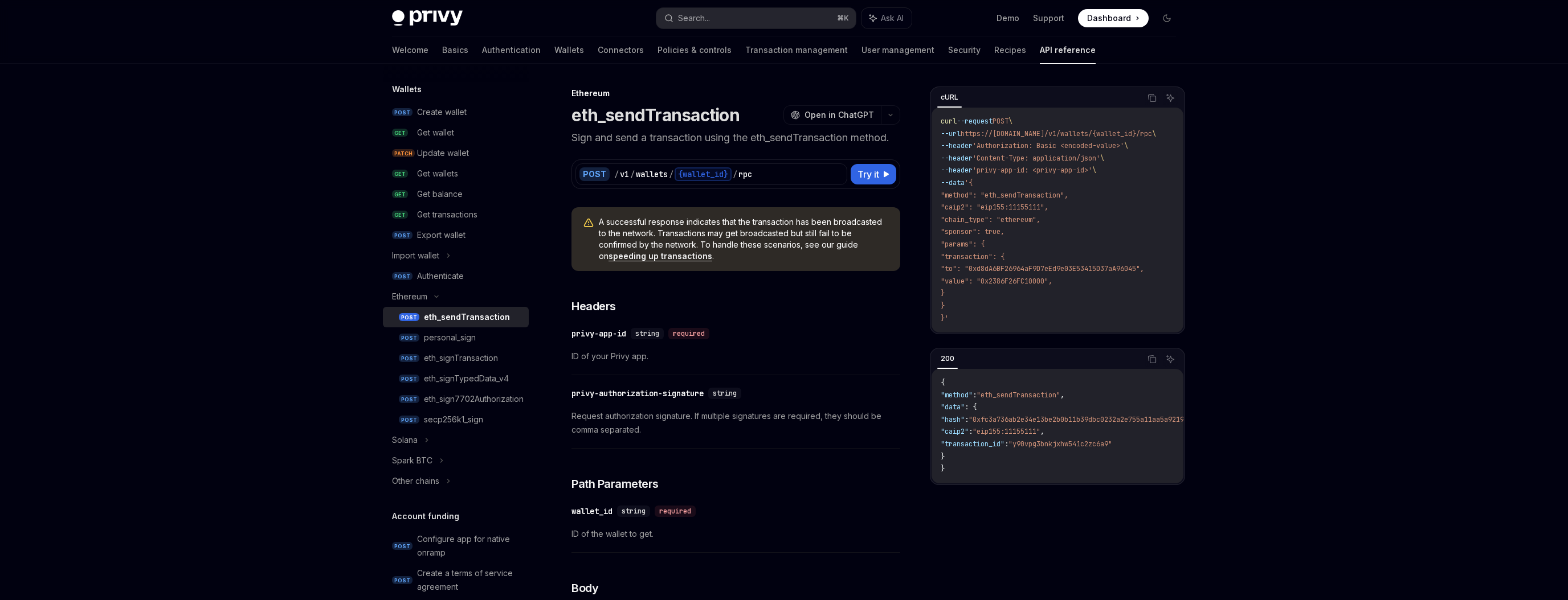
click at [452, 316] on div "eth_sendTransaction" at bounding box center [466, 317] width 86 height 13
type textarea "*"
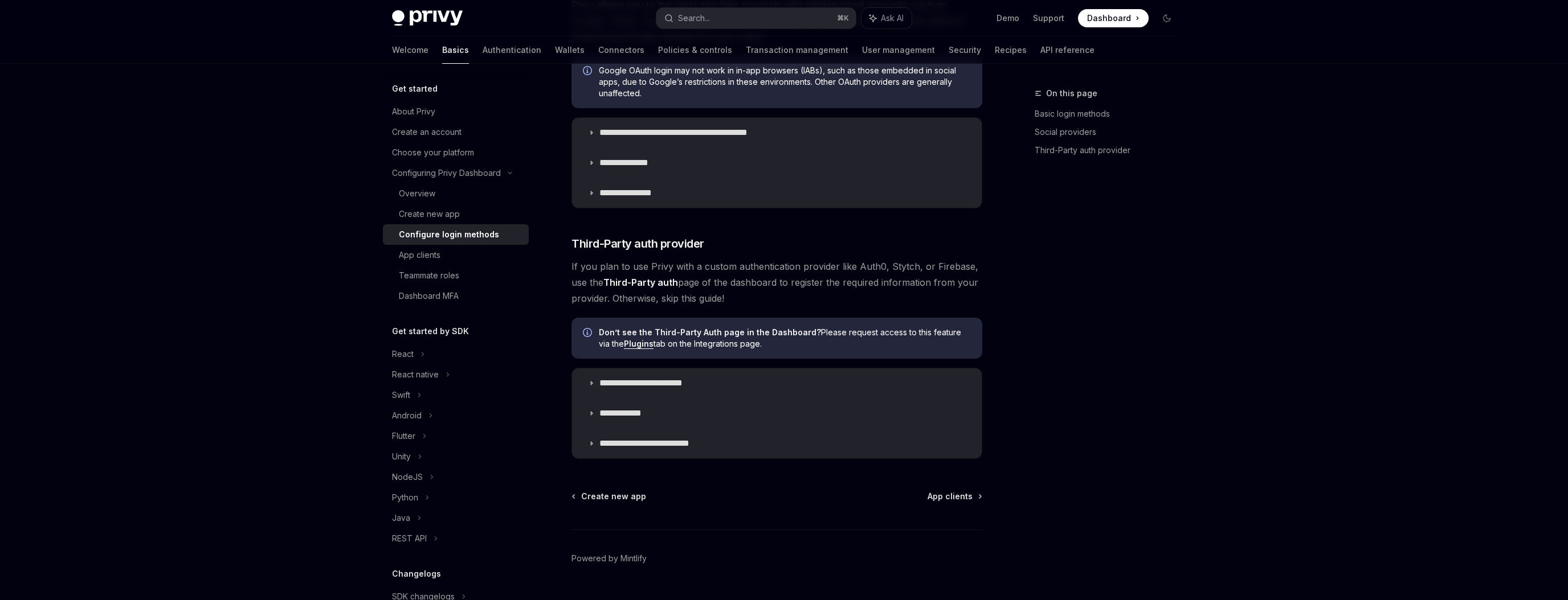
scroll to position [488, 0]
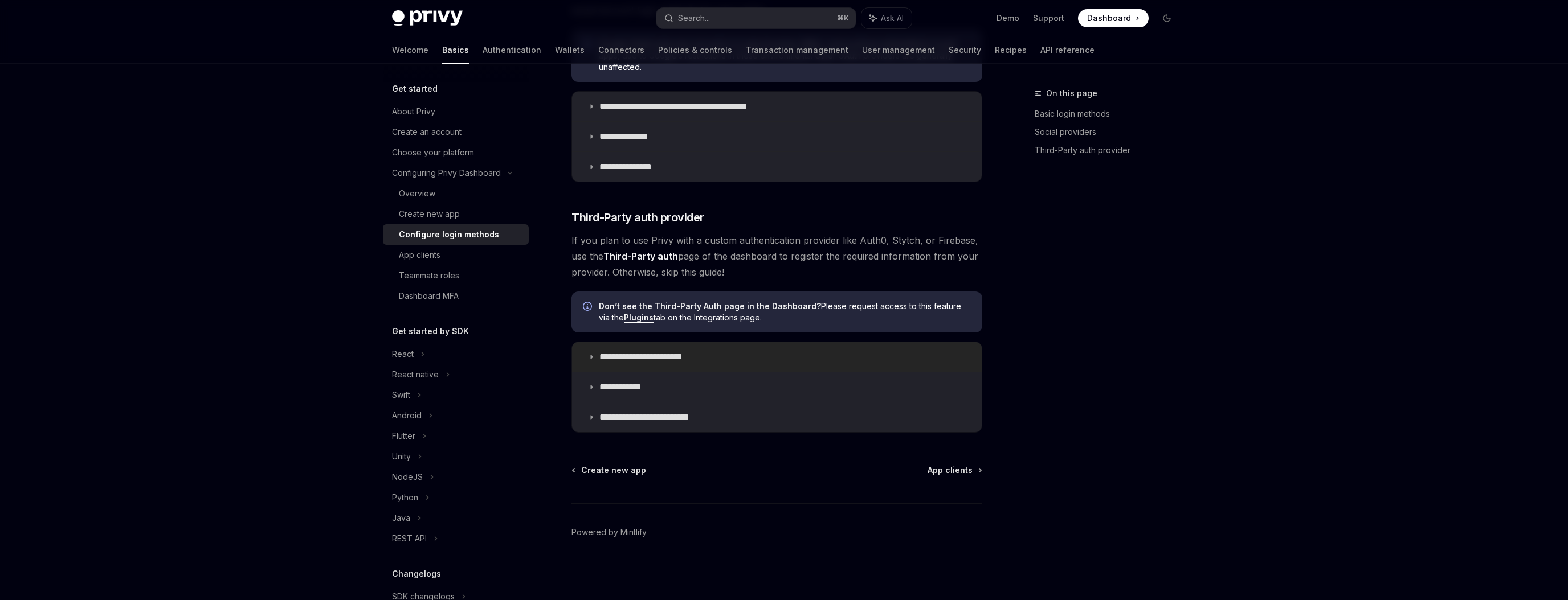
click at [592, 355] on icon at bounding box center [592, 357] width 7 height 7
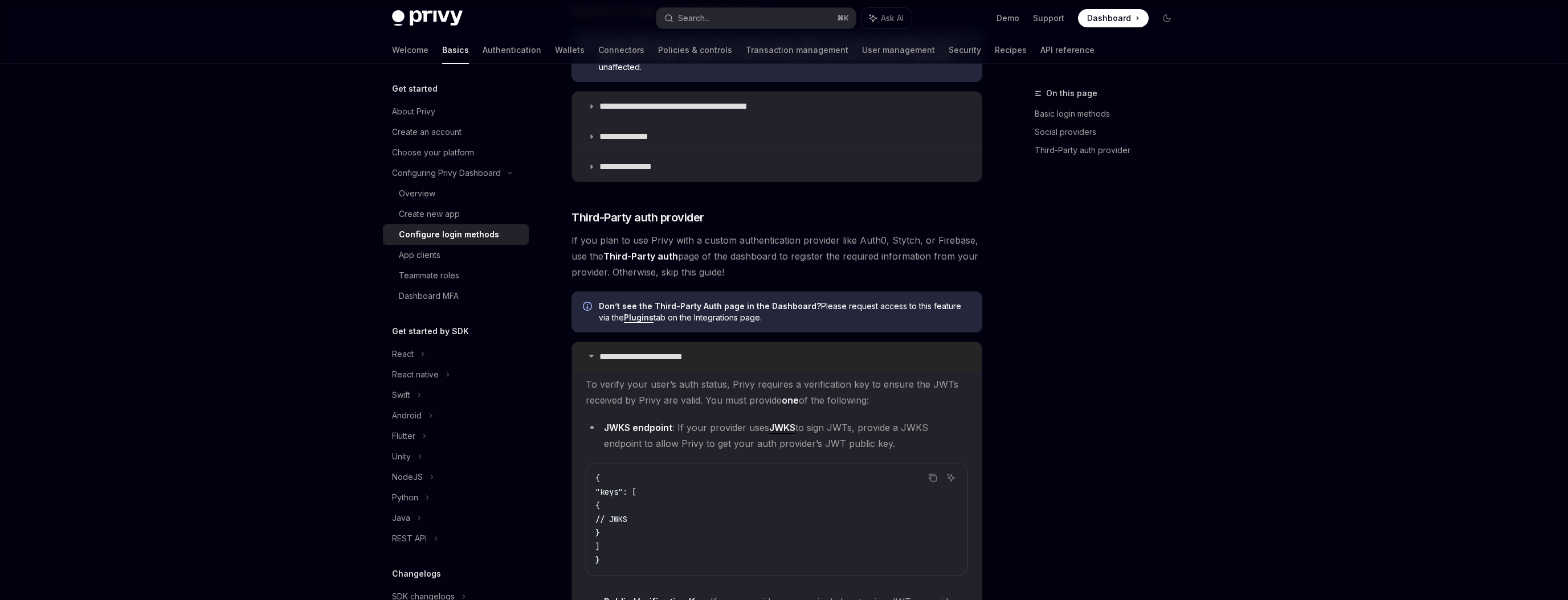
click at [592, 355] on icon at bounding box center [592, 356] width 7 height 7
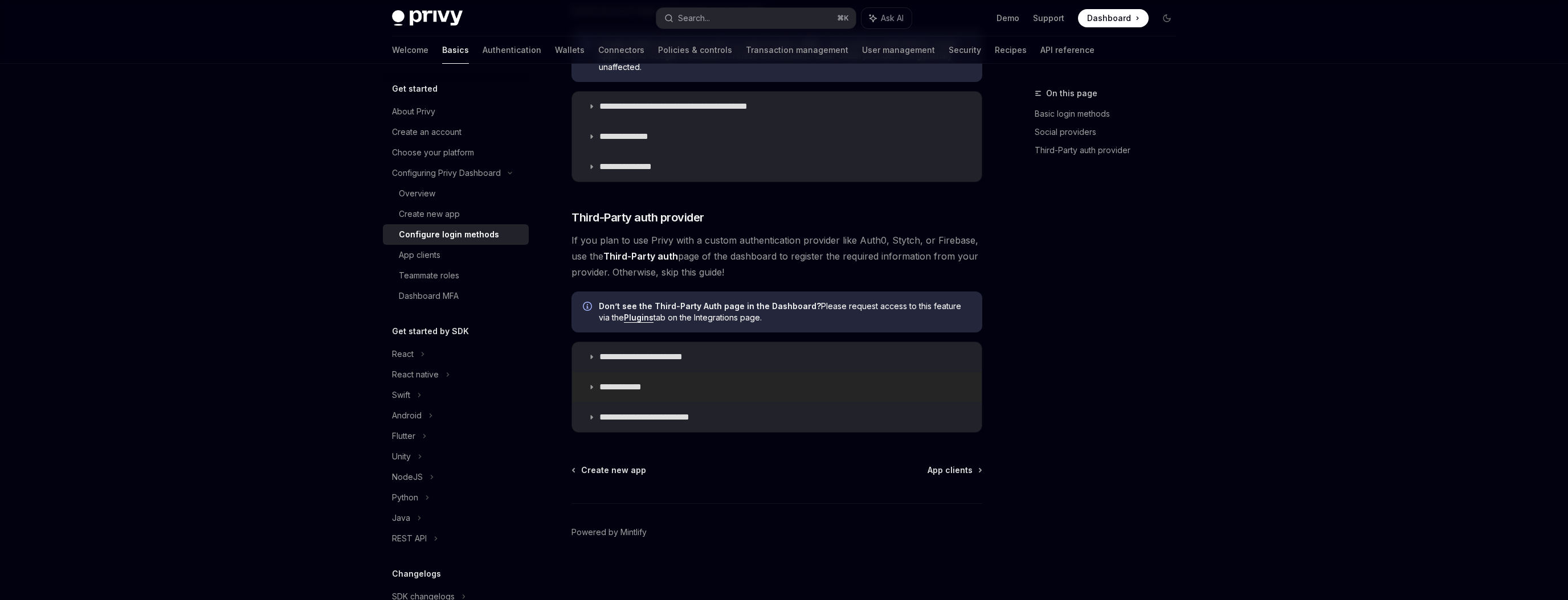
click at [594, 385] on icon at bounding box center [592, 387] width 7 height 7
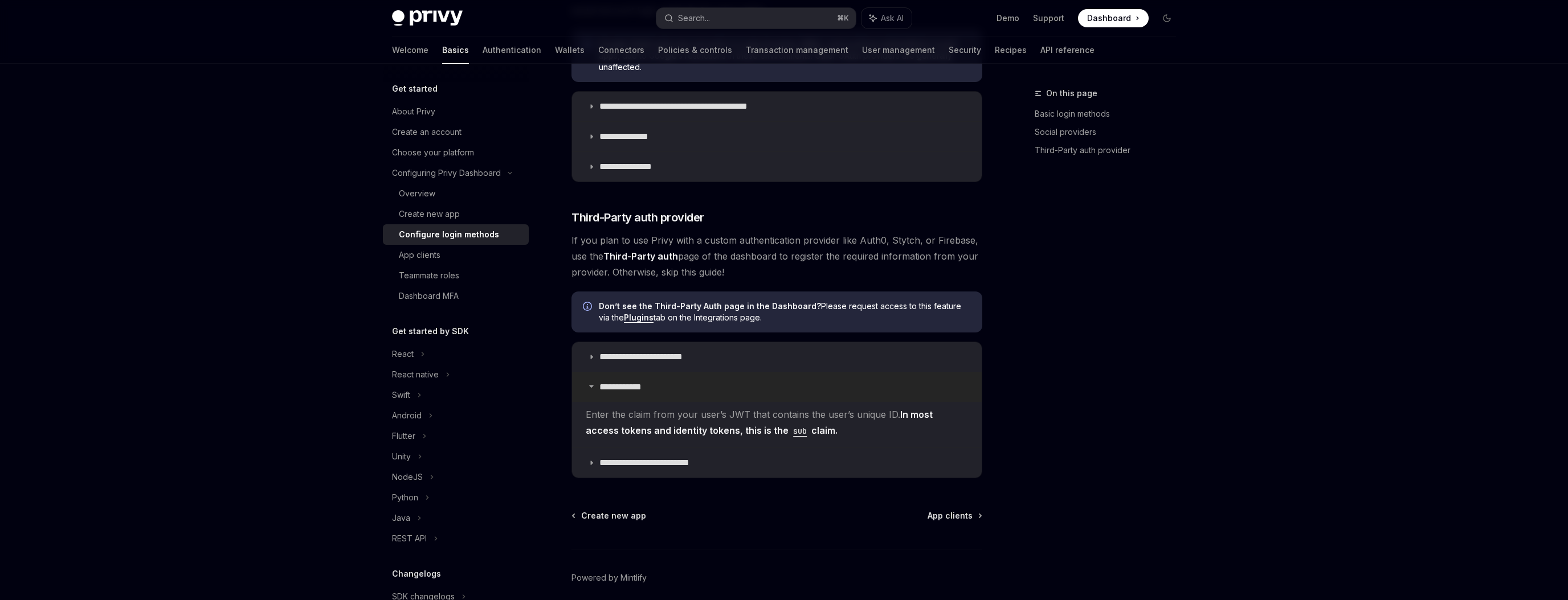
click at [594, 385] on icon at bounding box center [592, 386] width 7 height 7
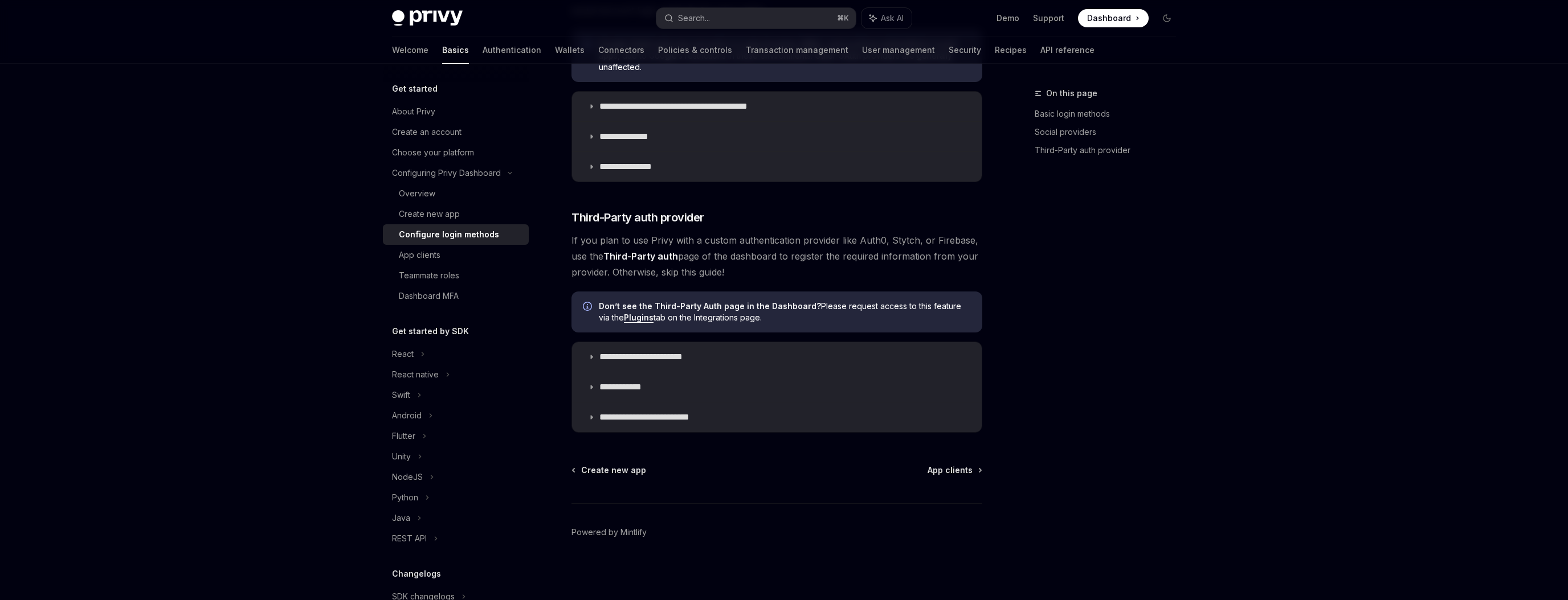
click at [964, 52] on div "Welcome Basics Authentication Wallets Connectors Policies & controls Transactio…" at bounding box center [744, 49] width 703 height 27
click at [1040, 59] on link "API reference" at bounding box center [1067, 49] width 54 height 27
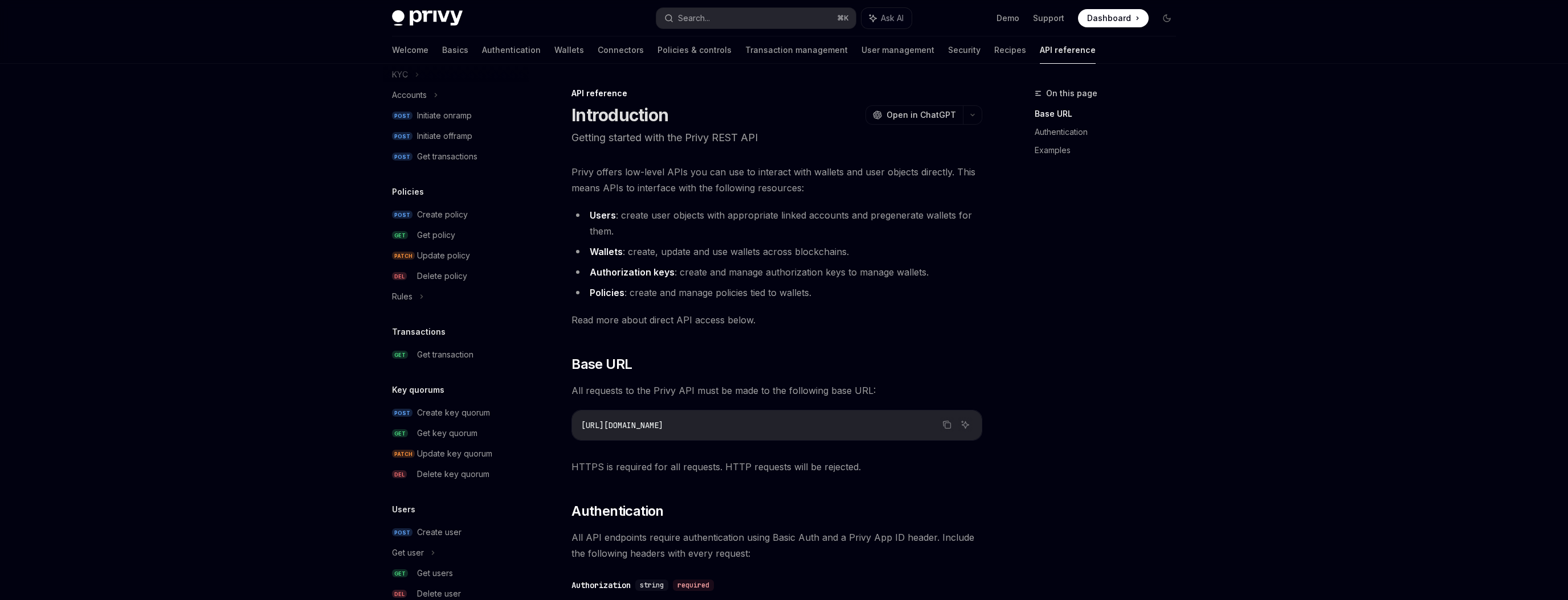
scroll to position [577, 0]
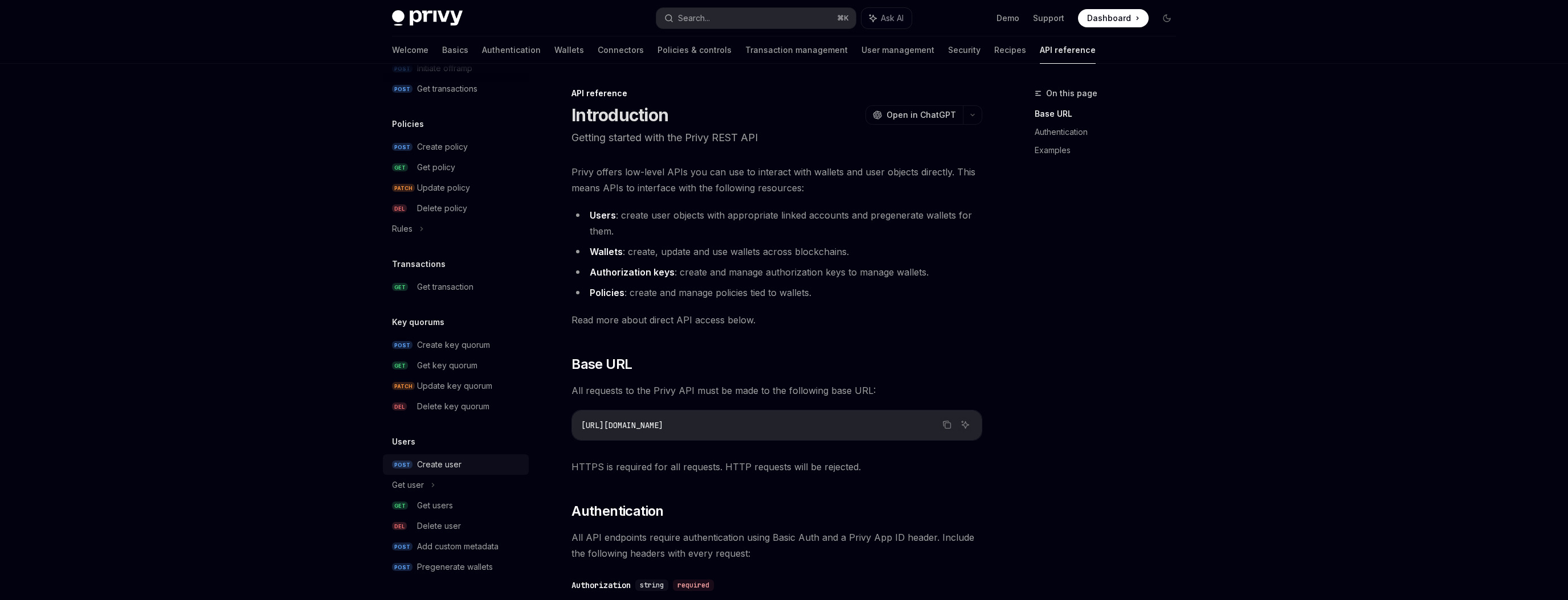
click at [446, 468] on div "Create user" at bounding box center [439, 464] width 44 height 13
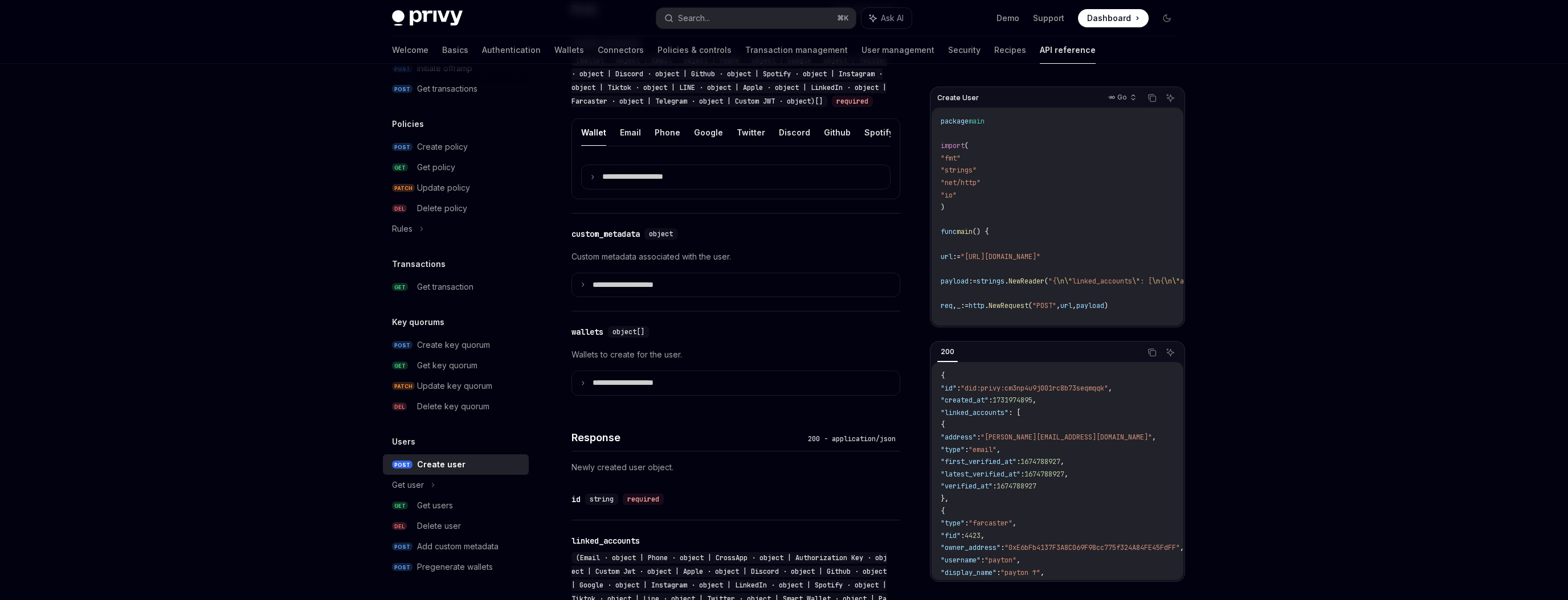
scroll to position [469, 0]
click at [583, 385] on icon at bounding box center [583, 382] width 6 height 6
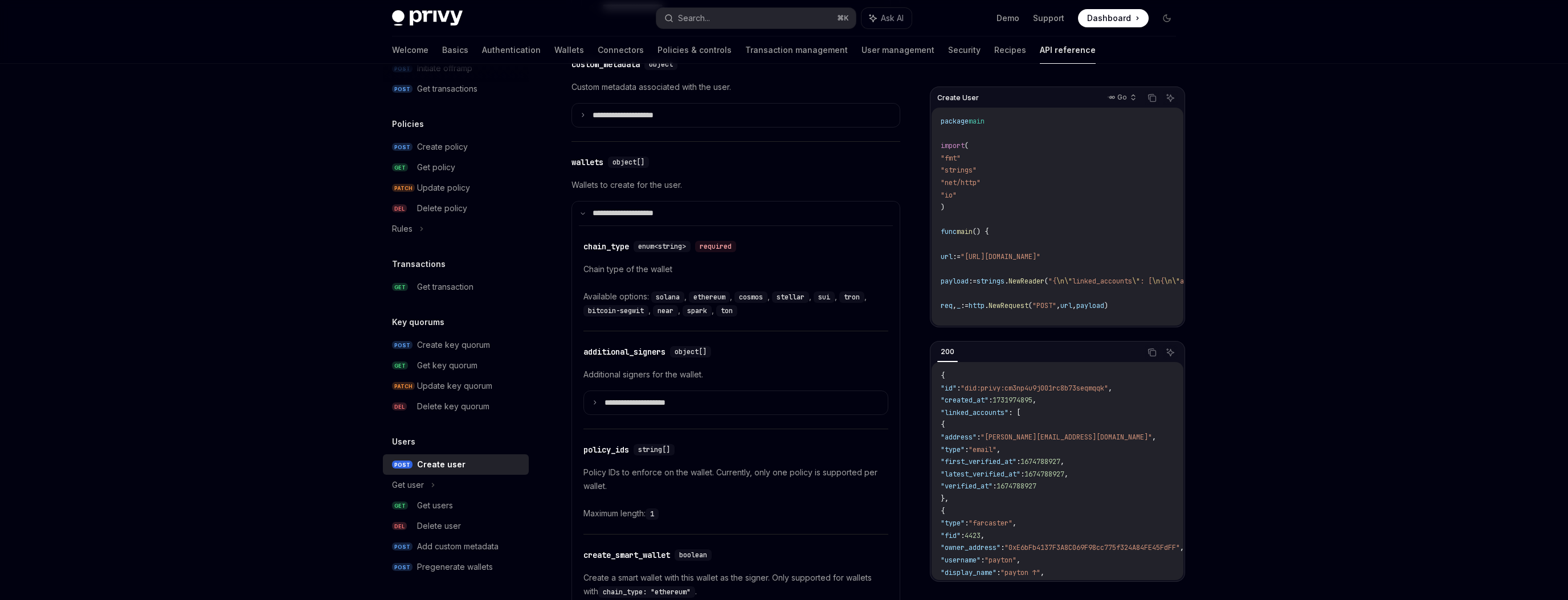
scroll to position [649, 0]
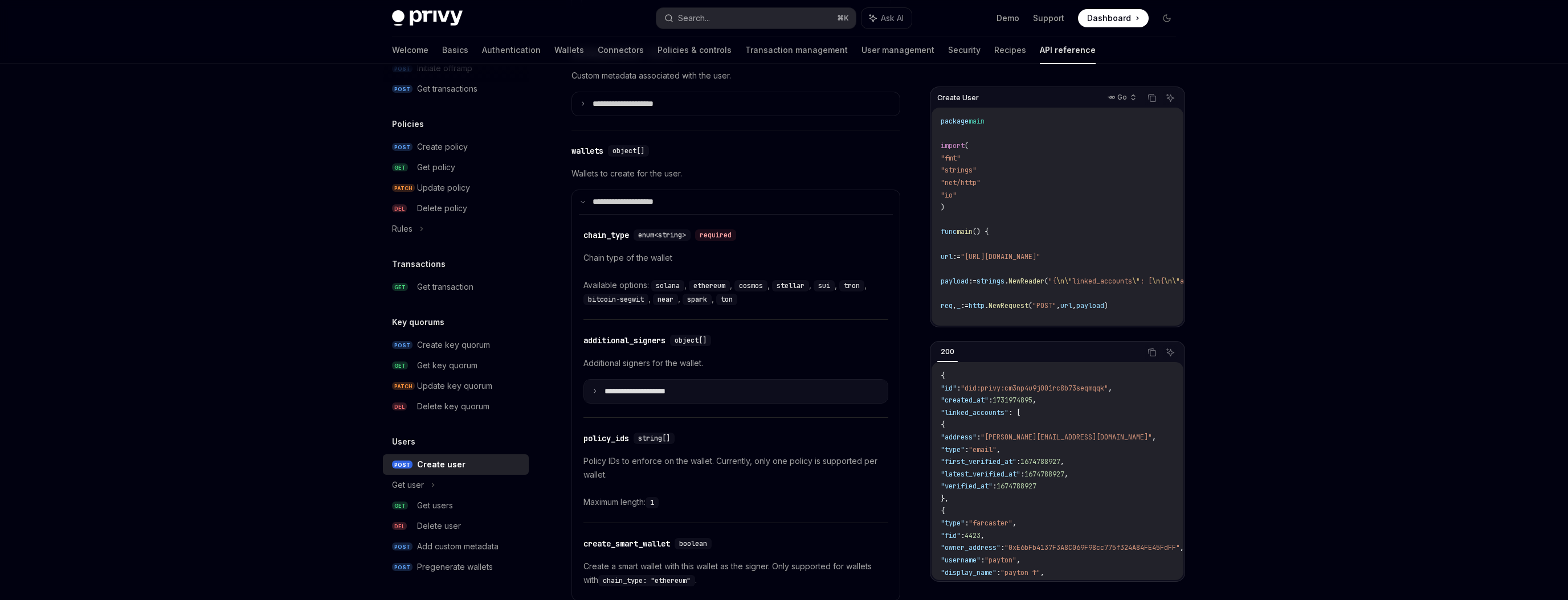
click at [596, 394] on icon at bounding box center [595, 391] width 6 height 6
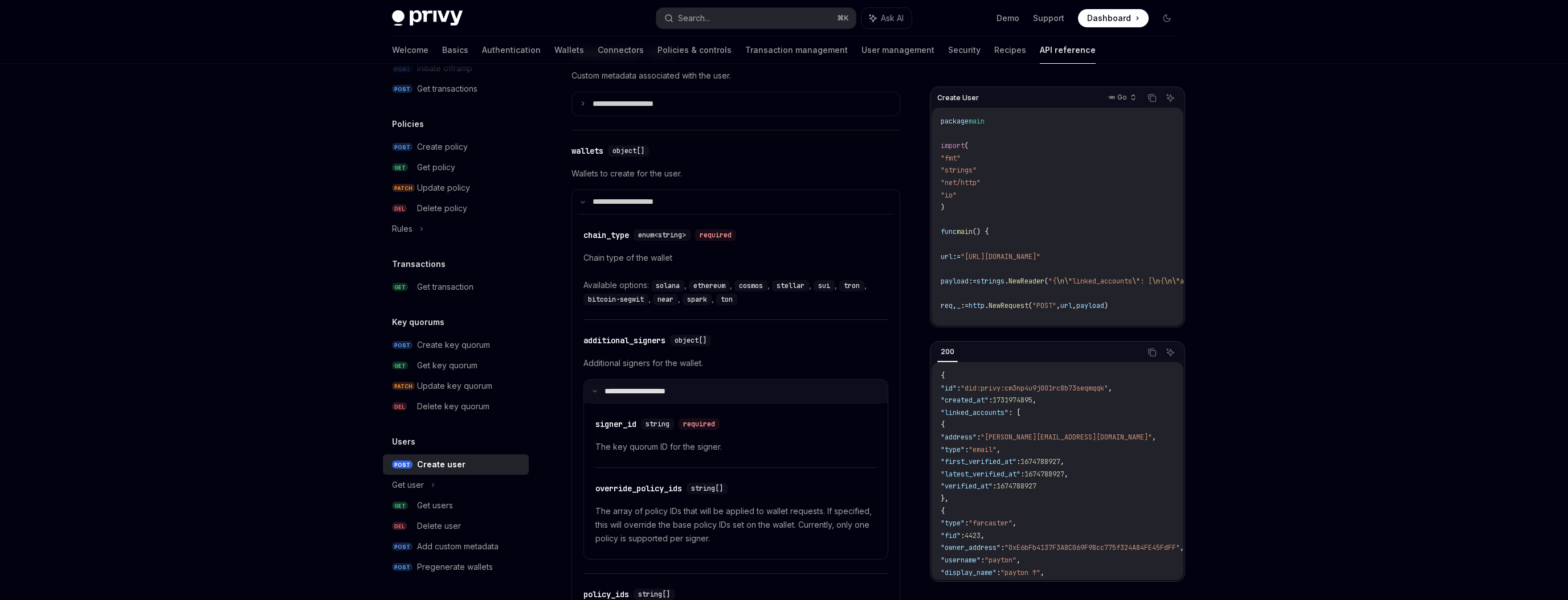
click at [596, 394] on icon at bounding box center [595, 391] width 6 height 6
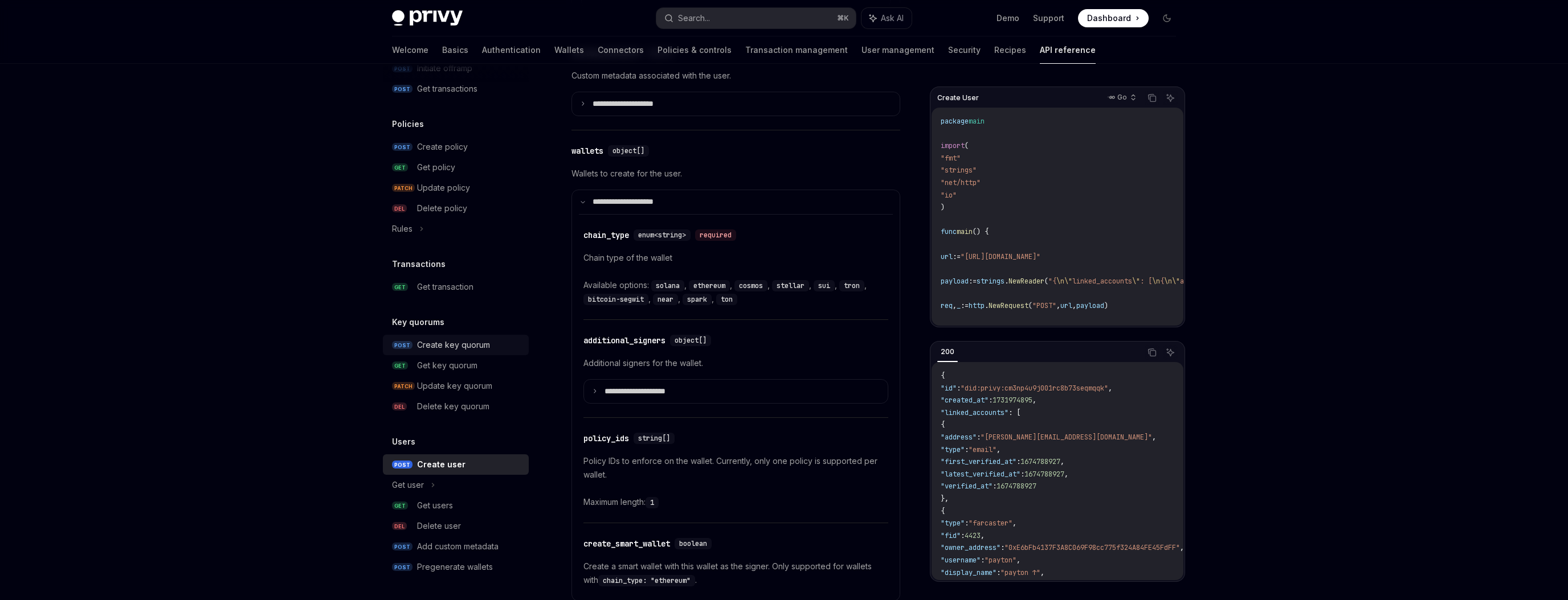
click at [439, 346] on div "Create key quorum" at bounding box center [453, 345] width 73 height 13
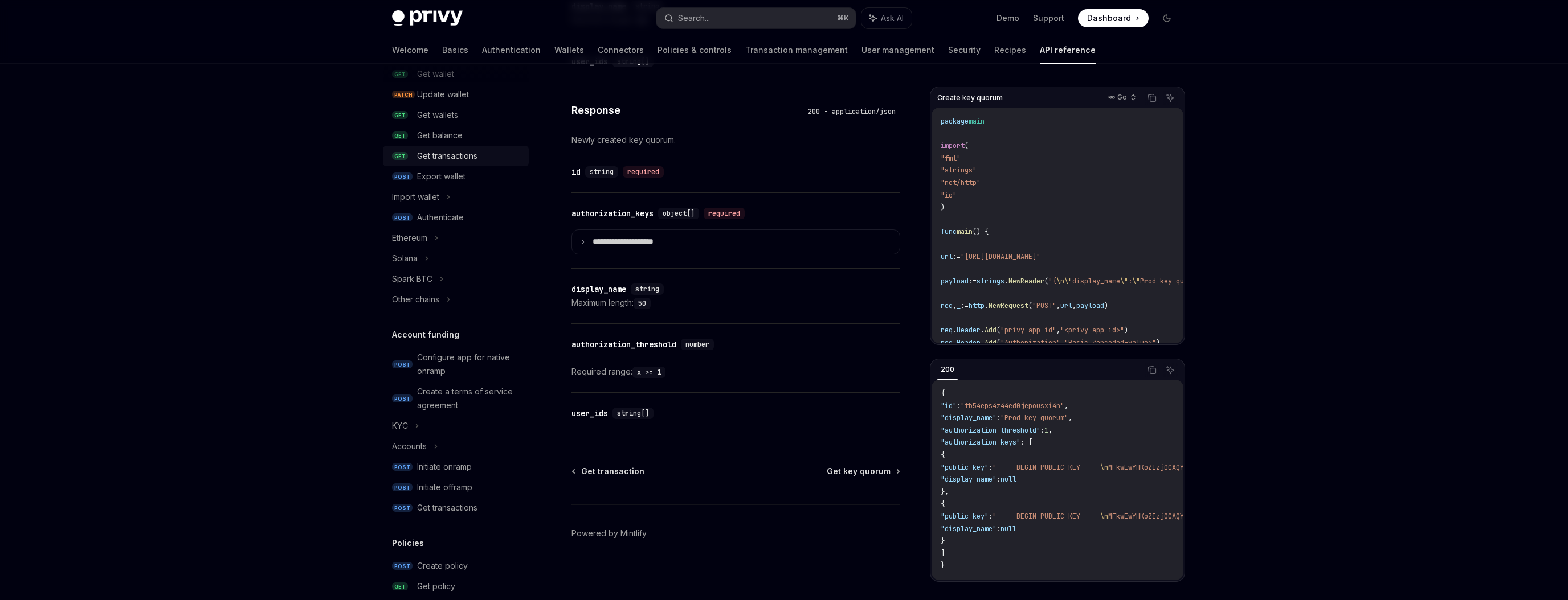
scroll to position [88, 0]
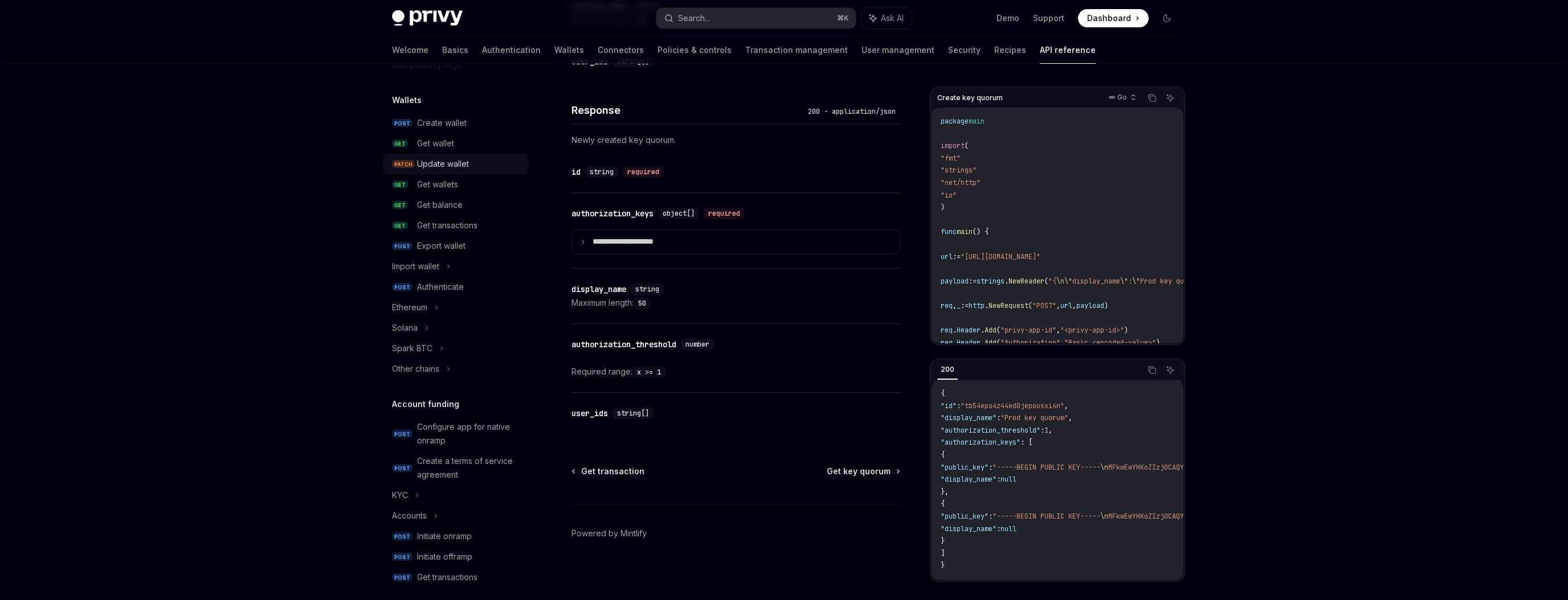
click at [444, 165] on div "Update wallet" at bounding box center [442, 164] width 52 height 13
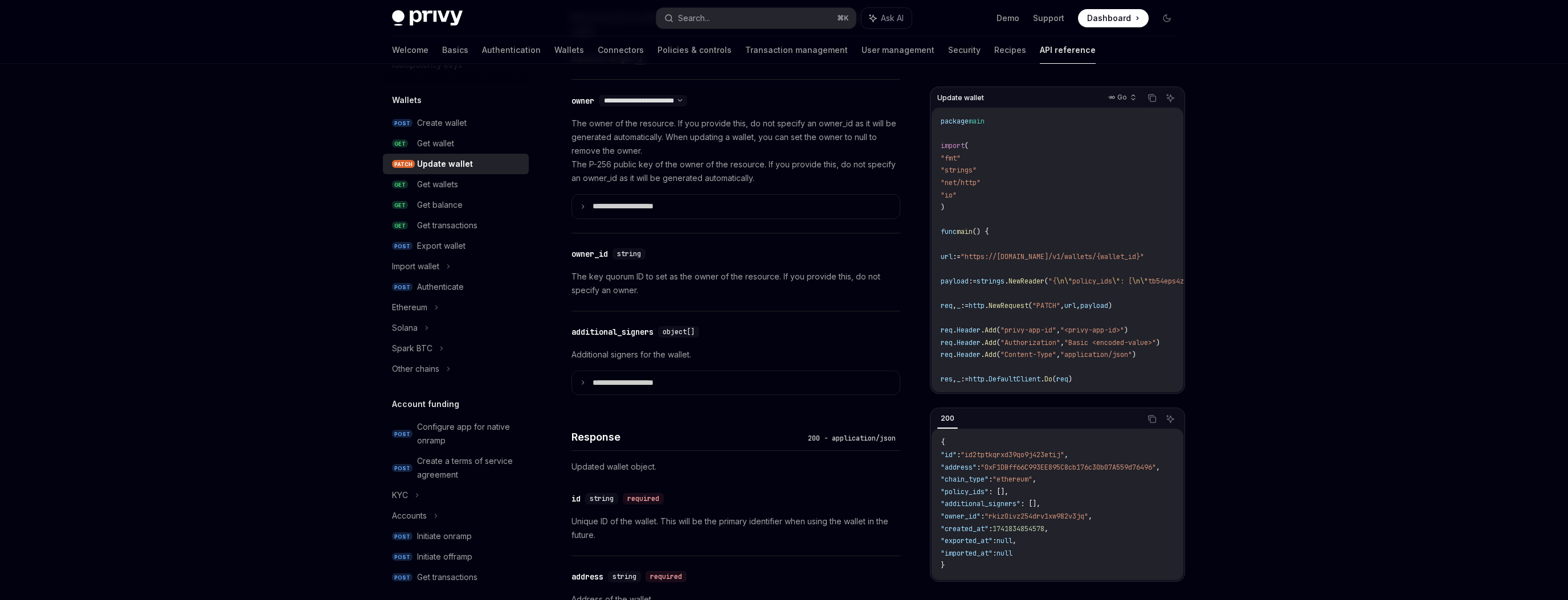
scroll to position [688, 0]
click at [581, 377] on icon at bounding box center [583, 380] width 6 height 6
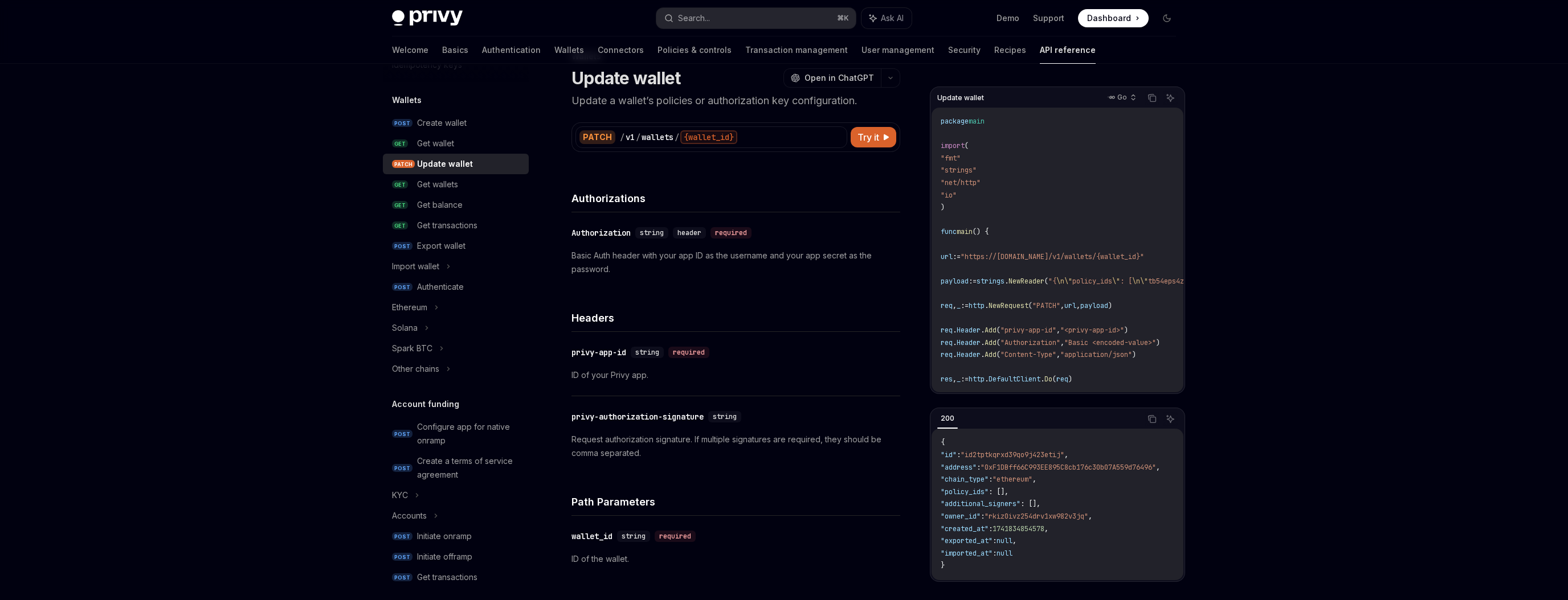
scroll to position [36, 0]
click at [882, 138] on button "Try it" at bounding box center [873, 138] width 46 height 21
type textarea "*"
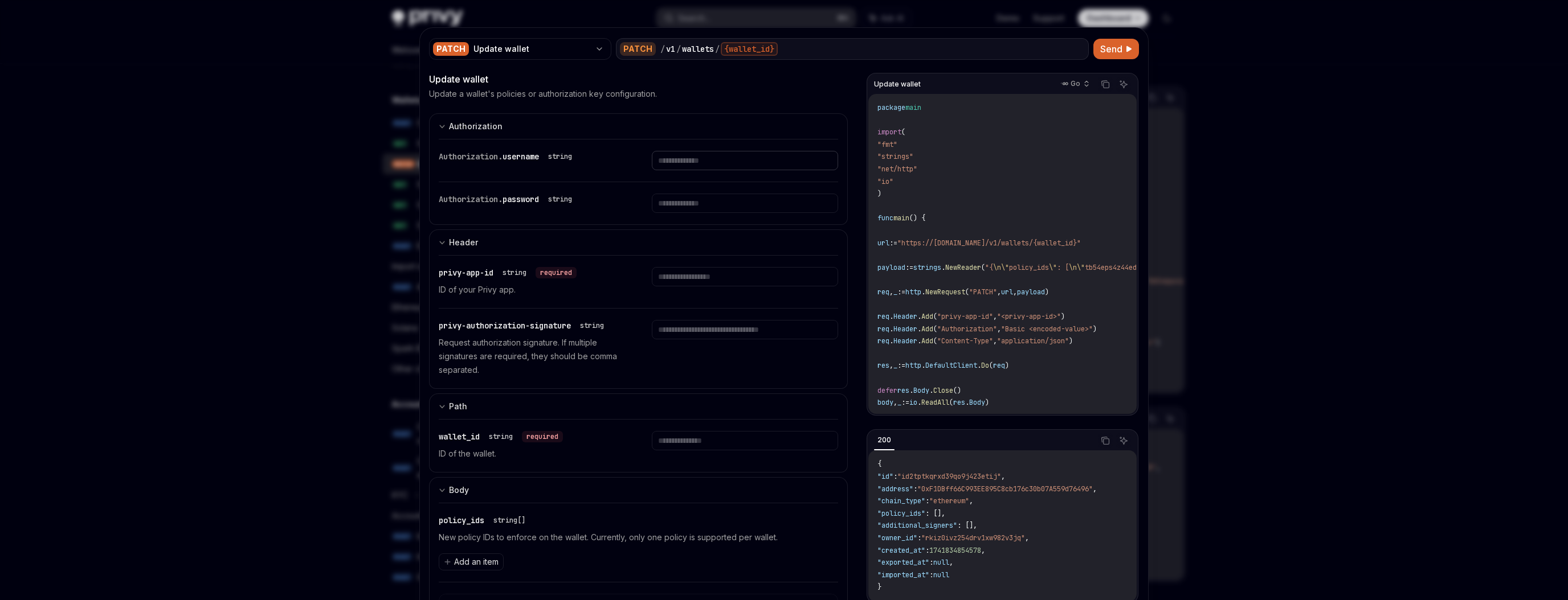
click at [699, 159] on input "text" at bounding box center [745, 161] width 186 height 19
type input "**********"
click at [709, 171] on input "text" at bounding box center [729, 161] width 175 height 19
paste input "**********"
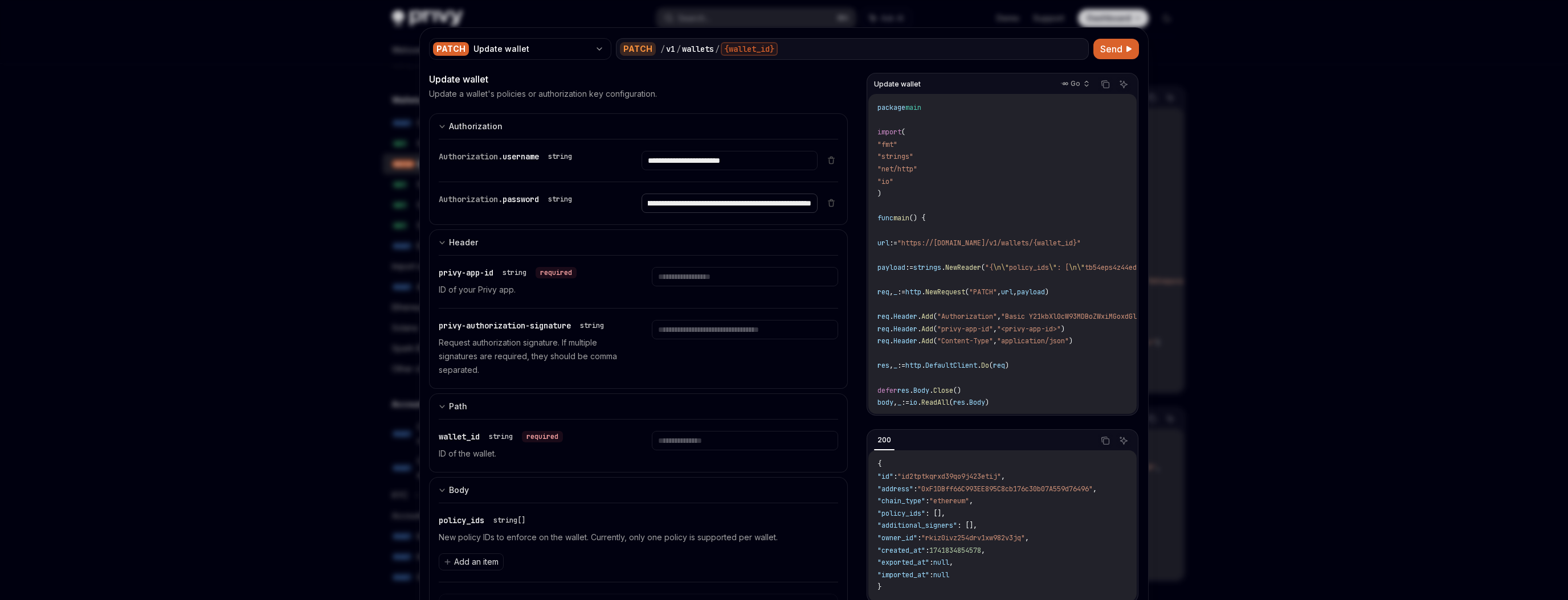
type input "**********"
click at [677, 171] on input "text" at bounding box center [729, 161] width 175 height 19
type input "**********"
click at [636, 293] on div "**********" at bounding box center [638, 282] width 400 height 52
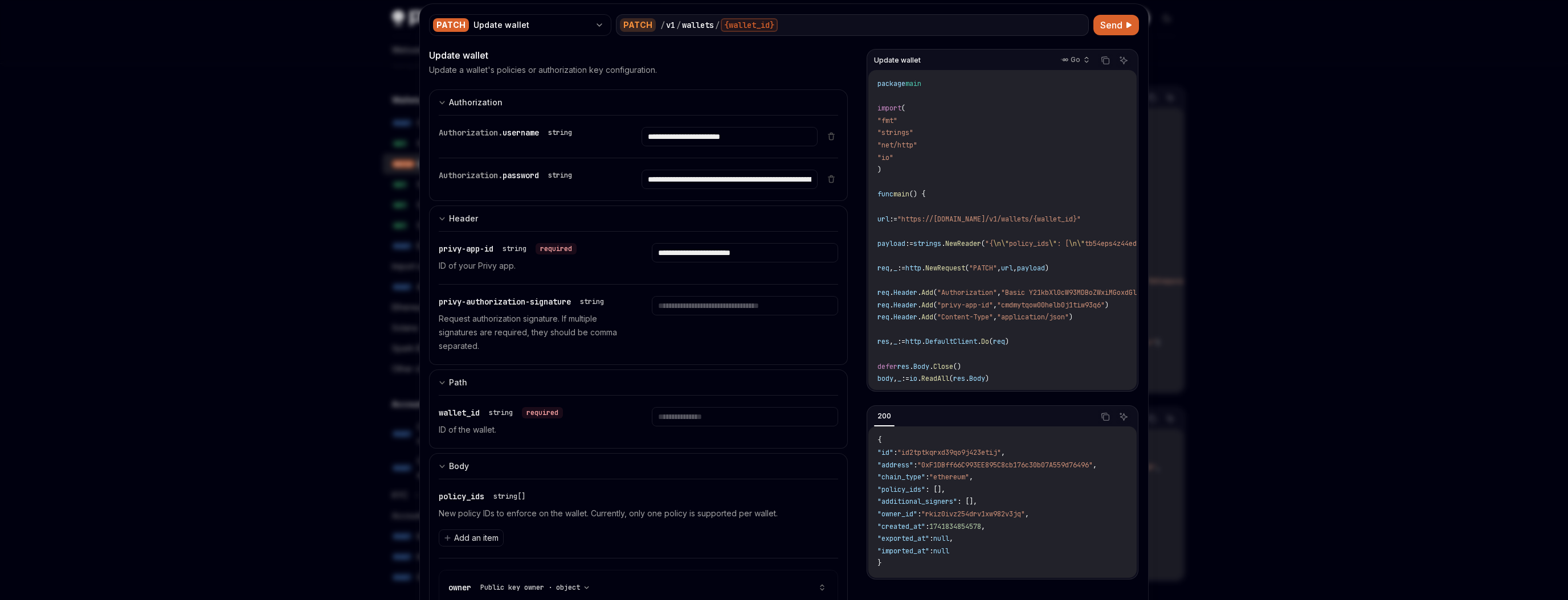
scroll to position [25, 0]
click at [711, 146] on input "text" at bounding box center [729, 136] width 175 height 19
paste input "**********"
type input "**********"
click at [693, 433] on div "**********" at bounding box center [745, 421] width 186 height 29
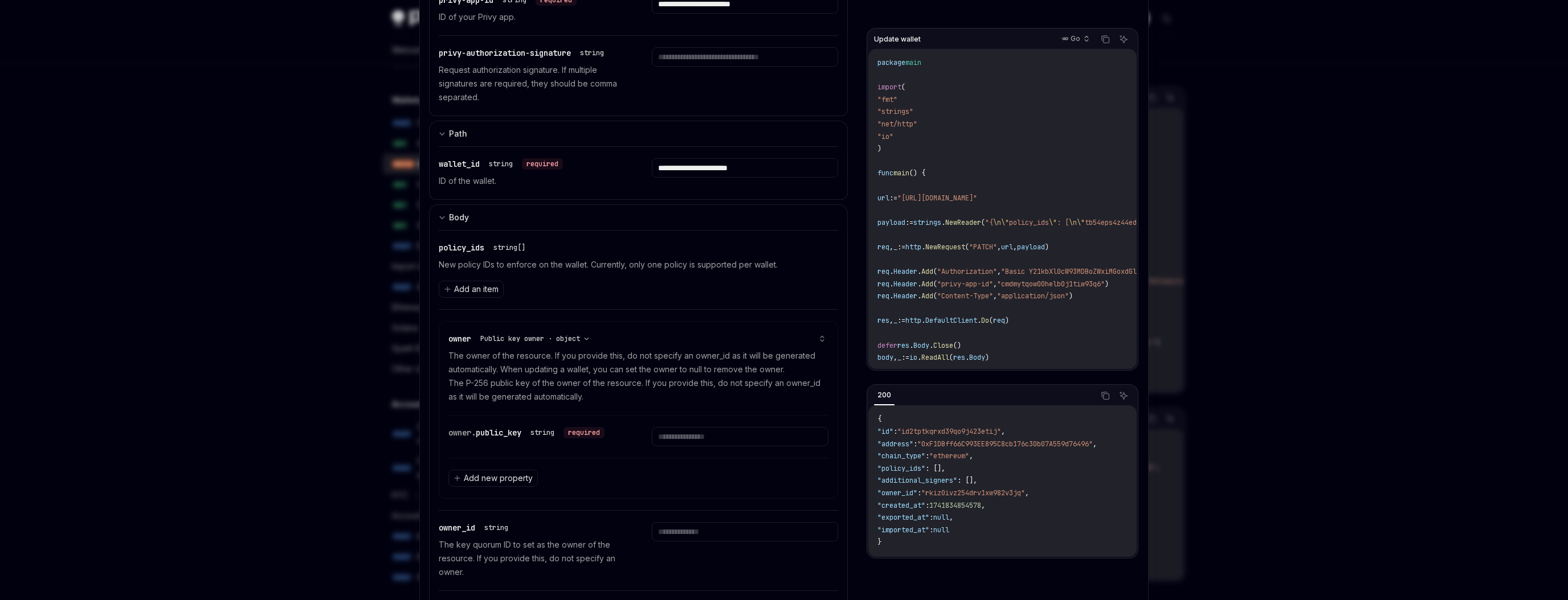
scroll to position [274, 0]
click at [825, 335] on icon at bounding box center [822, 338] width 8 height 8
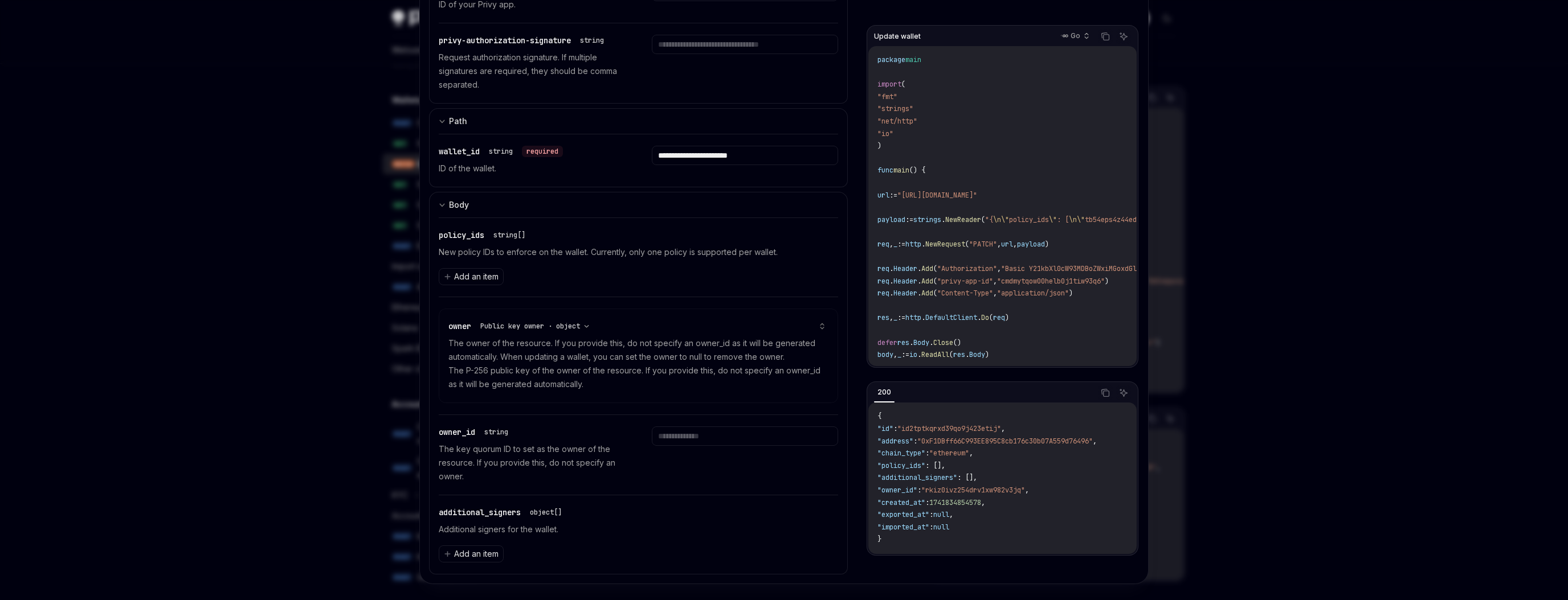
scroll to position [293, 0]
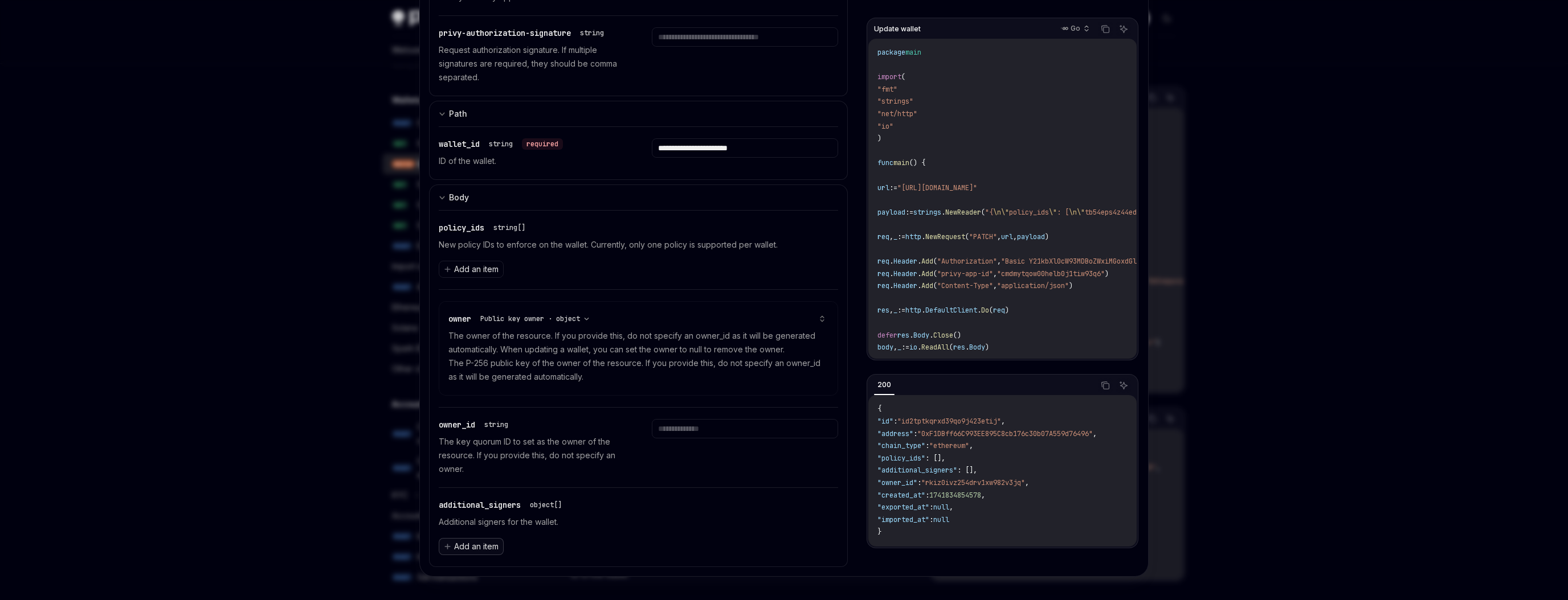
click at [484, 542] on span "Add an item" at bounding box center [476, 546] width 44 height 11
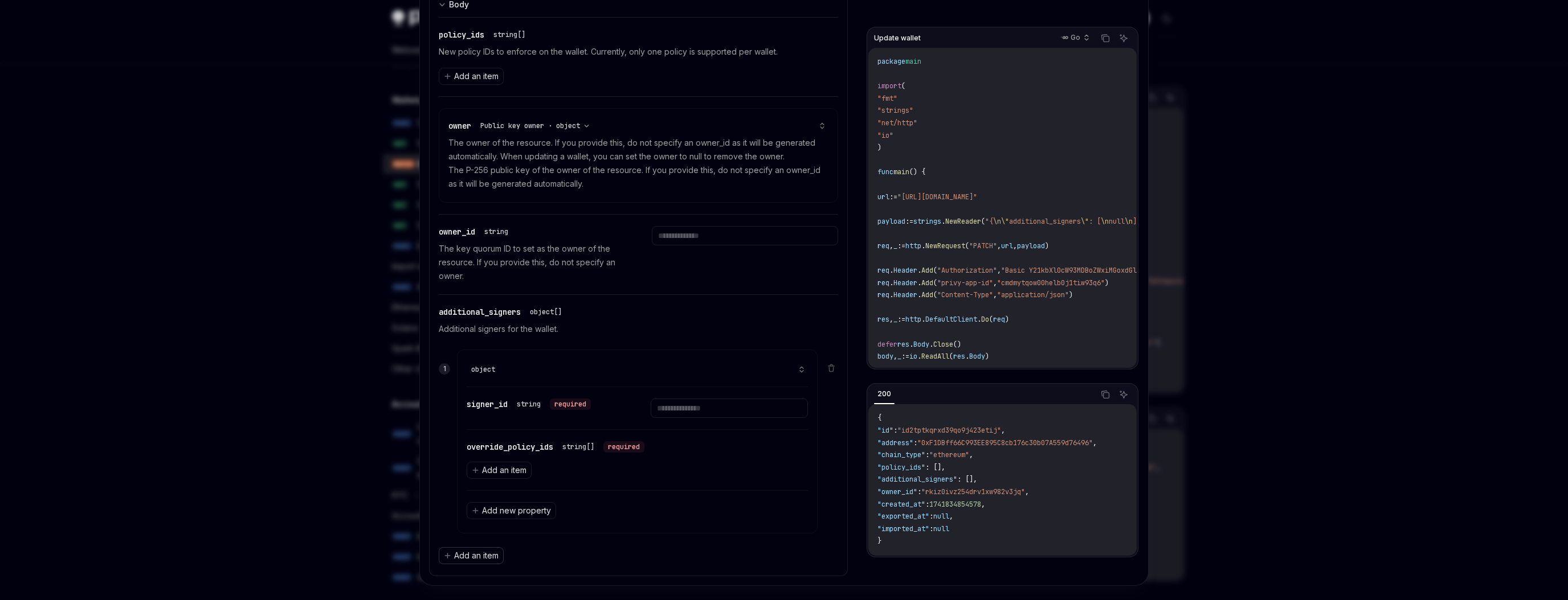
scroll to position [491, 0]
click at [711, 407] on input "text" at bounding box center [729, 403] width 157 height 19
click at [683, 406] on input "text" at bounding box center [729, 403] width 157 height 19
paste input "**********"
type input "**********"
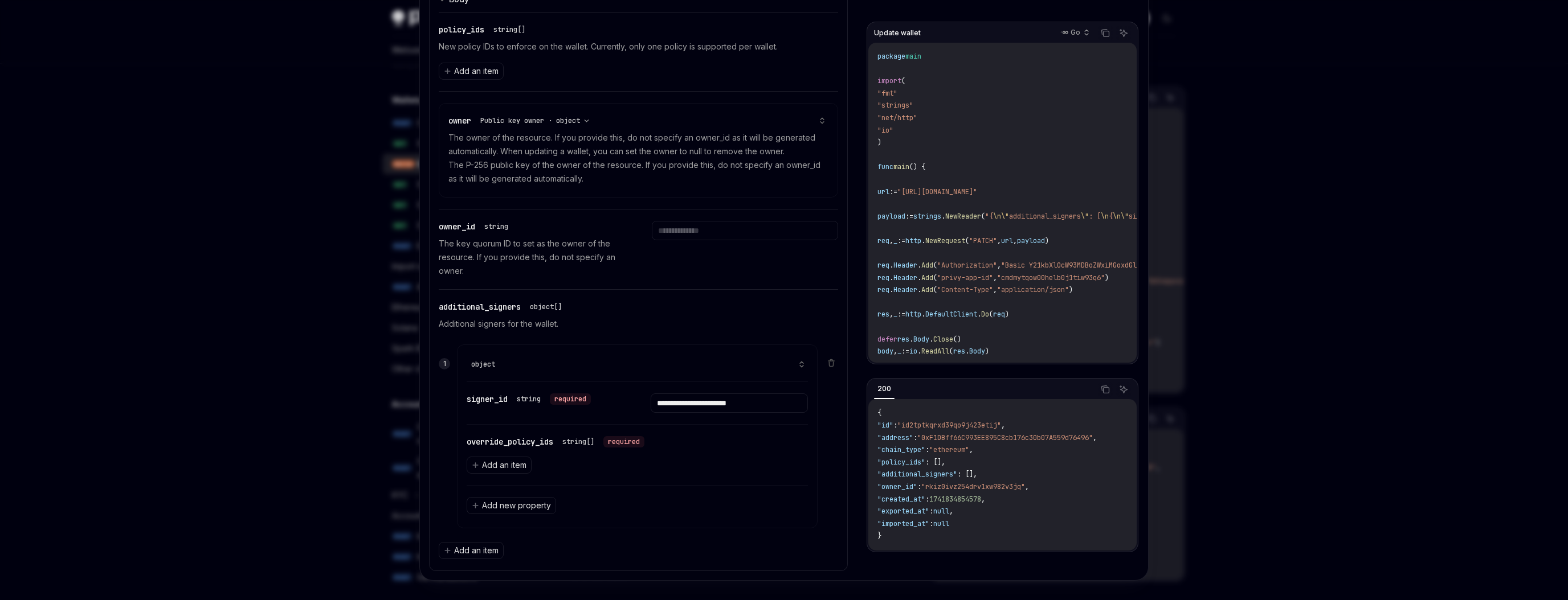
click at [715, 427] on div "override_policy_ids string[] required Add an item" at bounding box center [637, 455] width 341 height 60
click at [493, 454] on button "Add an item" at bounding box center [499, 462] width 65 height 17
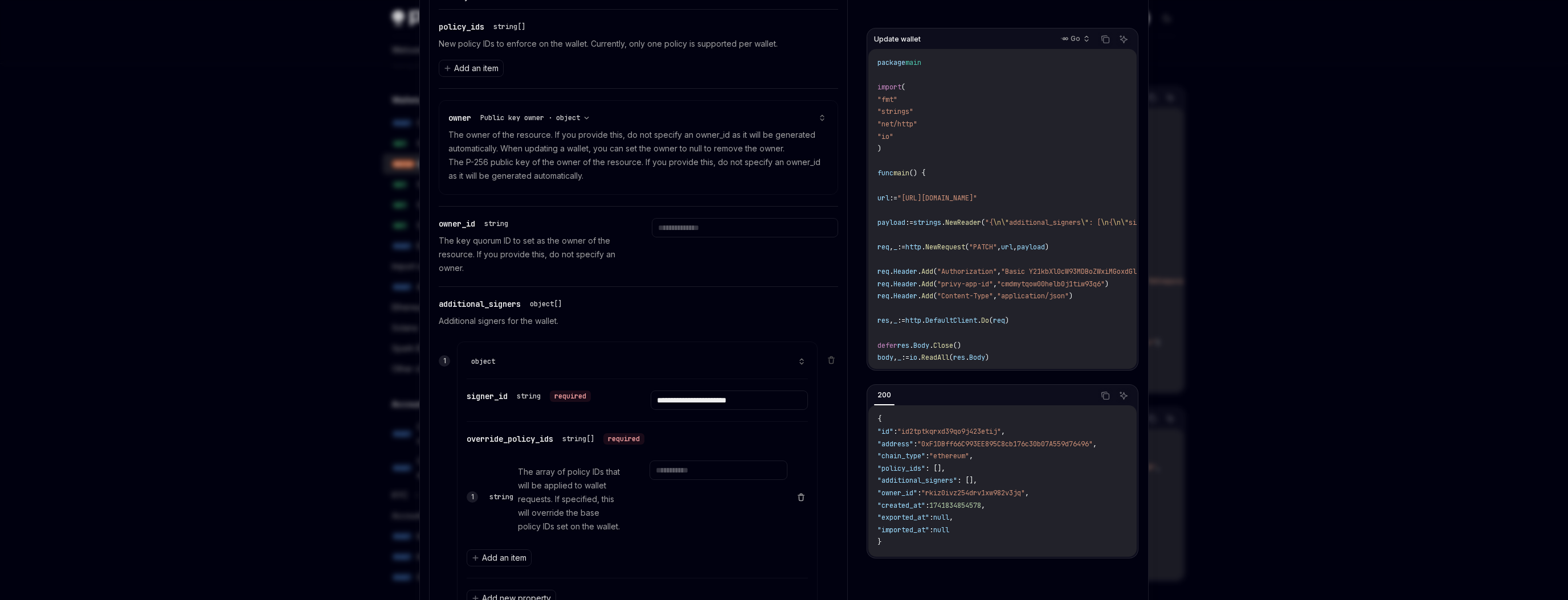
click at [801, 494] on icon at bounding box center [801, 497] width 9 height 9
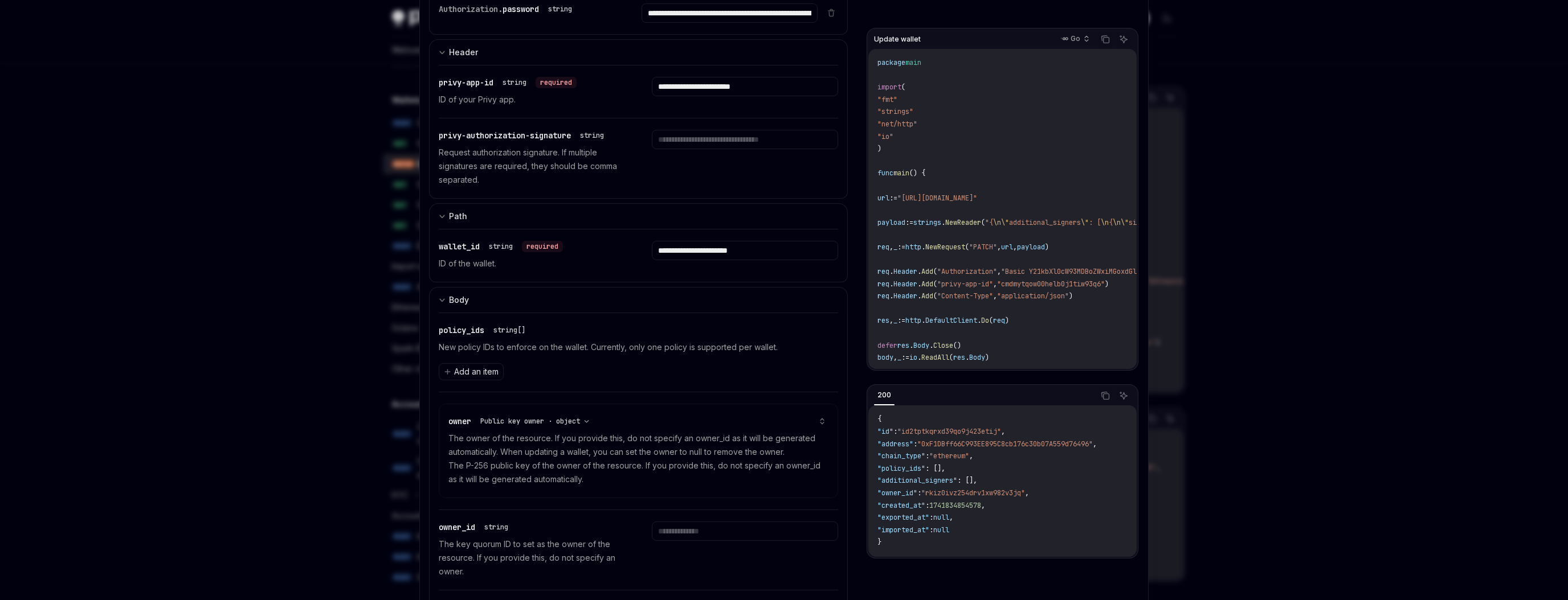
scroll to position [0, 0]
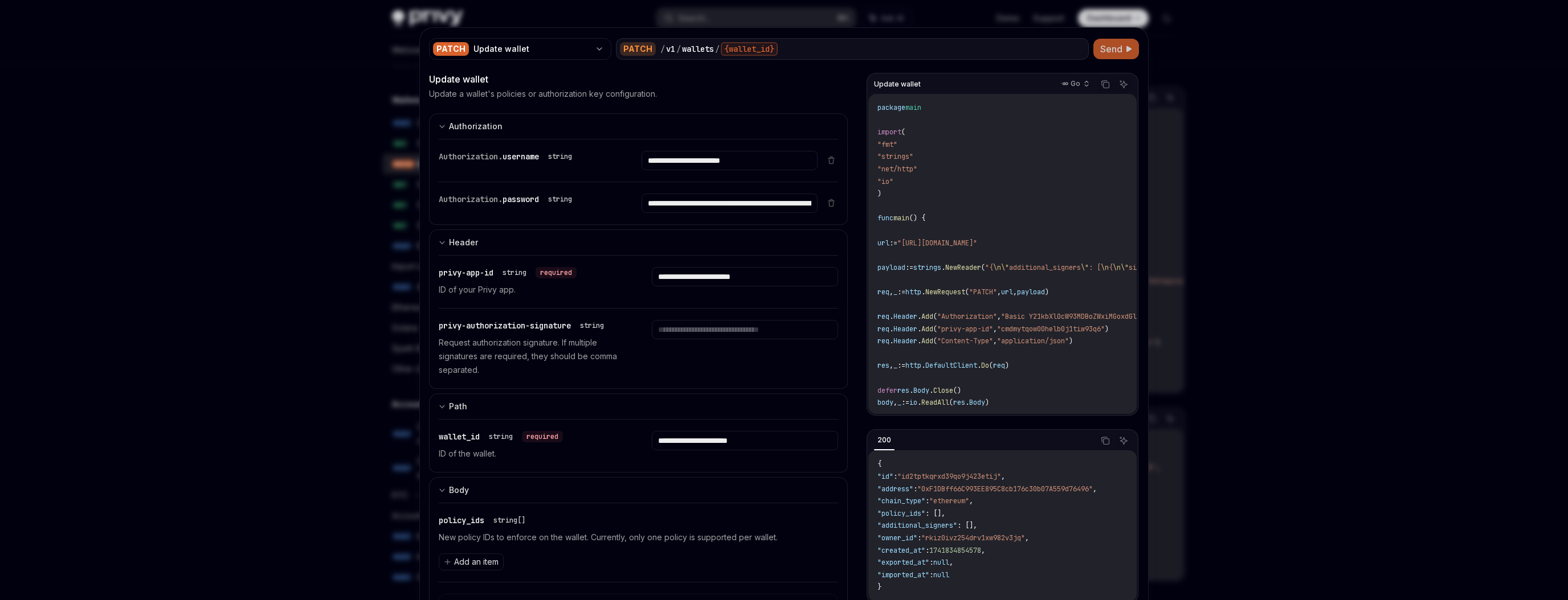
click at [1122, 52] on span "Send" at bounding box center [1111, 49] width 22 height 13
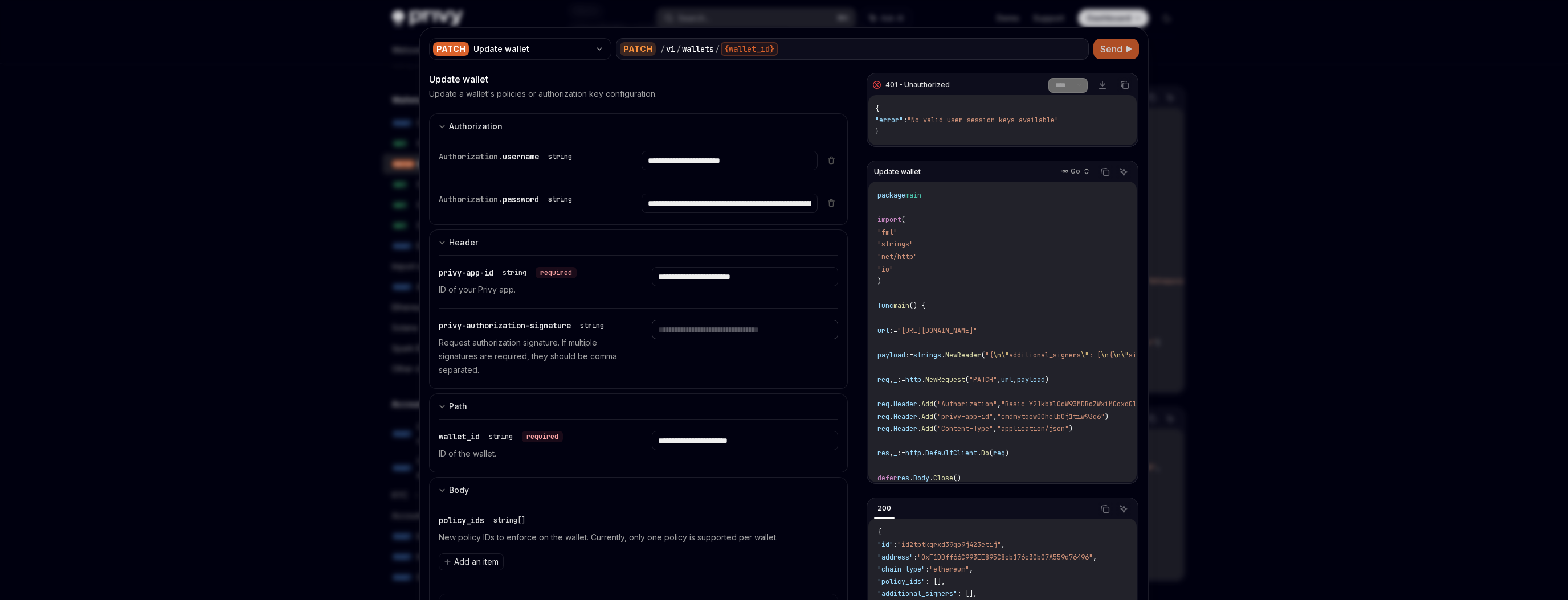
click at [687, 171] on input "text" at bounding box center [729, 161] width 175 height 19
paste input "**********"
type input "**********"
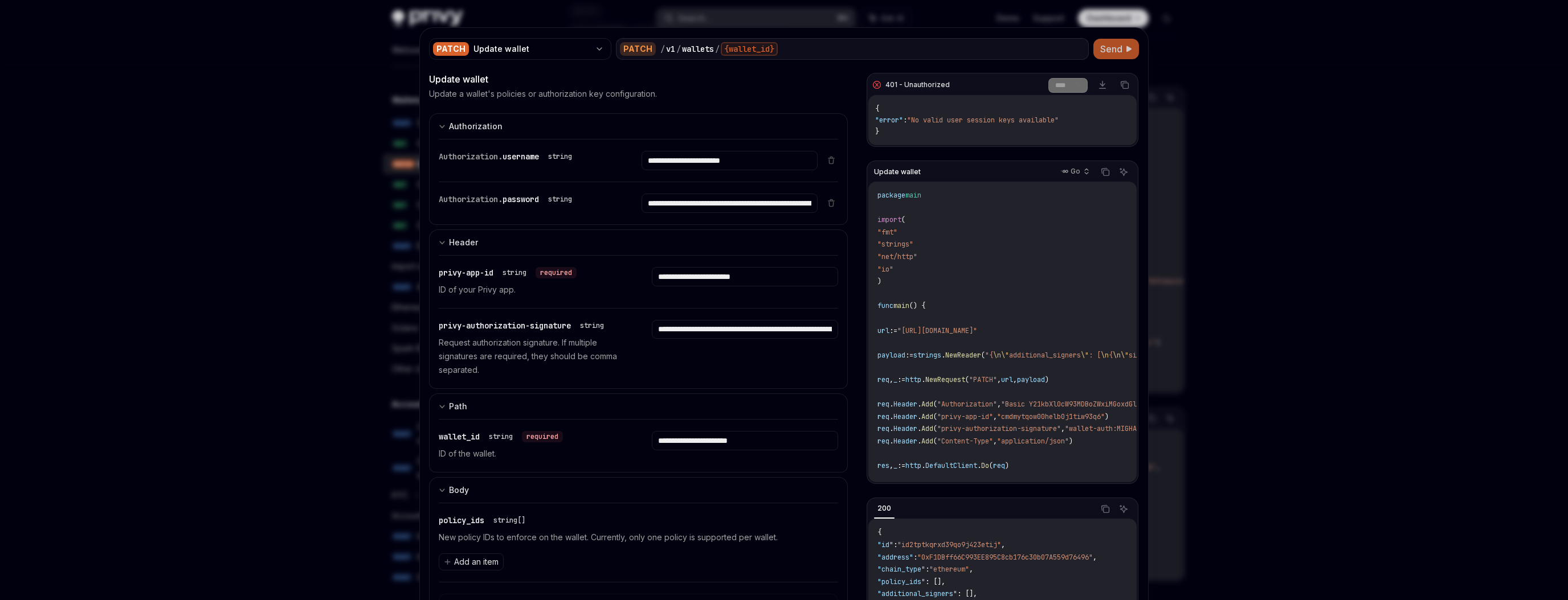
click at [689, 363] on div "**********" at bounding box center [745, 348] width 186 height 57
click at [1119, 49] on span "Send" at bounding box center [1111, 49] width 22 height 13
drag, startPoint x: 899, startPoint y: 138, endPoint x: 869, endPoint y: 105, distance: 44.6
click at [869, 105] on div "{ "error" : "No valid user session keys available" }" at bounding box center [1002, 120] width 268 height 50
copy span "{ "error" : "No valid user session keys available" }"
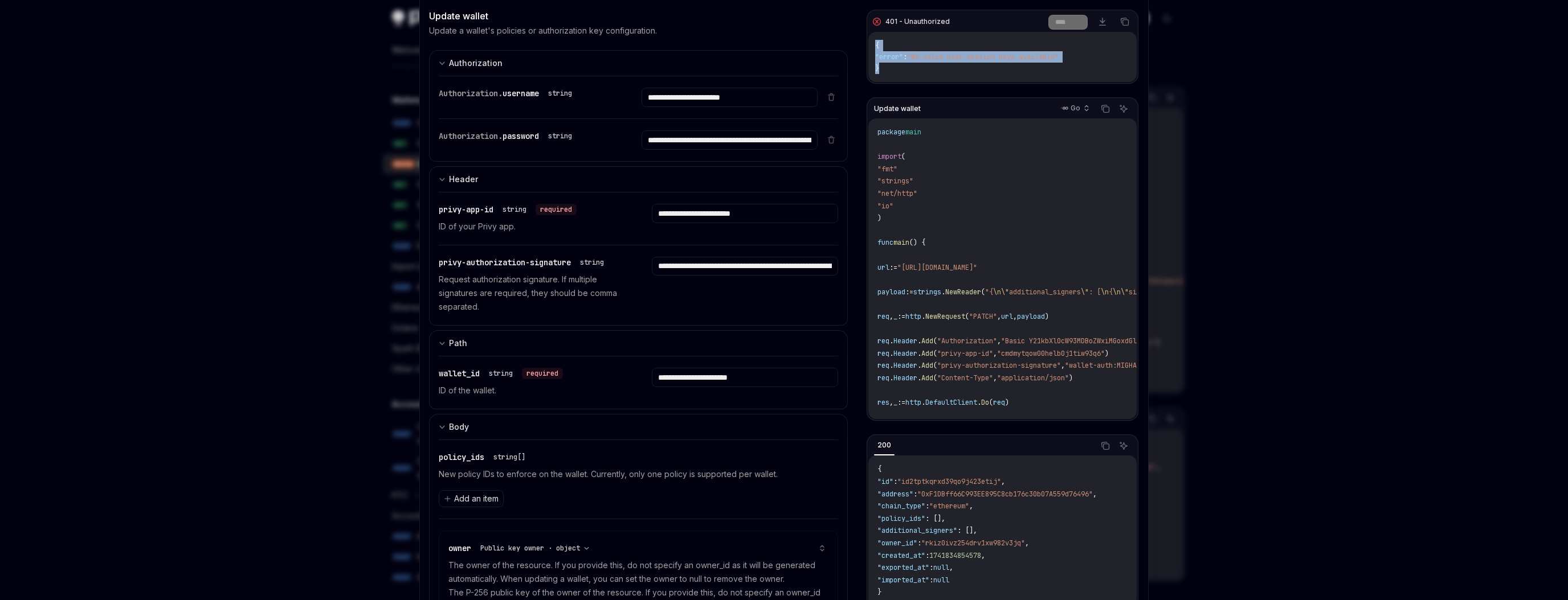
scroll to position [66, 0]
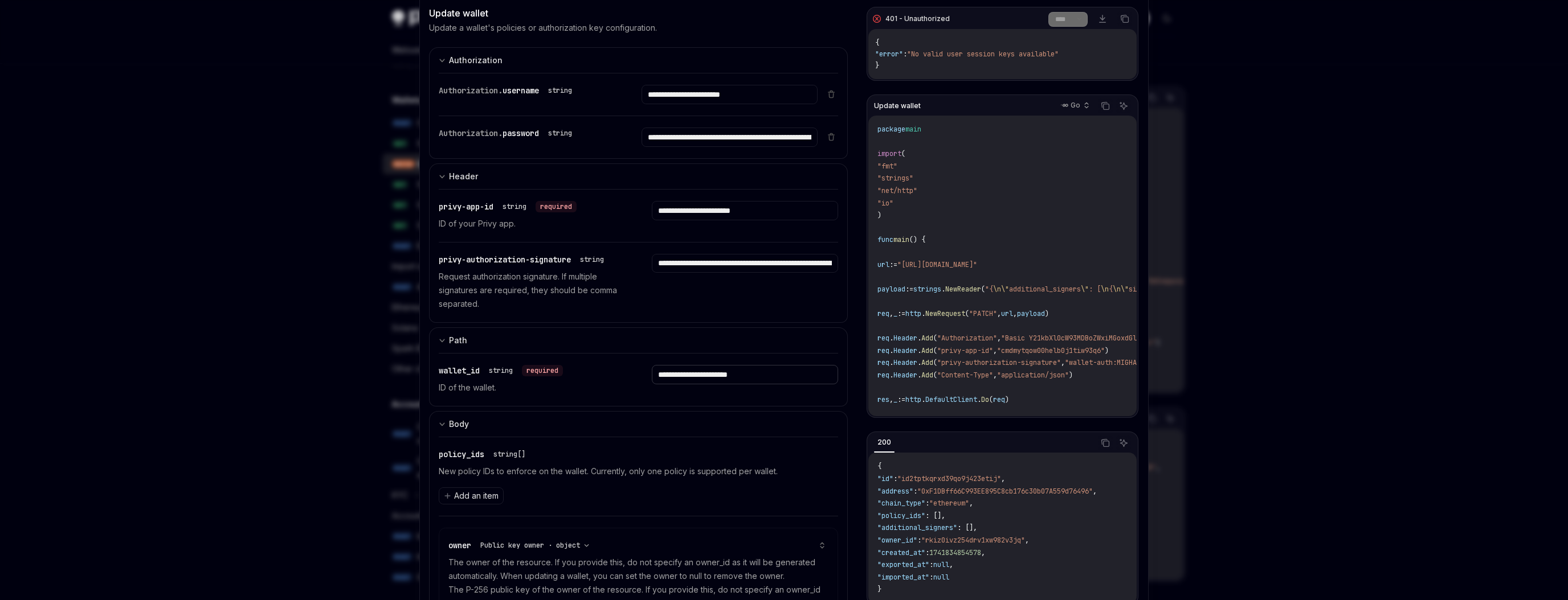
click at [688, 104] on input "**********" at bounding box center [729, 94] width 175 height 19
click at [680, 391] on div "**********" at bounding box center [745, 380] width 186 height 29
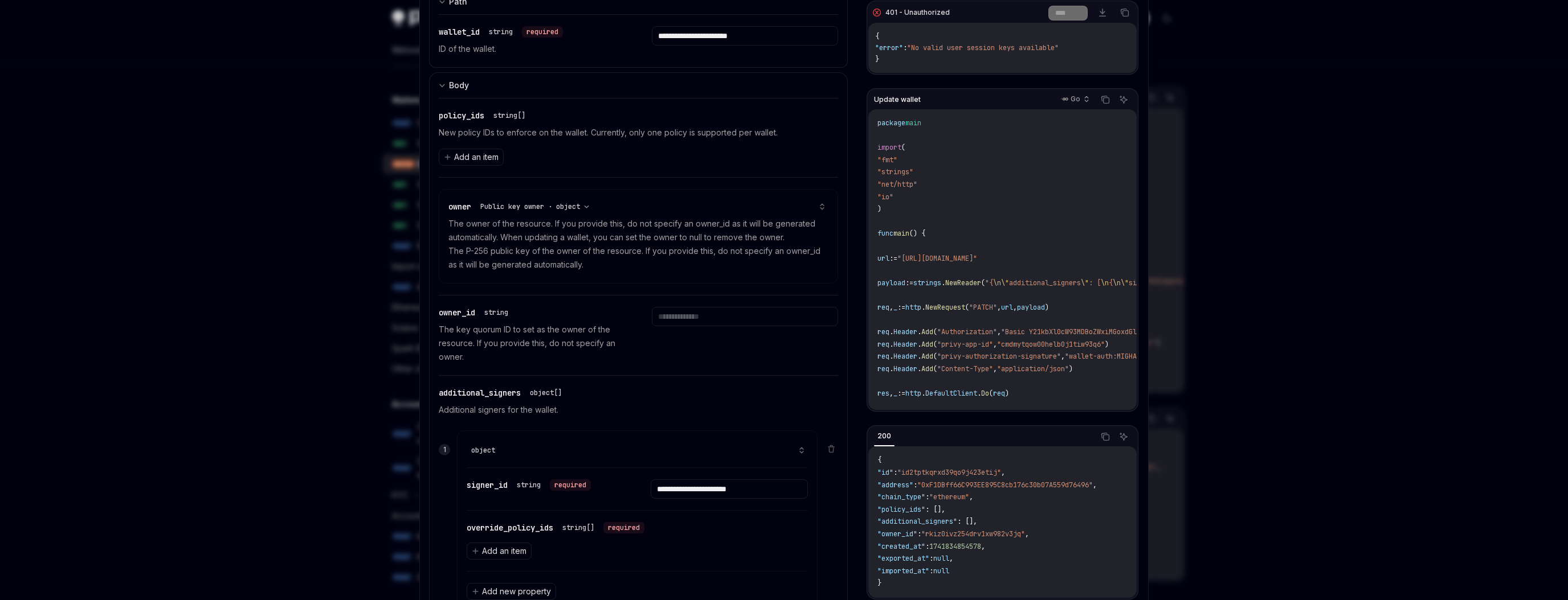
scroll to position [404, 0]
click at [737, 492] on input "**********" at bounding box center [729, 490] width 157 height 19
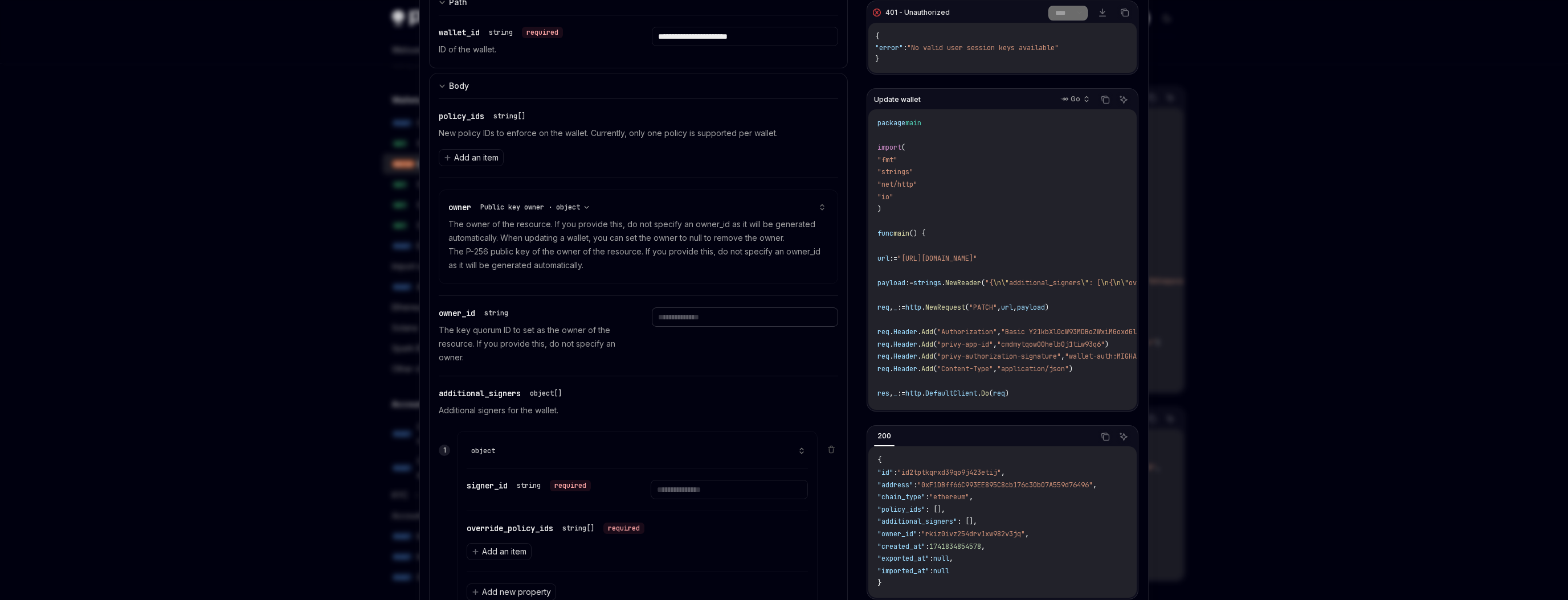
paste input "**********"
type input "**********"
click at [633, 349] on div "**********" at bounding box center [638, 336] width 400 height 80
click at [831, 447] on icon at bounding box center [831, 447] width 6 height 0
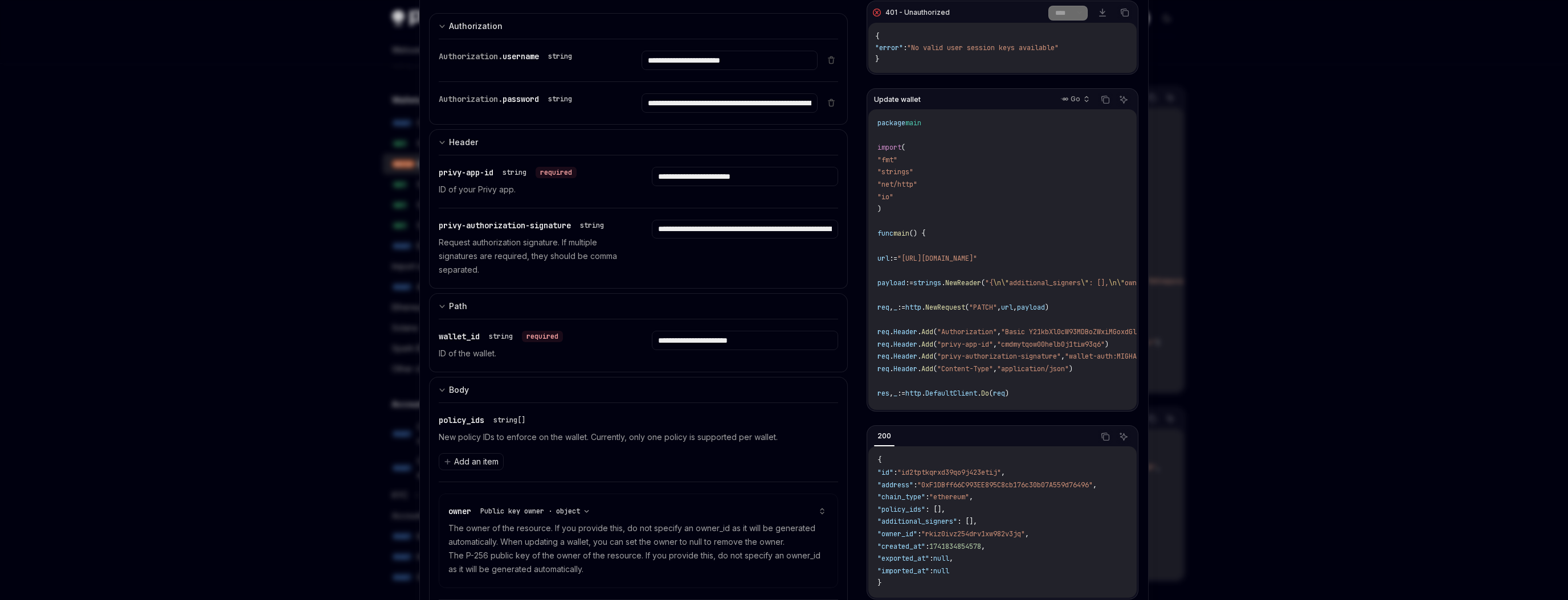
scroll to position [0, 0]
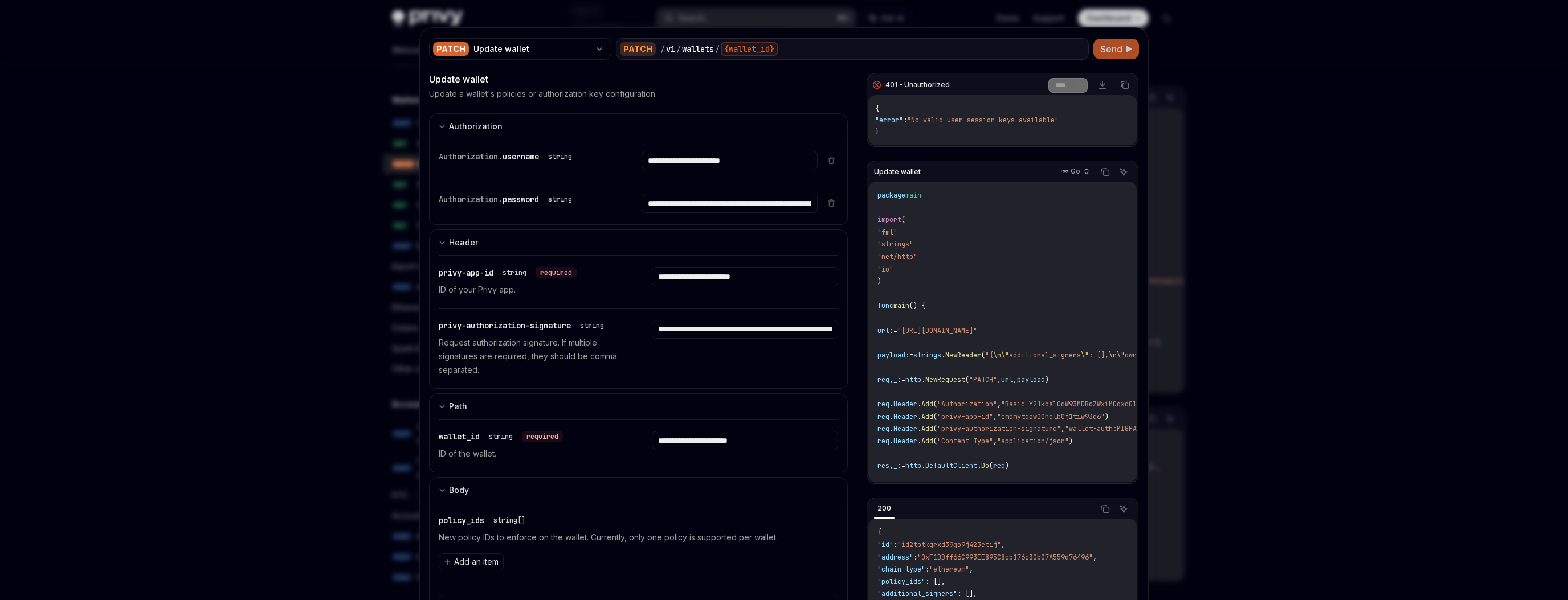
click at [1113, 48] on span "Send" at bounding box center [1111, 49] width 22 height 13
click at [577, 49] on div "Update wallet" at bounding box center [531, 49] width 117 height 11
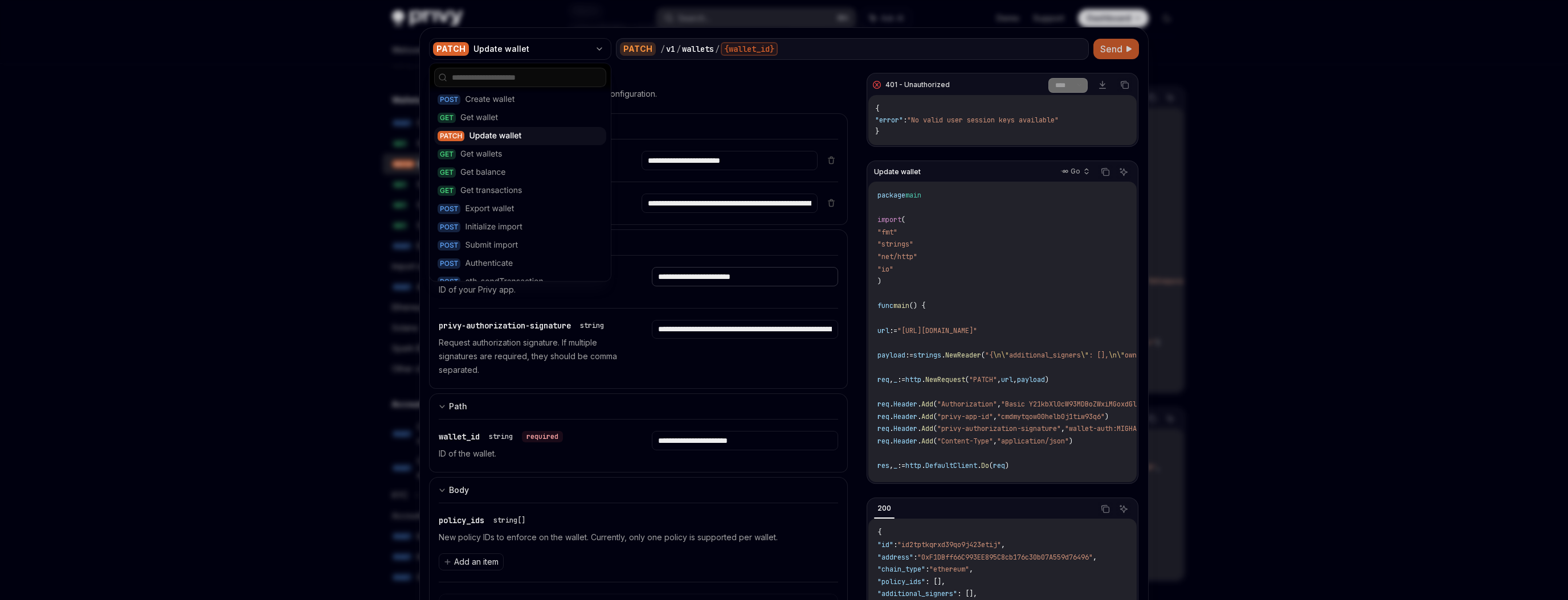
click at [733, 171] on input "**********" at bounding box center [729, 161] width 175 height 19
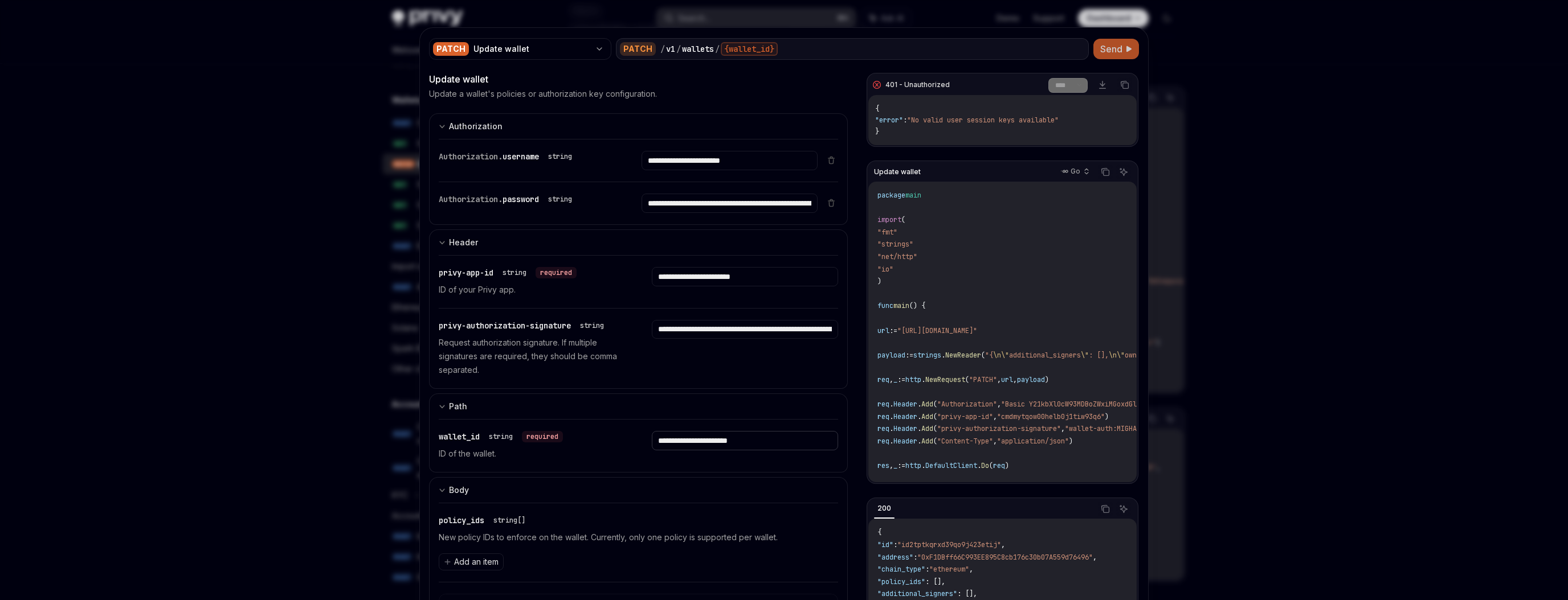
click at [700, 171] on input "**********" at bounding box center [729, 161] width 175 height 19
click at [703, 171] on input "**********" at bounding box center [729, 161] width 175 height 19
click at [533, 51] on div "Update wallet" at bounding box center [531, 49] width 117 height 11
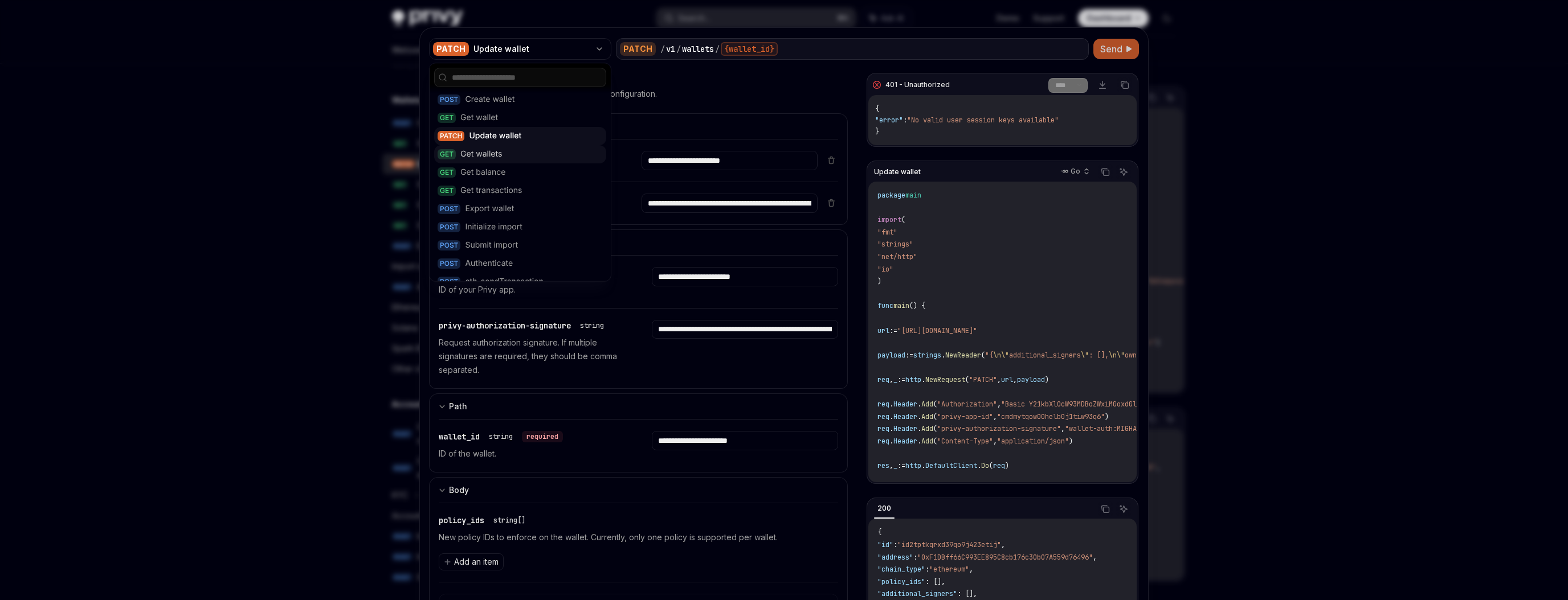
click at [515, 151] on div "GET Get wallets" at bounding box center [520, 154] width 172 height 18
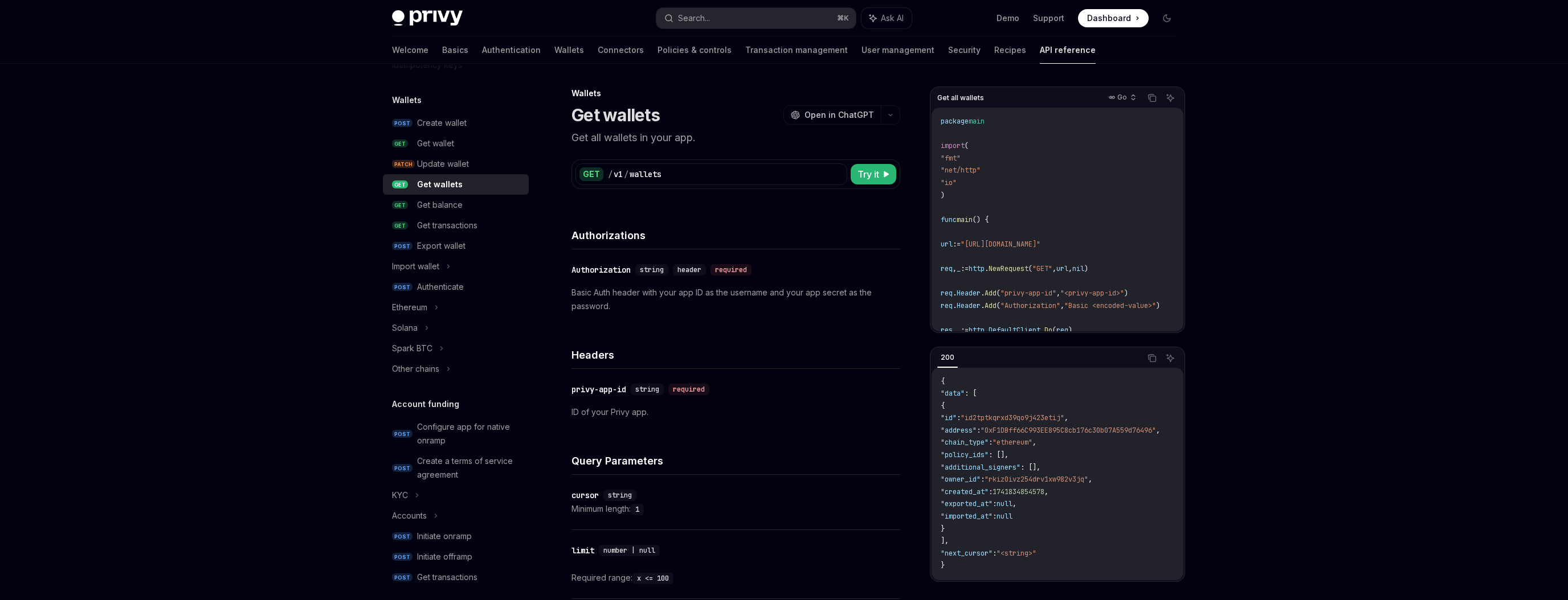
type textarea "*"
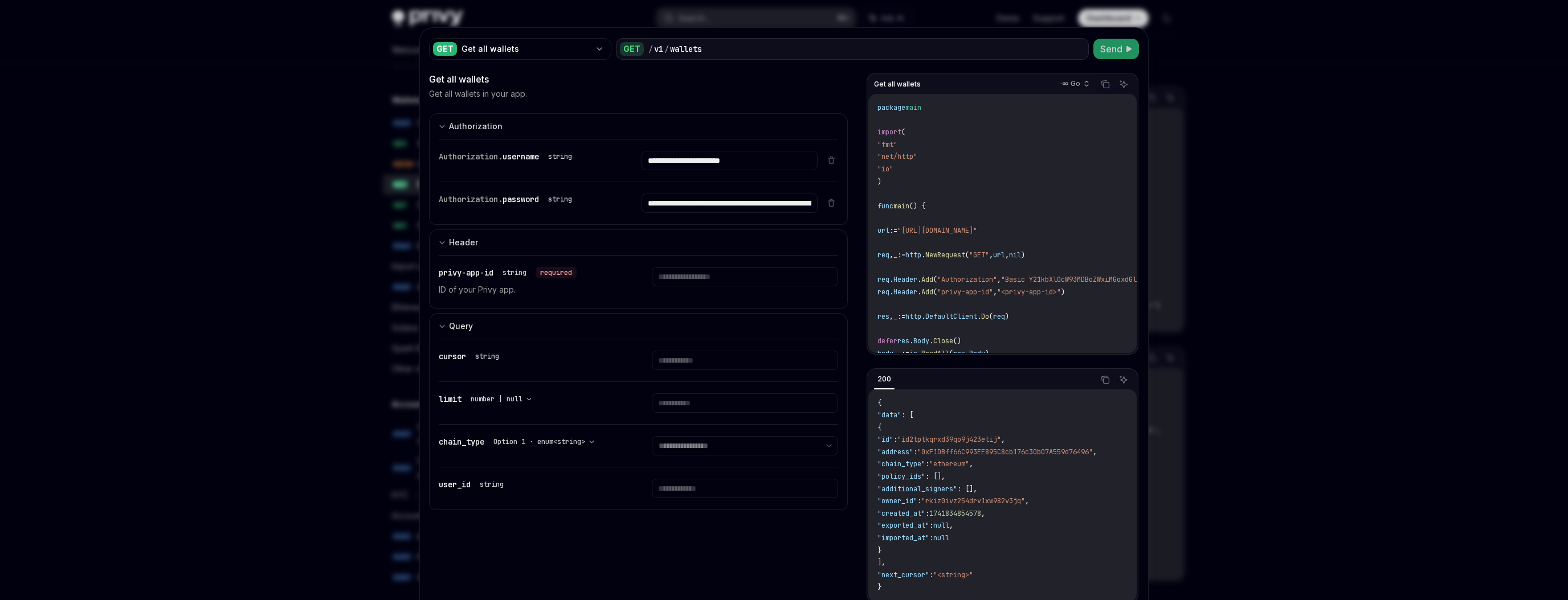
click at [1110, 48] on span "Send" at bounding box center [1111, 49] width 22 height 13
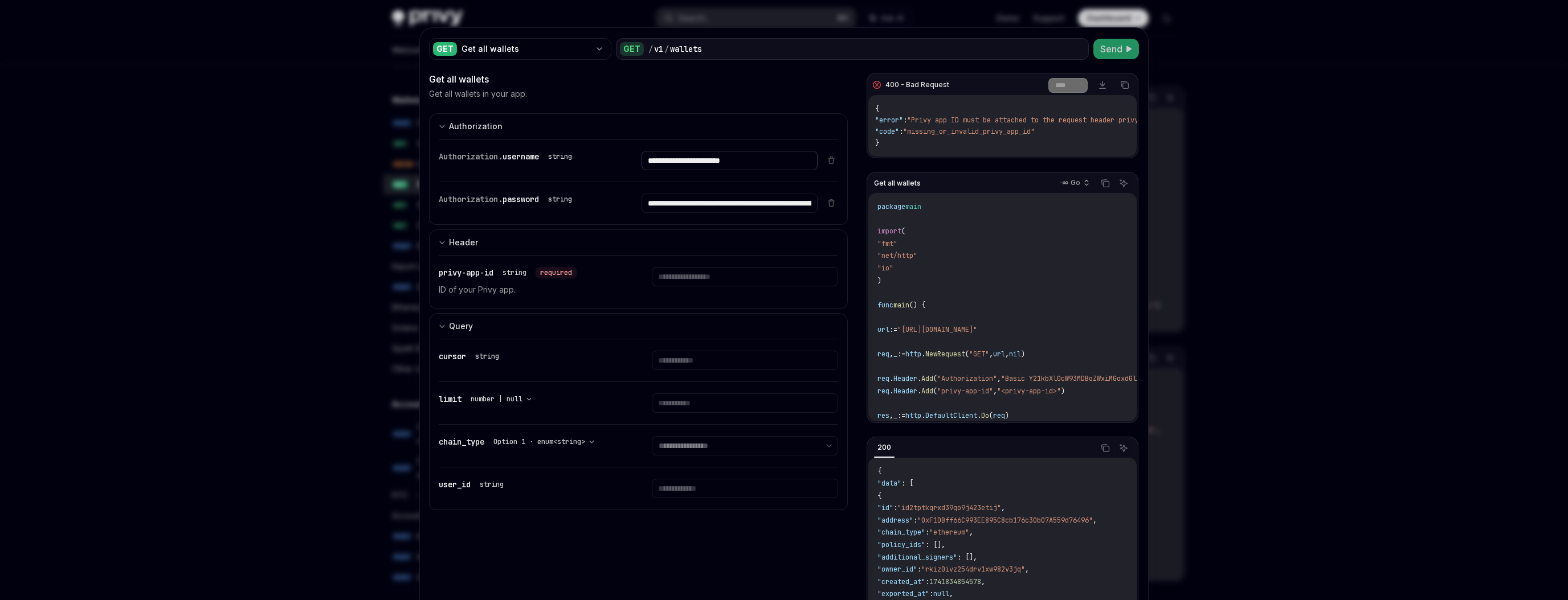
click at [692, 160] on input "**********" at bounding box center [729, 161] width 175 height 19
click at [719, 171] on input "text" at bounding box center [729, 161] width 175 height 19
paste input "**********"
type input "**********"
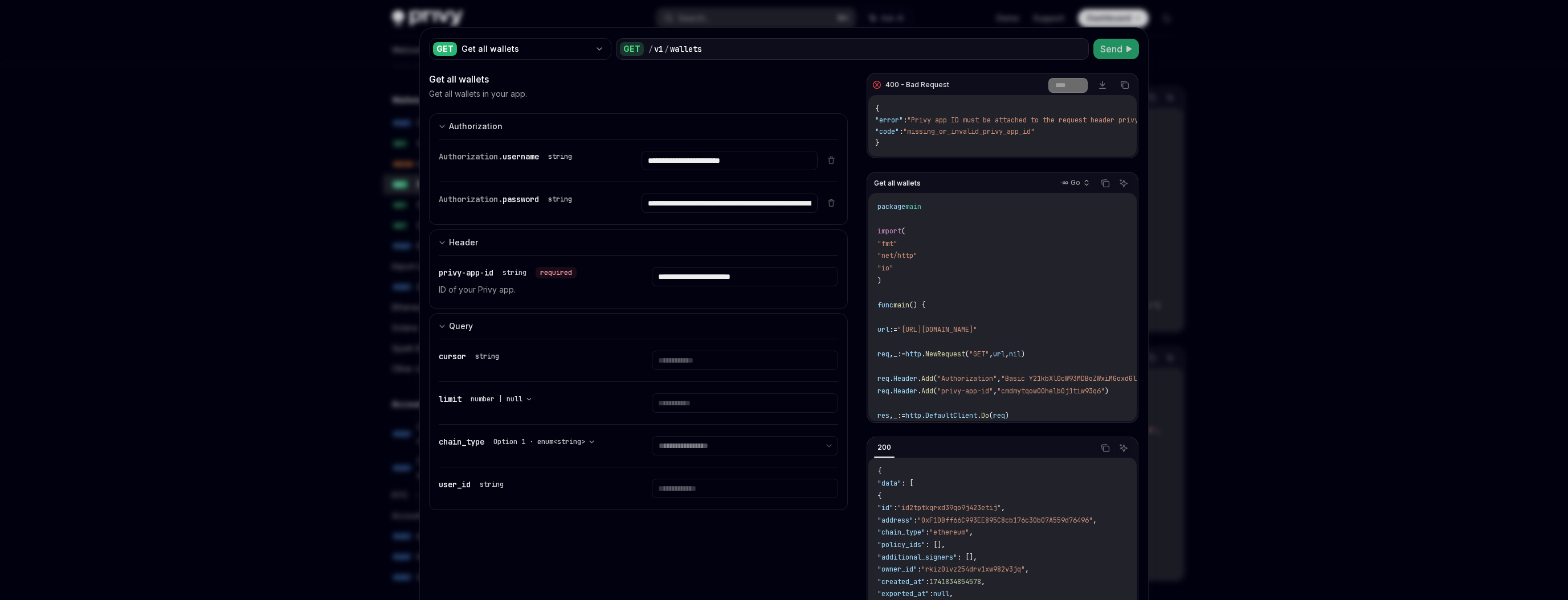
drag, startPoint x: 1132, startPoint y: 35, endPoint x: 1132, endPoint y: 41, distance: 6.0
click at [1132, 35] on div "**********" at bounding box center [784, 355] width 728 height 654
click at [1115, 48] on span "Send" at bounding box center [1111, 49] width 22 height 13
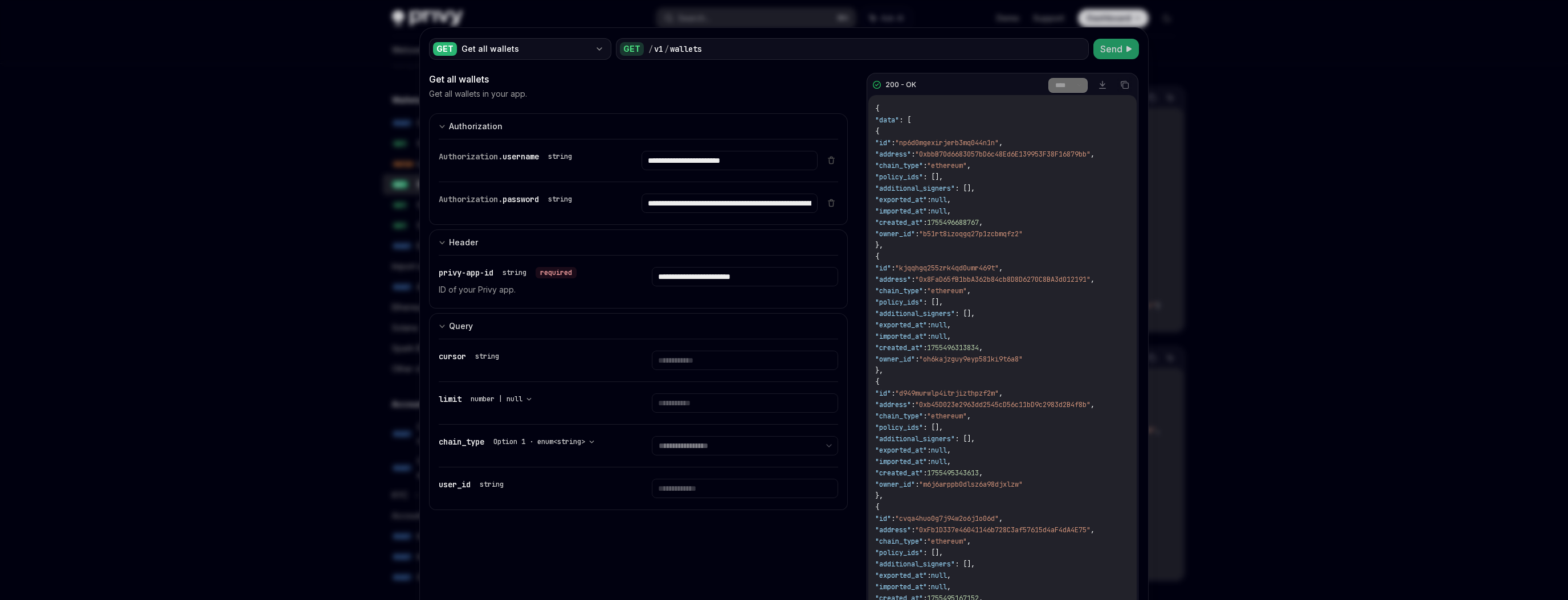
click at [523, 52] on div "Get all wallets" at bounding box center [526, 49] width 128 height 11
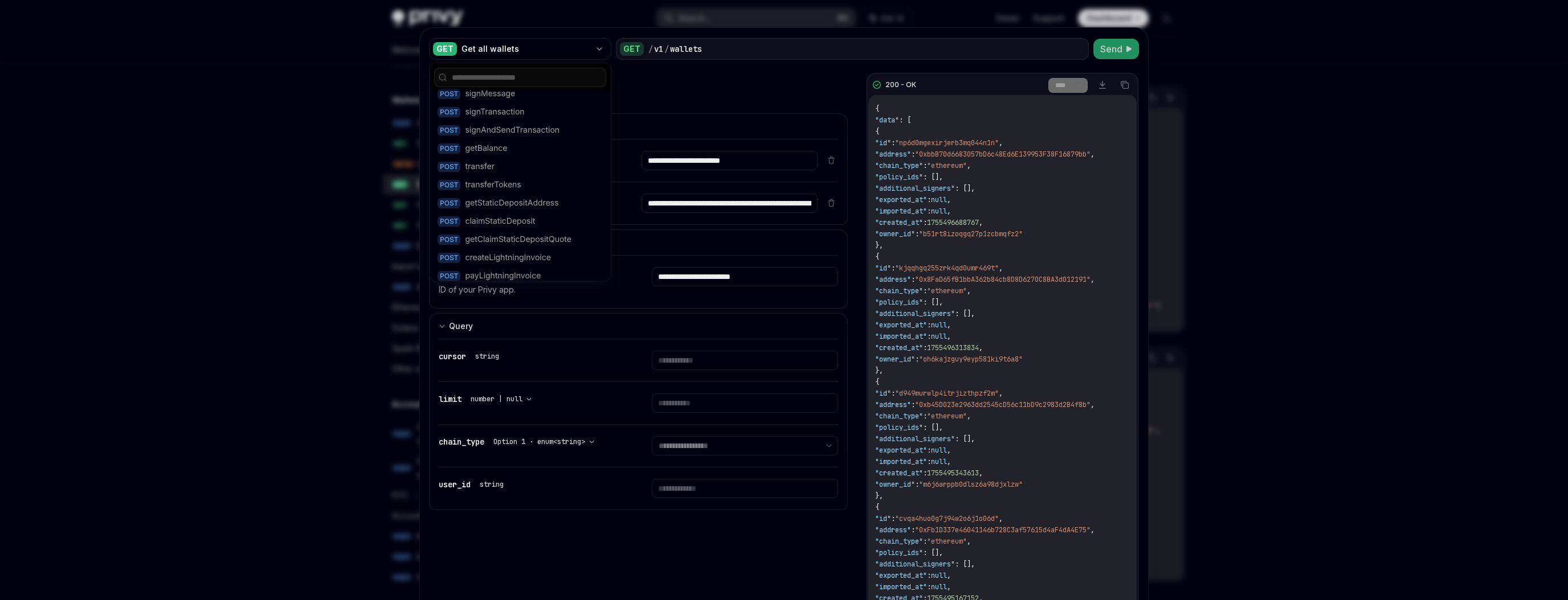
scroll to position [300, 0]
click at [514, 168] on div "POST transfer" at bounding box center [520, 164] width 172 height 18
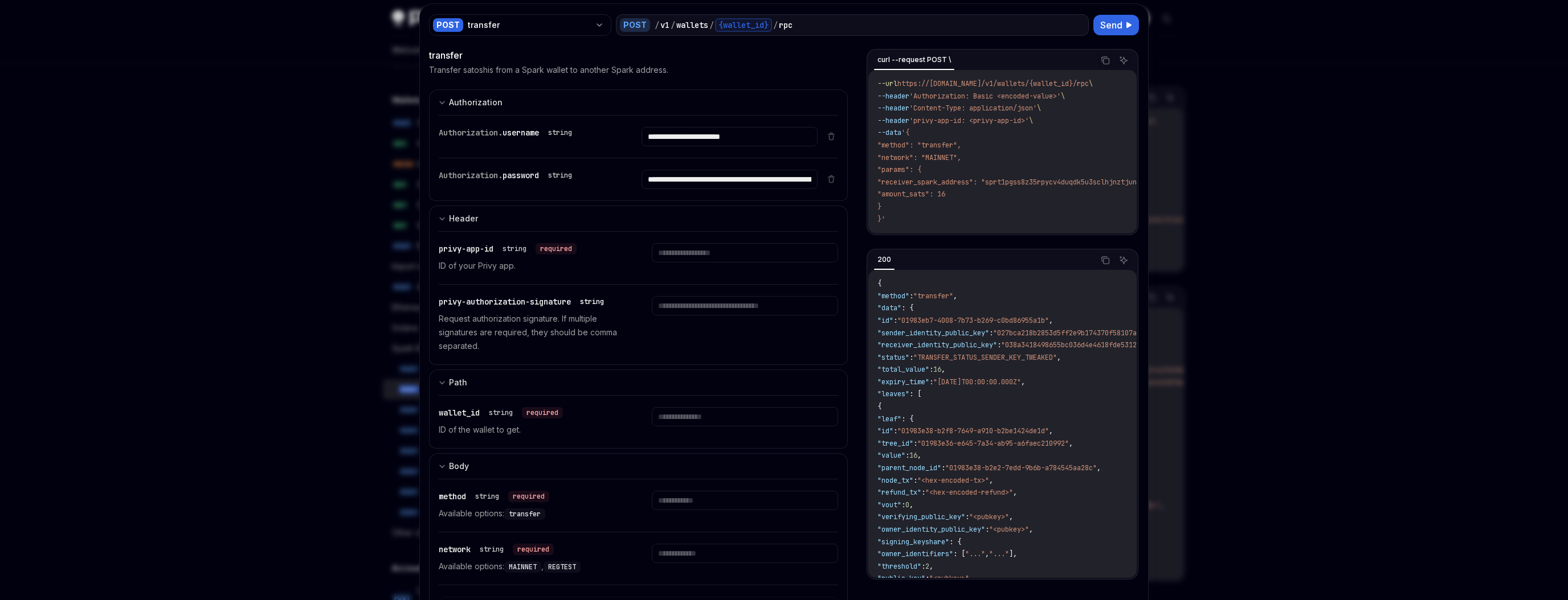
scroll to position [27, 0]
click at [507, 17] on div "transfer" at bounding box center [529, 22] width 122 height 11
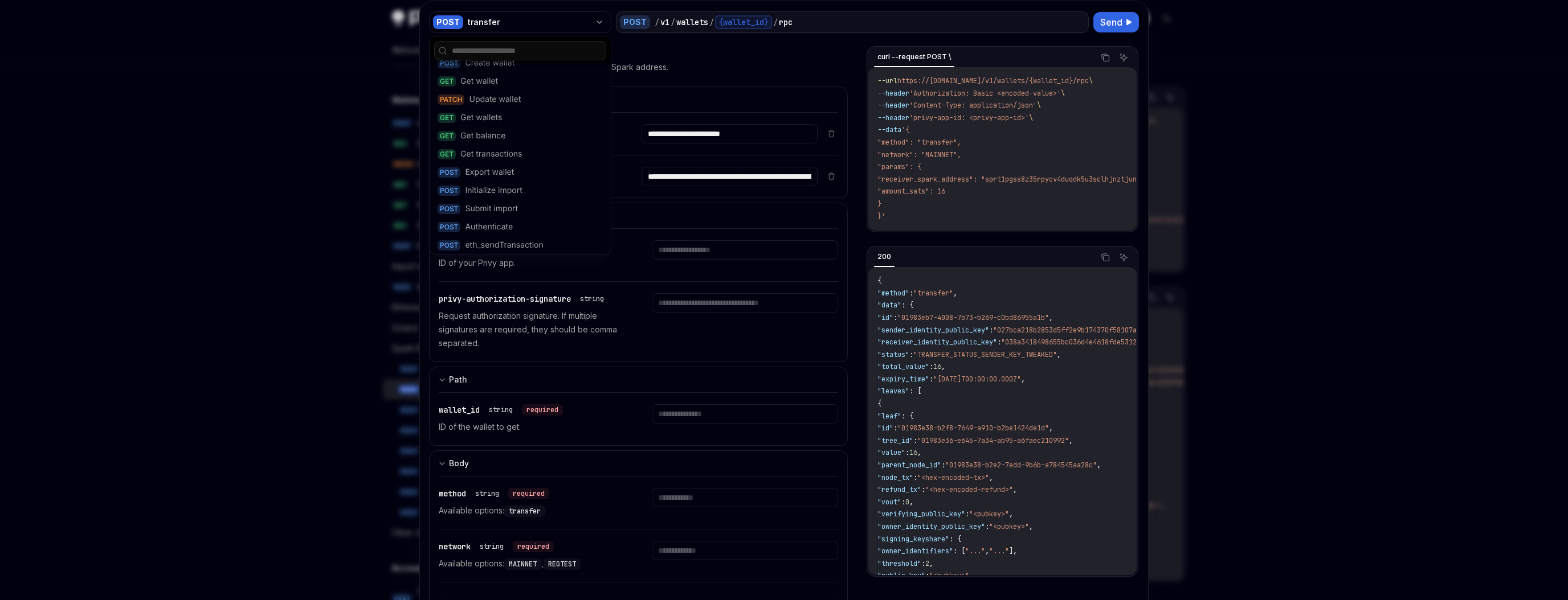
scroll to position [0, 0]
click at [499, 105] on div "Update wallet" at bounding box center [495, 109] width 52 height 11
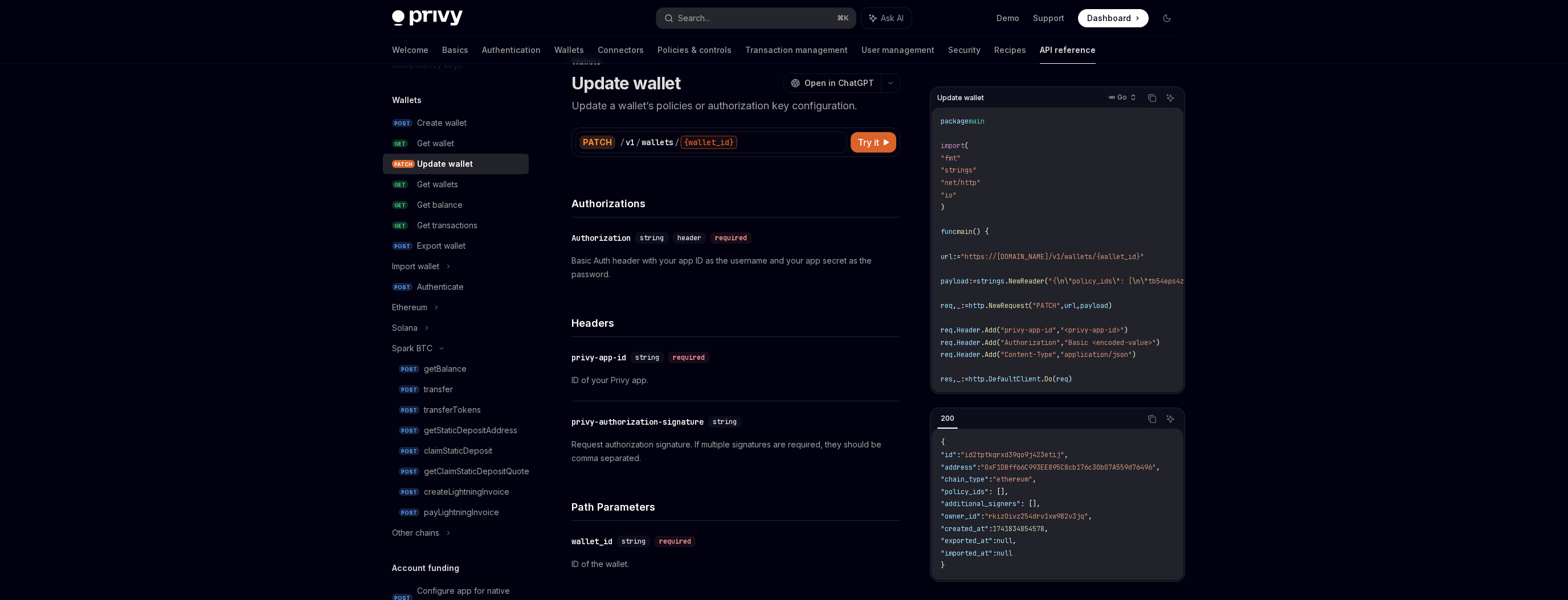
type textarea "*"
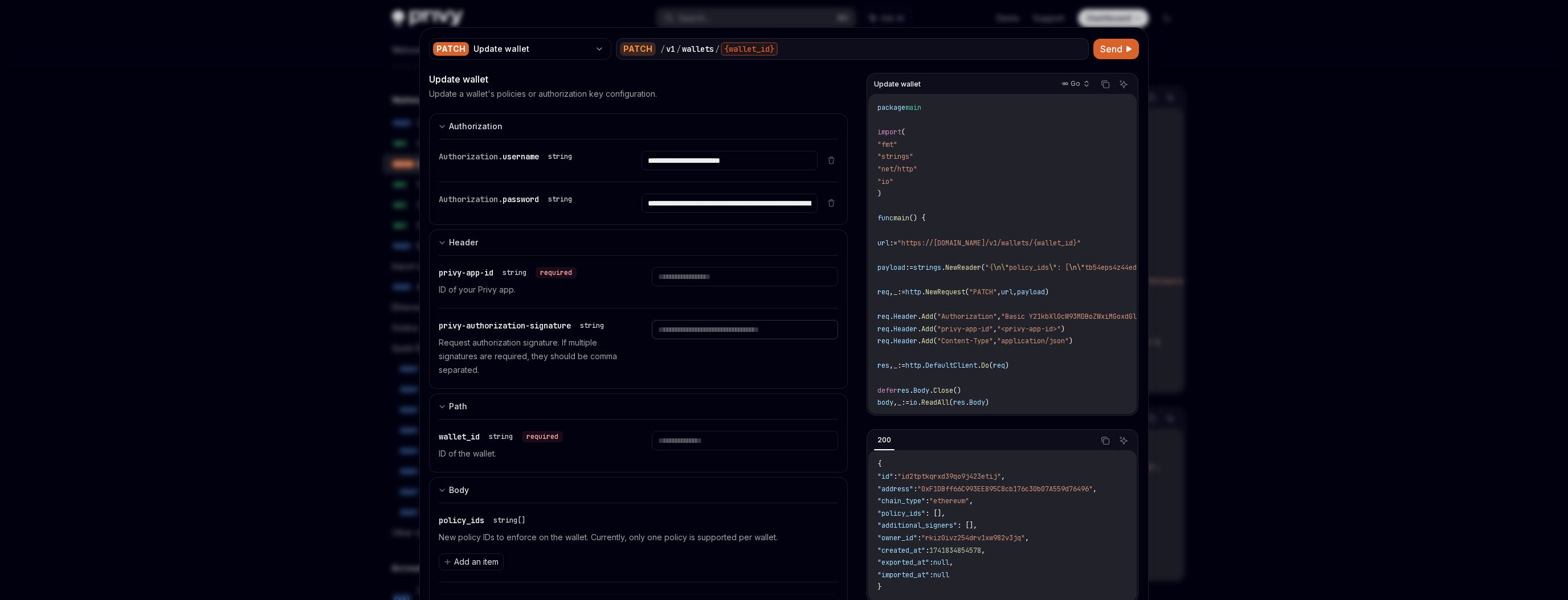
click at [707, 171] on input "text" at bounding box center [729, 161] width 175 height 19
click at [626, 367] on div "privy-authorization-signature string Request authorization signature. If multip…" at bounding box center [638, 348] width 400 height 80
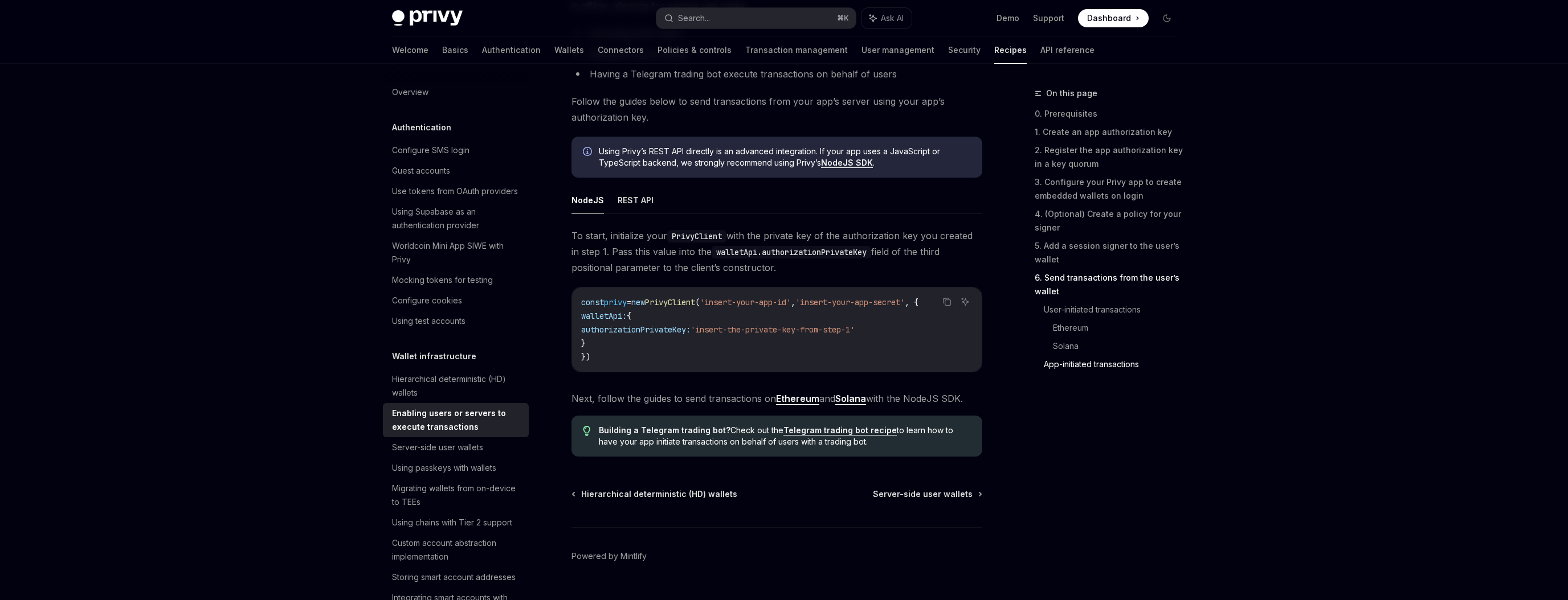
scroll to position [2843, 0]
click at [627, 205] on button "REST API" at bounding box center [636, 198] width 36 height 27
type textarea "*"
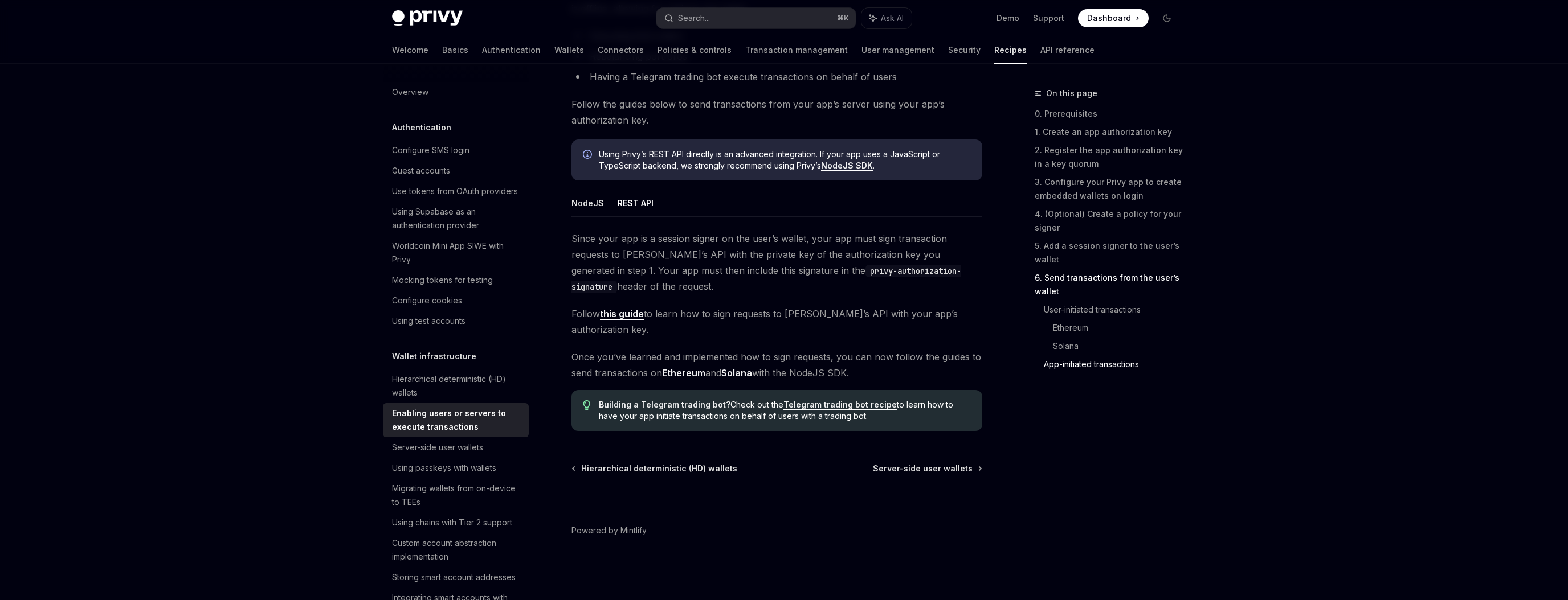
scroll to position [2825, 0]
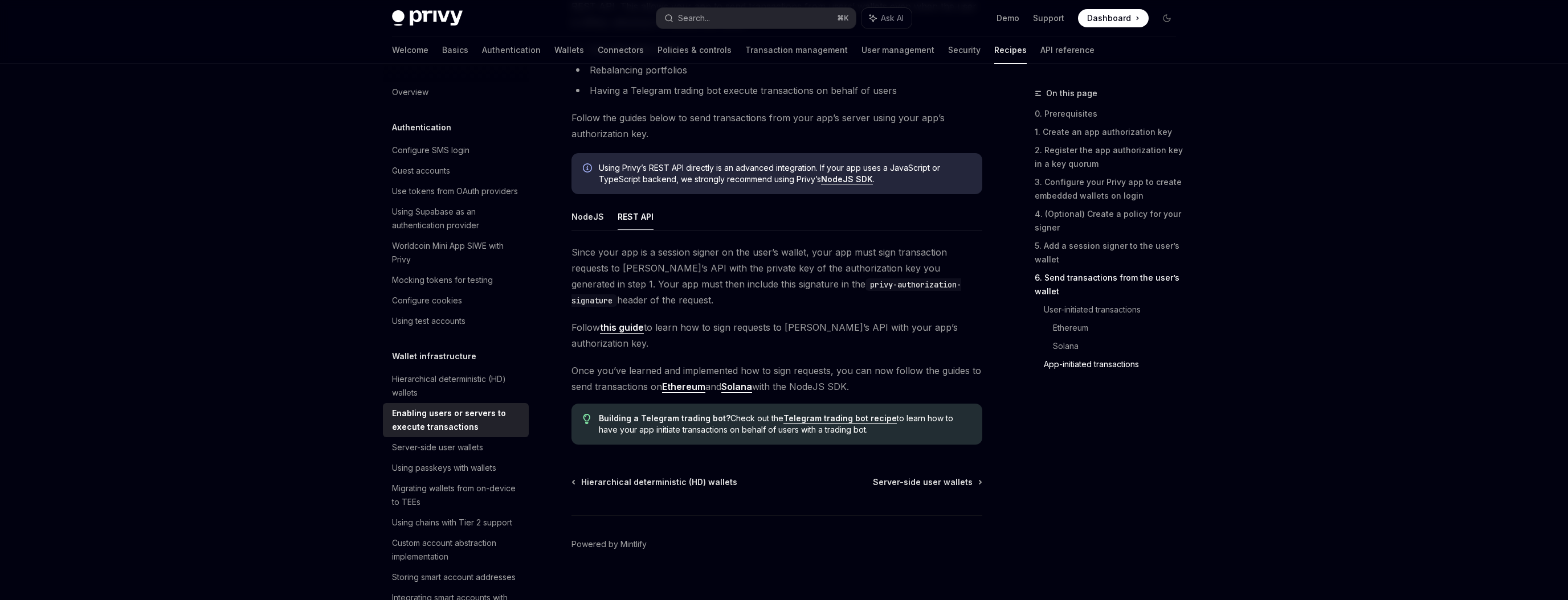
click at [806, 289] on code "privy-authorization-signature" at bounding box center [766, 292] width 389 height 29
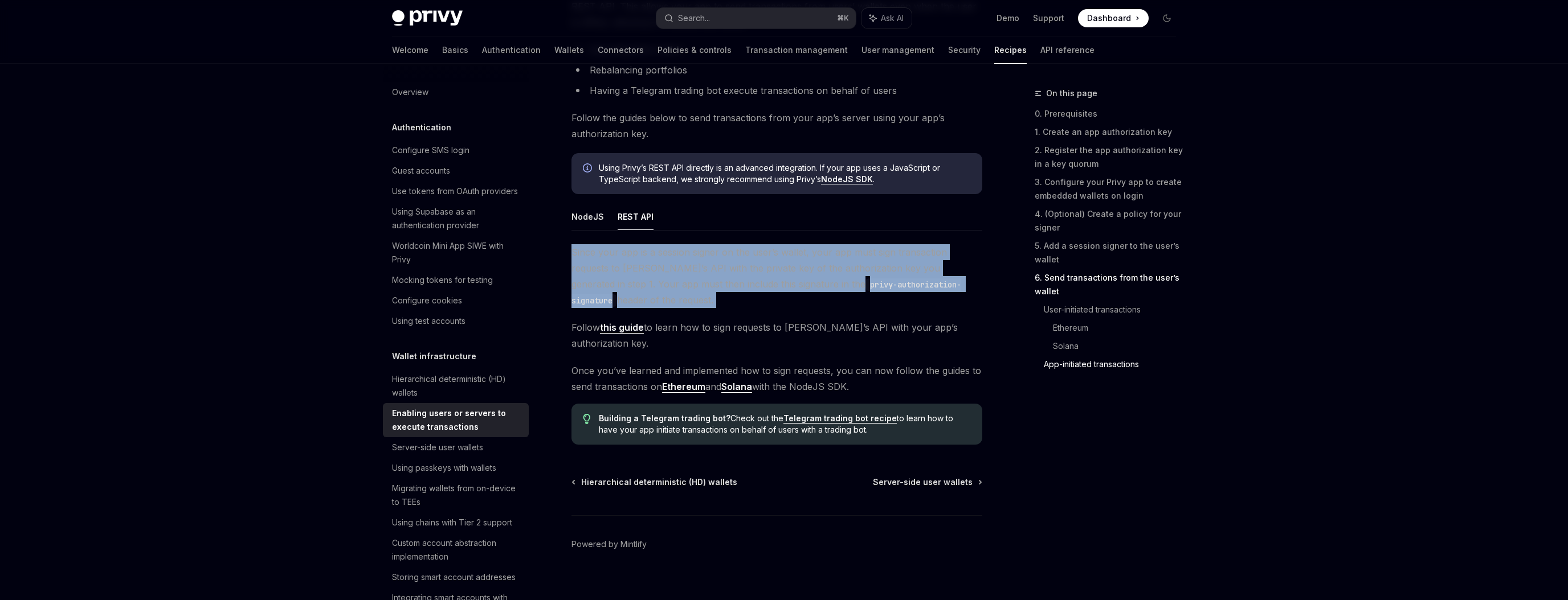
click at [806, 289] on code "privy-authorization-signature" at bounding box center [766, 292] width 389 height 29
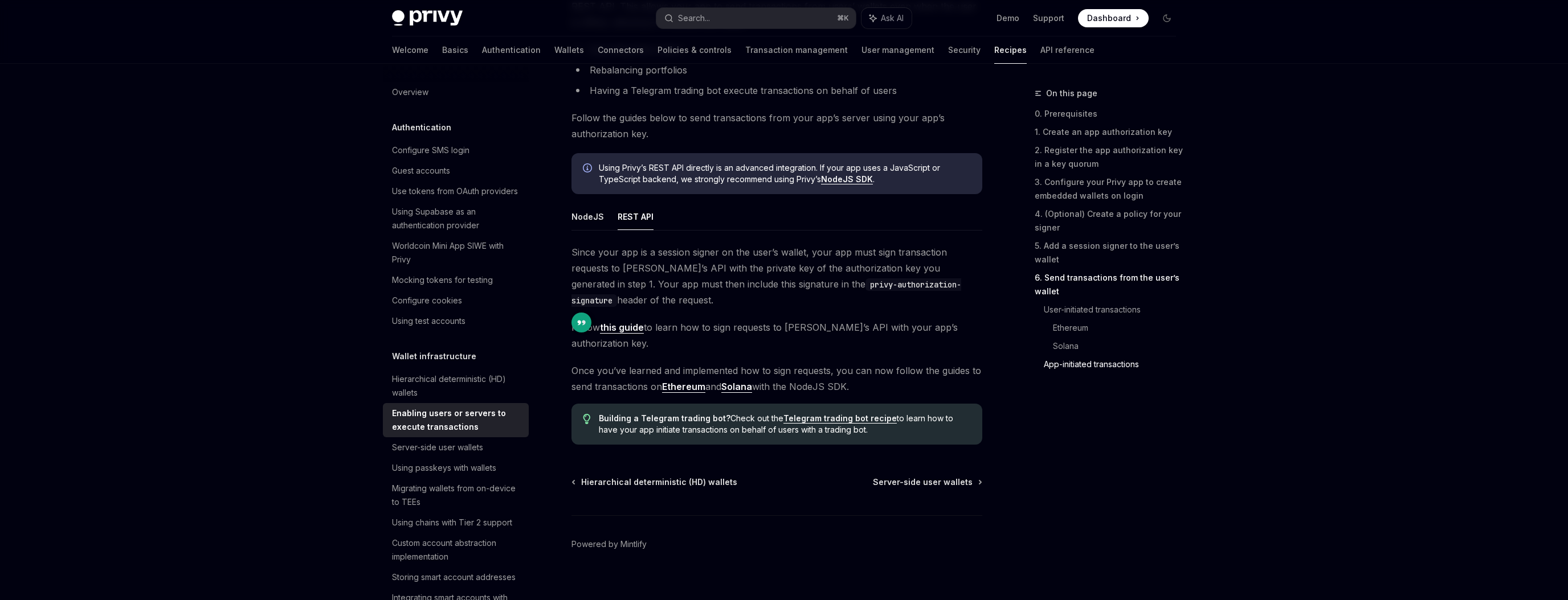
click at [860, 298] on span "Since your app is a session signer on the user’s wallet, your app must sign tra…" at bounding box center [777, 276] width 411 height 64
drag, startPoint x: 883, startPoint y: 289, endPoint x: 743, endPoint y: 292, distance: 140.0
click at [743, 292] on code "privy-authorization-signature" at bounding box center [766, 292] width 389 height 29
copy code "privy-authorization-signature"
